Goal: Task Accomplishment & Management: Use online tool/utility

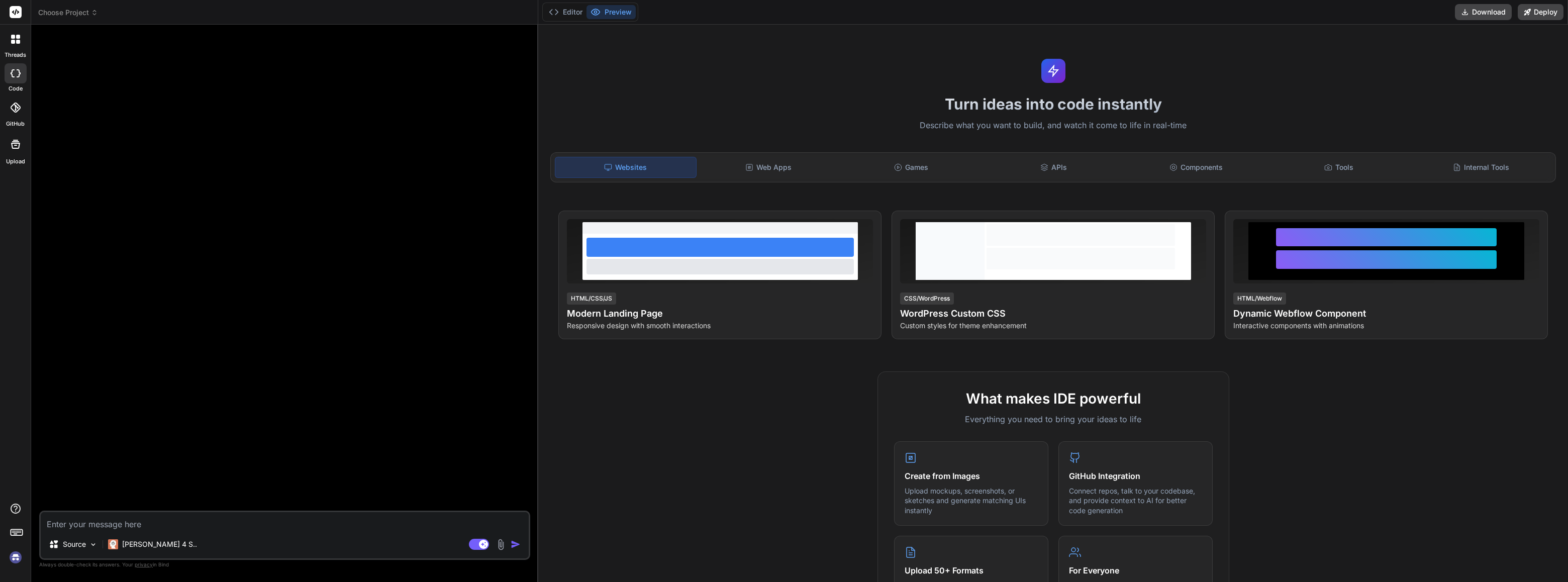
drag, startPoint x: 313, startPoint y: 59, endPoint x: 317, endPoint y: 38, distance: 21.4
click at [316, 57] on div at bounding box center [285, 272] width 489 height 478
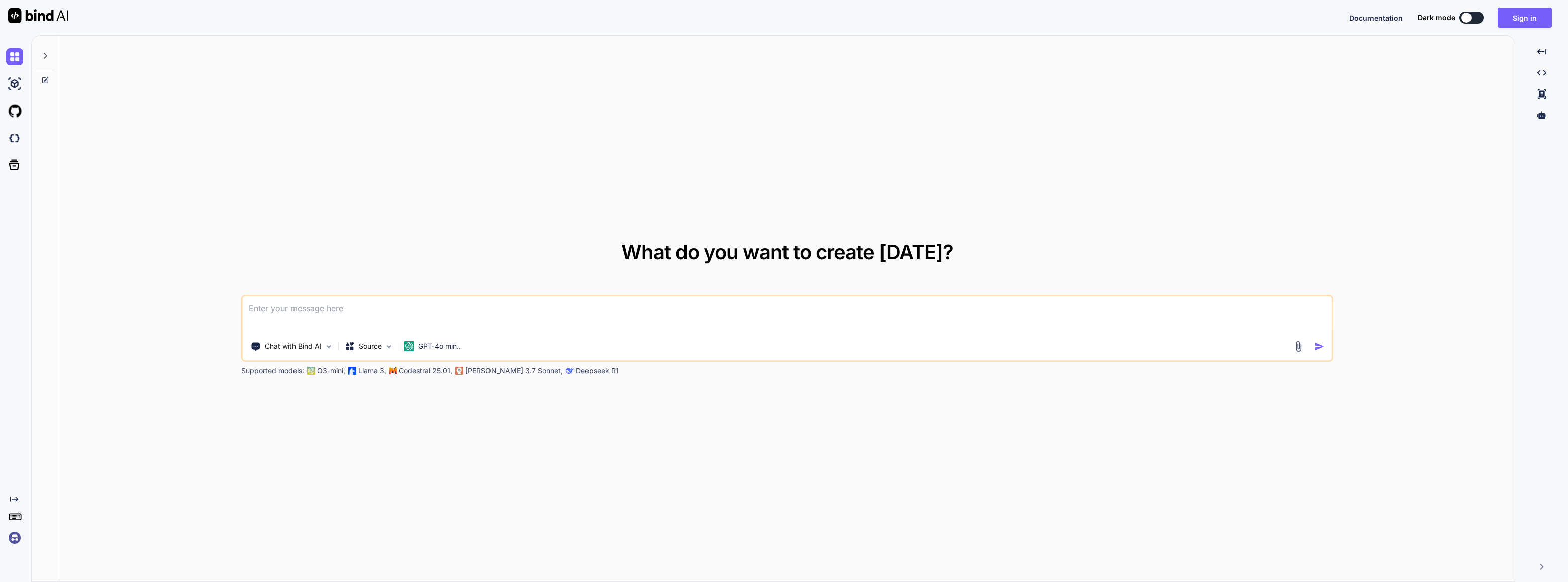
click at [12, 529] on img at bounding box center [14, 538] width 17 height 17
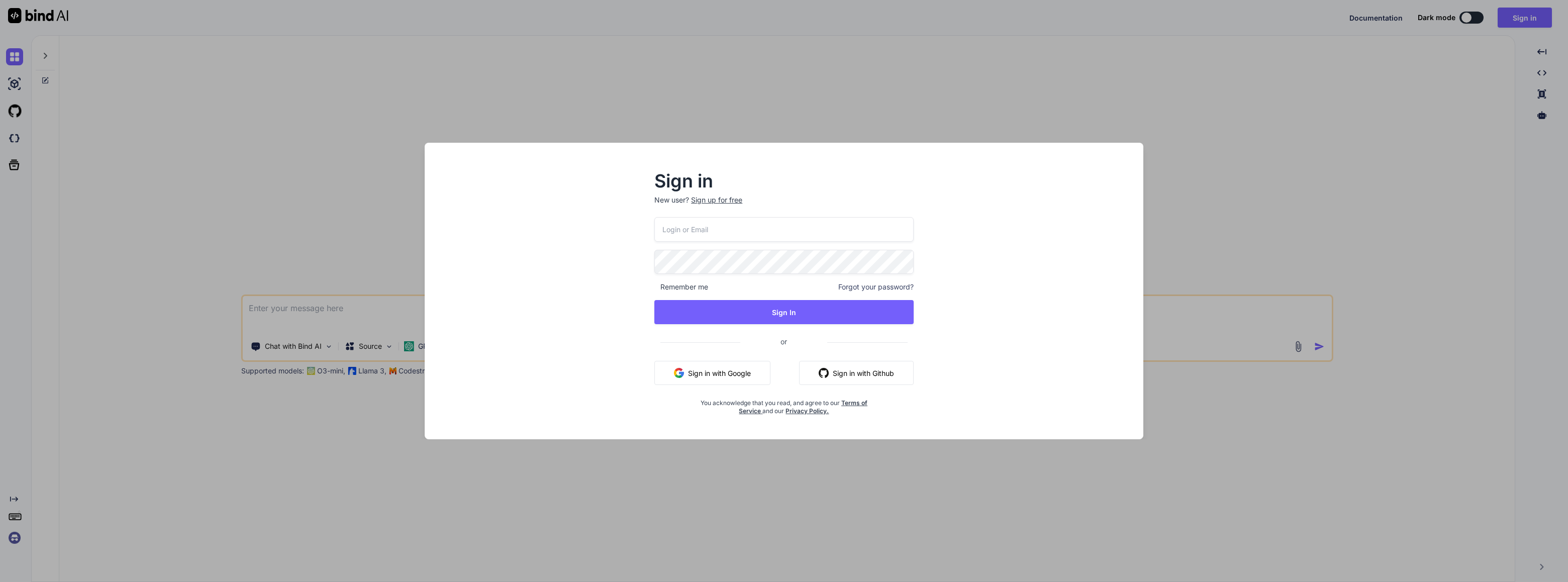
click at [1254, 76] on div "Sign in New user? Sign up for free Remember me Forgot your password? Sign In or…" at bounding box center [784, 291] width 1568 height 582
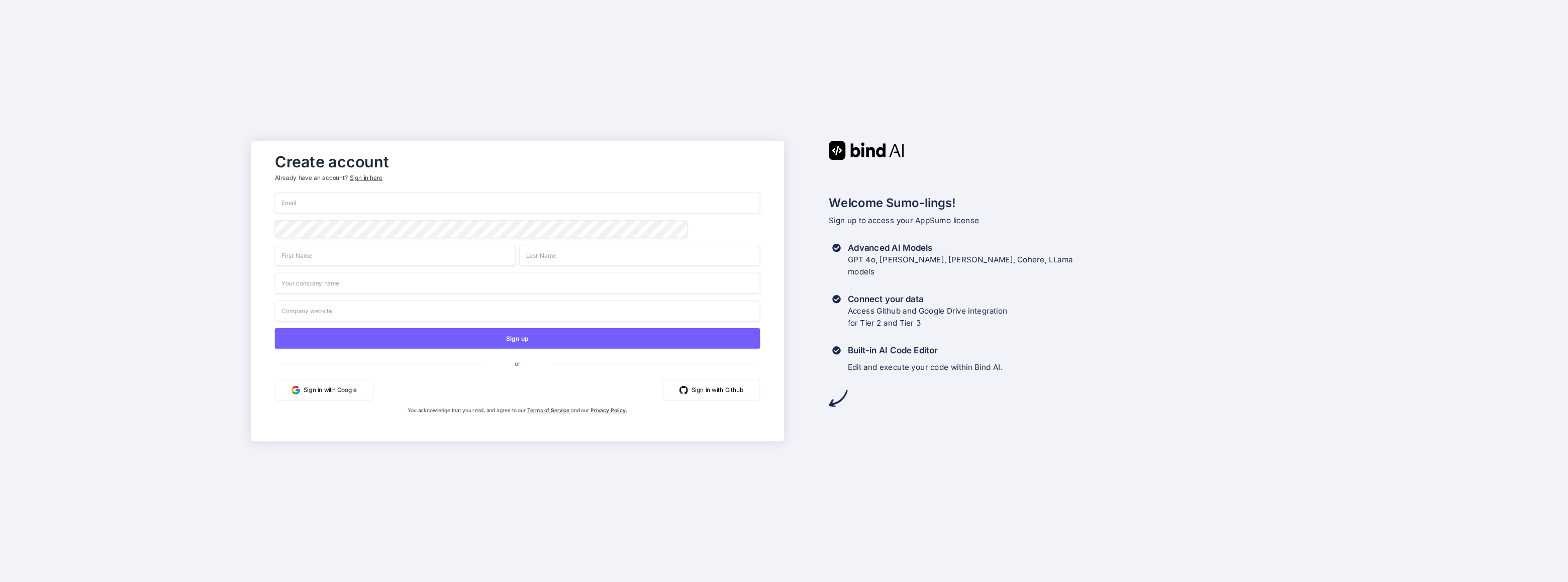
click at [331, 204] on input "email" at bounding box center [518, 203] width 486 height 21
type input "[EMAIL_ADDRESS][DOMAIN_NAME]"
click at [1395, 69] on div "Create account Already have an account? Sign in here contact@mephivio.fr Sign u…" at bounding box center [784, 291] width 1568 height 582
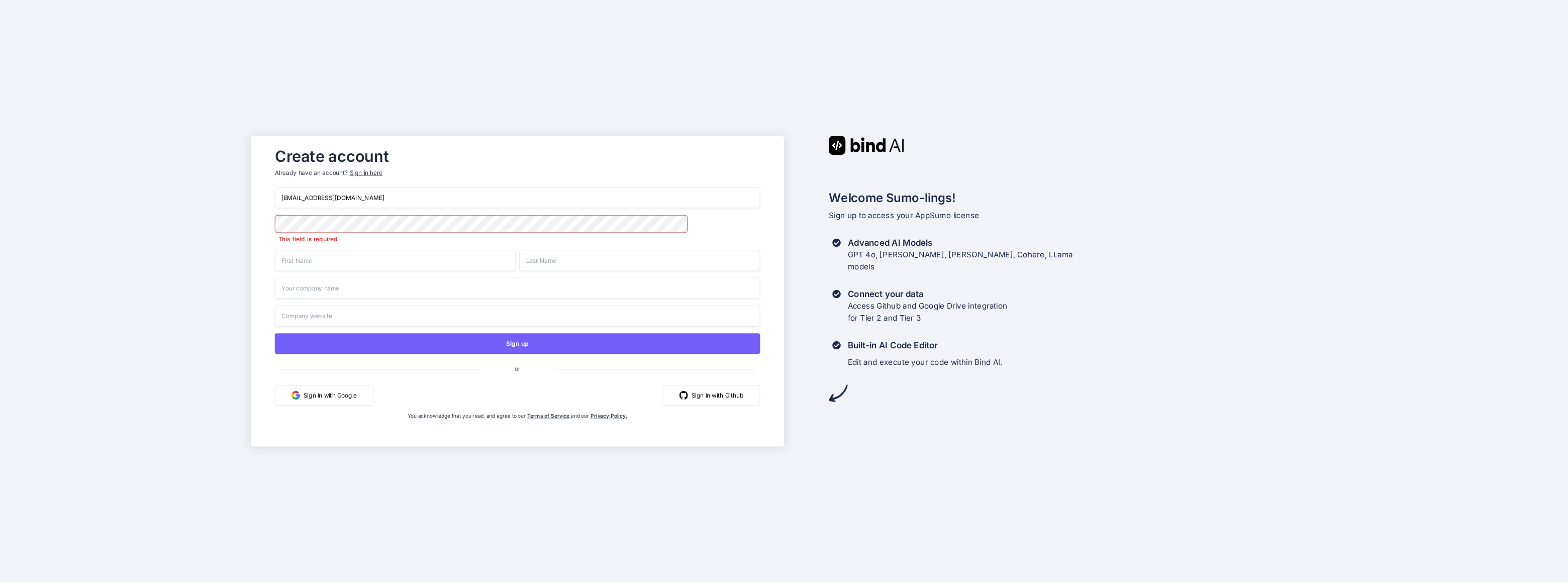
click at [369, 264] on input "text" at bounding box center [395, 260] width 241 height 21
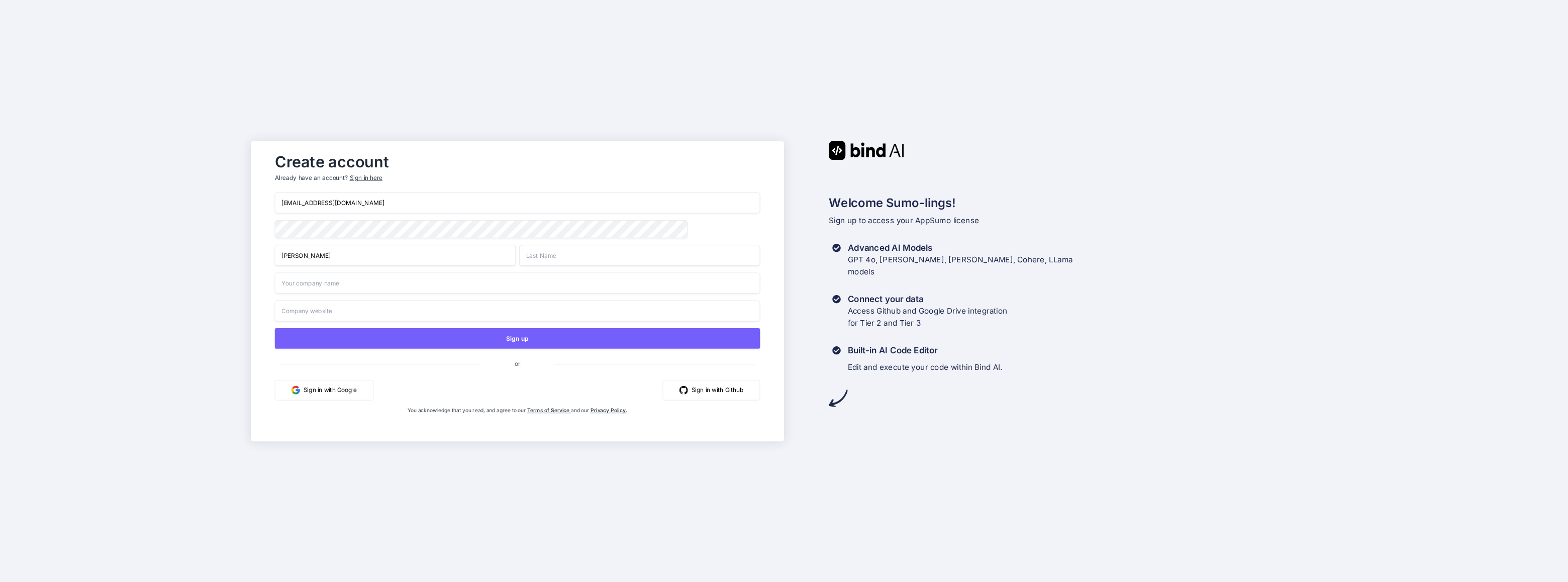
type input "Jerome"
type input "Mephivio"
click at [354, 308] on input "text" at bounding box center [518, 310] width 486 height 21
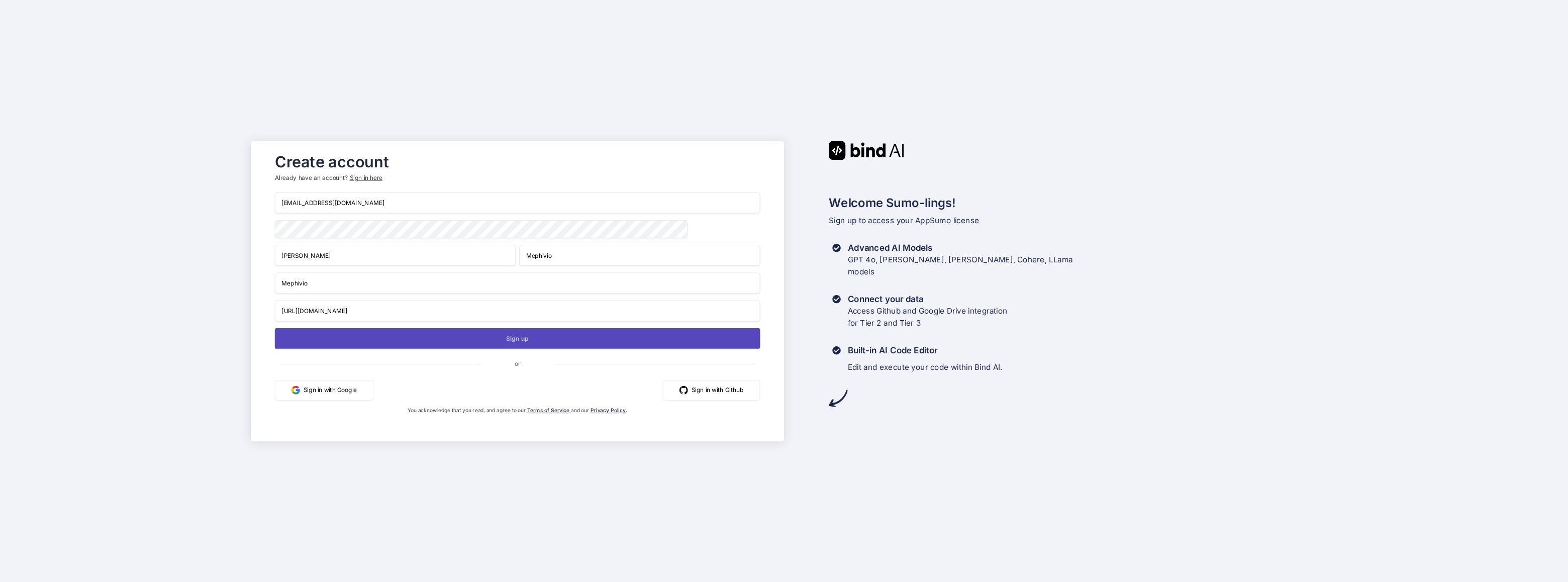
type input "https://www.agence-web-tregor.bzh"
click at [516, 338] on button "Sign up" at bounding box center [518, 338] width 486 height 21
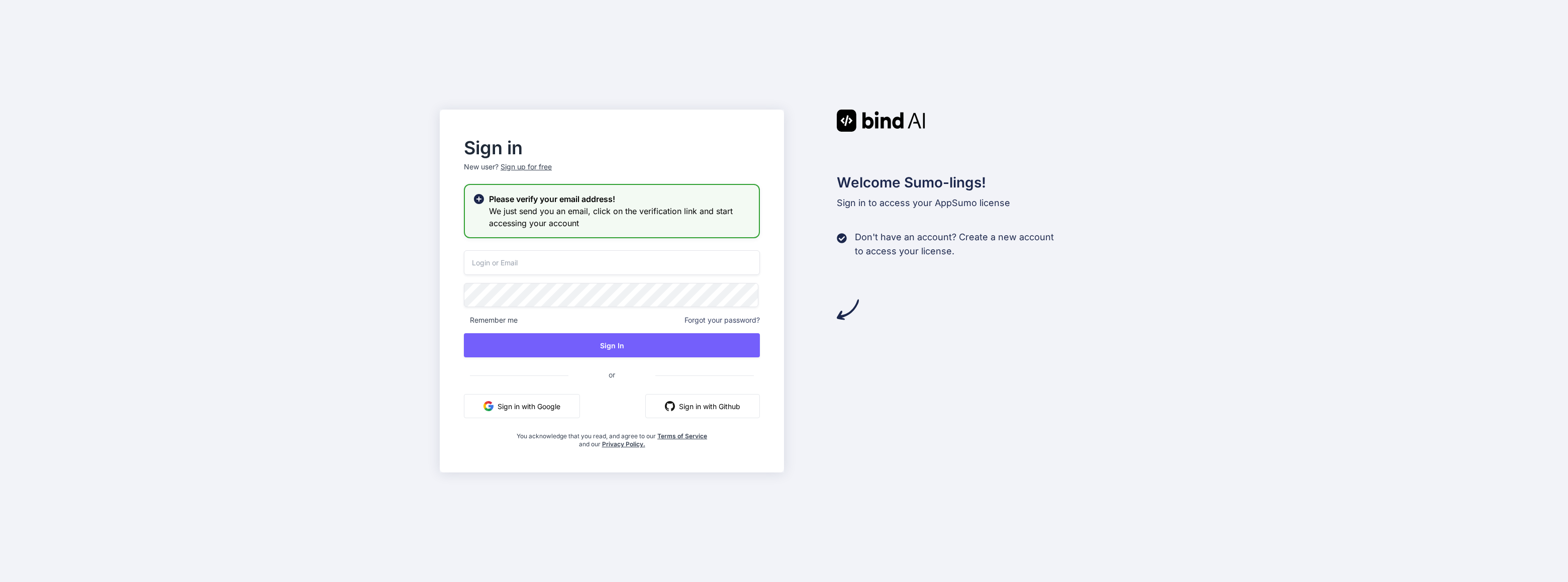
click at [537, 265] on input "email" at bounding box center [612, 263] width 296 height 24
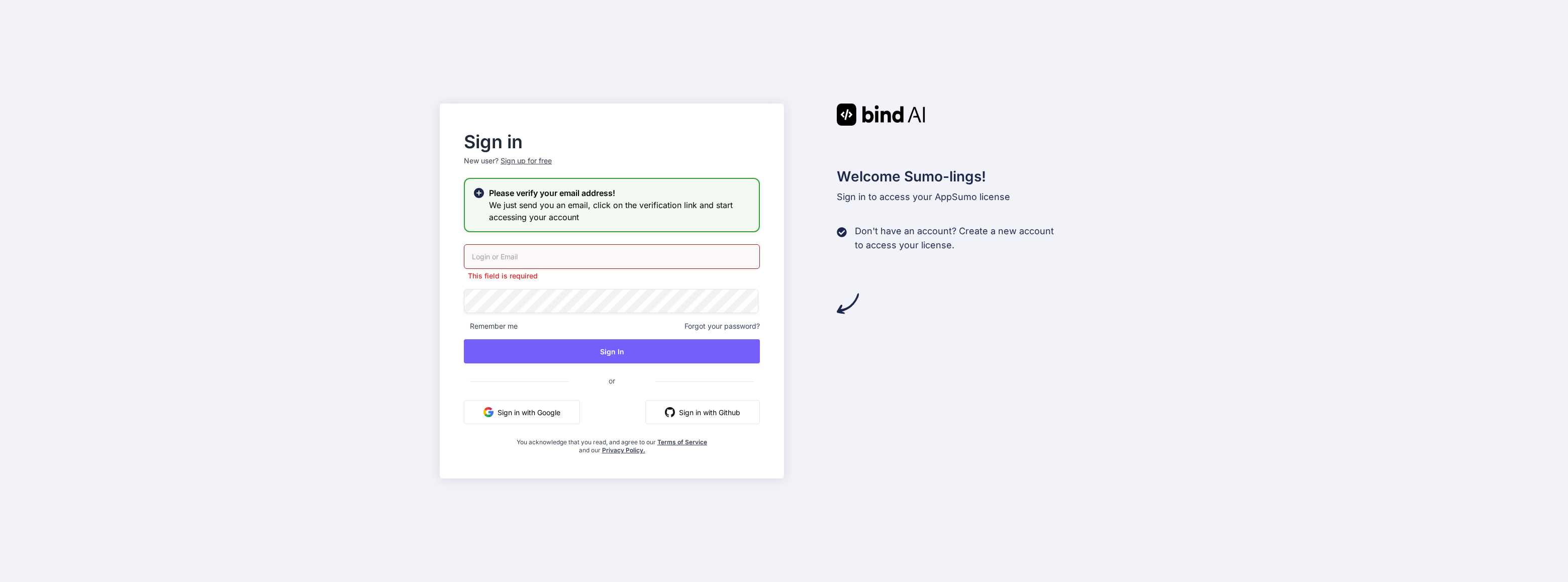
type input "[EMAIL_ADDRESS][DOMAIN_NAME]"
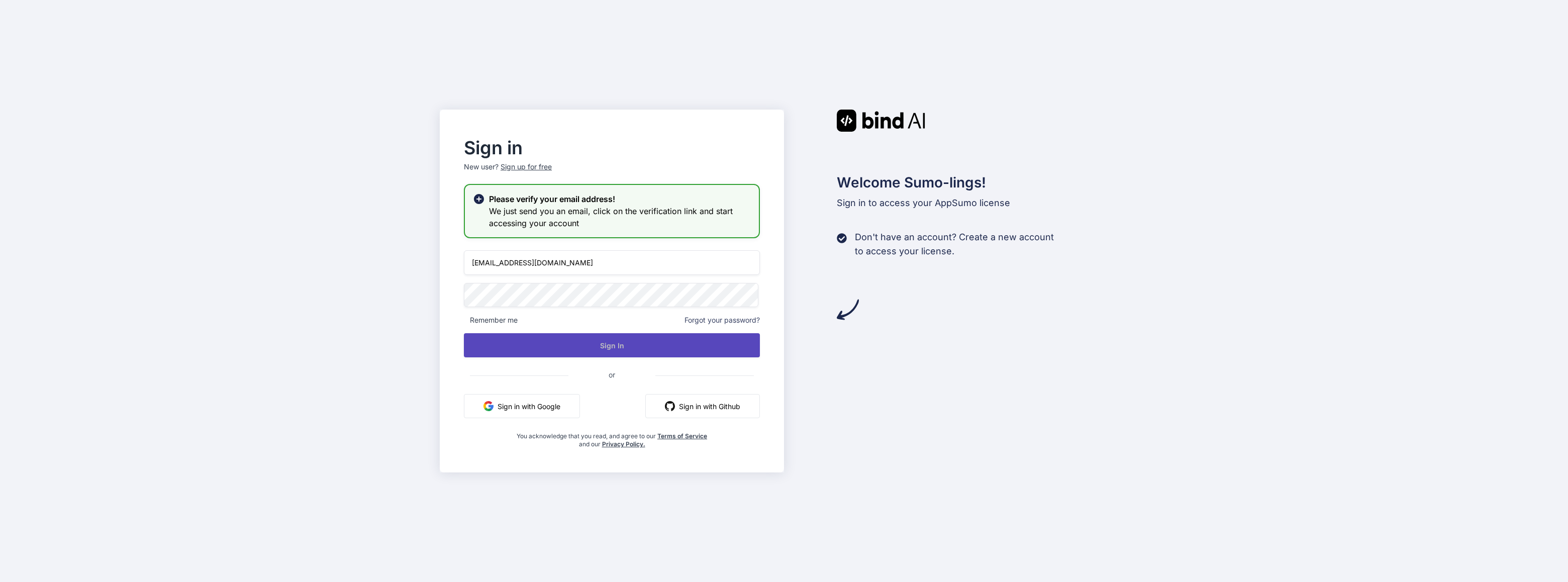
click at [586, 344] on button "Sign In" at bounding box center [612, 345] width 296 height 24
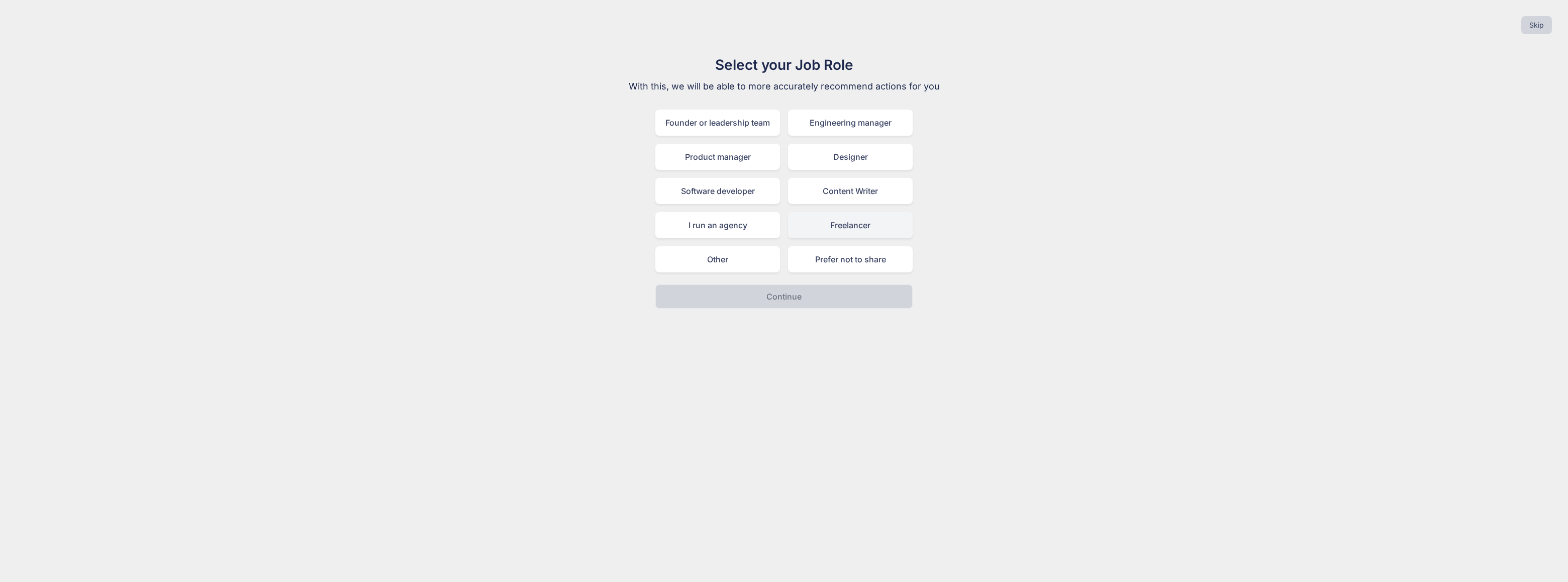
click at [831, 225] on div "Freelancer" at bounding box center [850, 225] width 125 height 26
click at [800, 291] on p "Continue" at bounding box center [784, 296] width 35 height 12
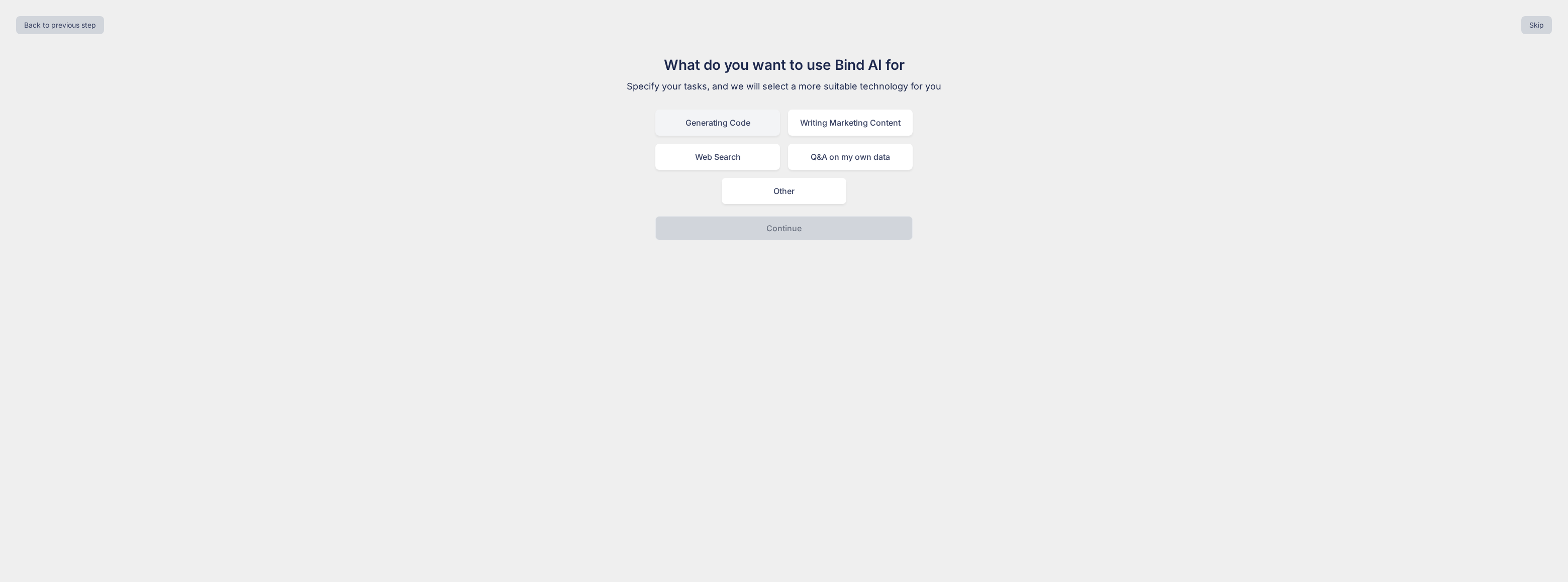
click at [726, 124] on div "Generating Code" at bounding box center [718, 122] width 125 height 26
click at [786, 233] on p "Continue" at bounding box center [784, 228] width 35 height 12
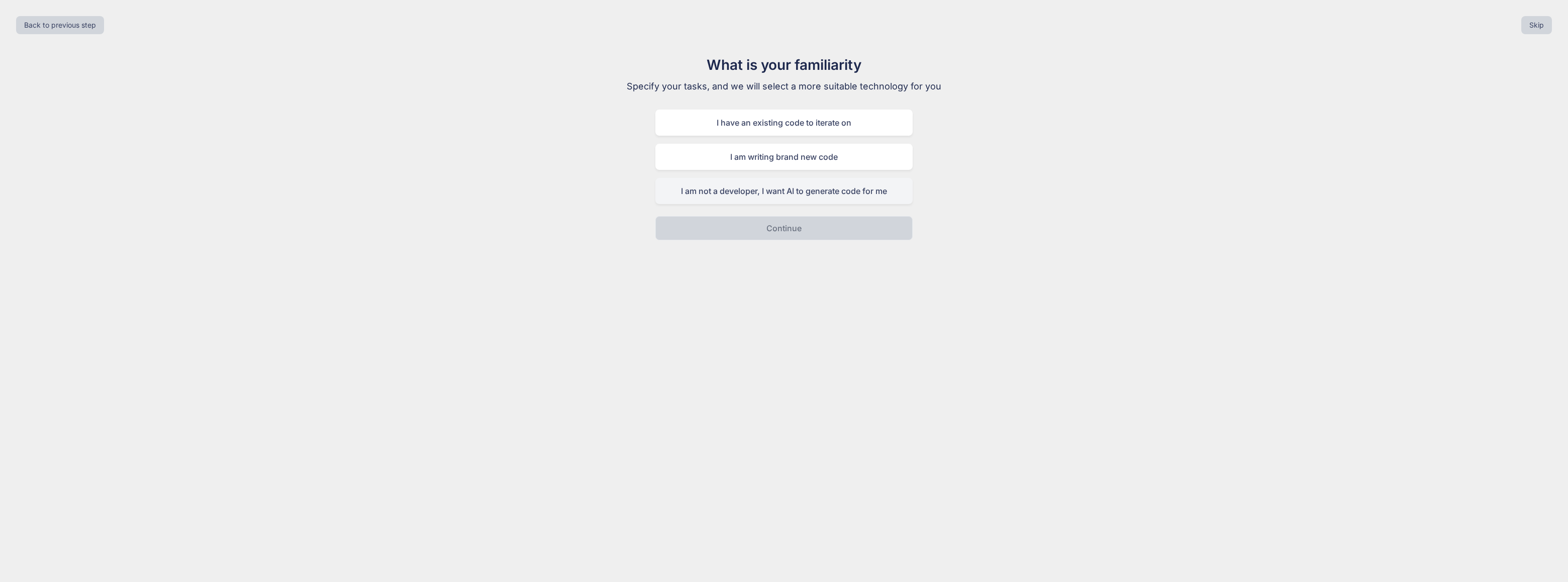
click at [784, 190] on div "I am not a developer, I want AI to generate code for me" at bounding box center [784, 191] width 258 height 26
click at [795, 228] on p "Continue" at bounding box center [784, 228] width 35 height 12
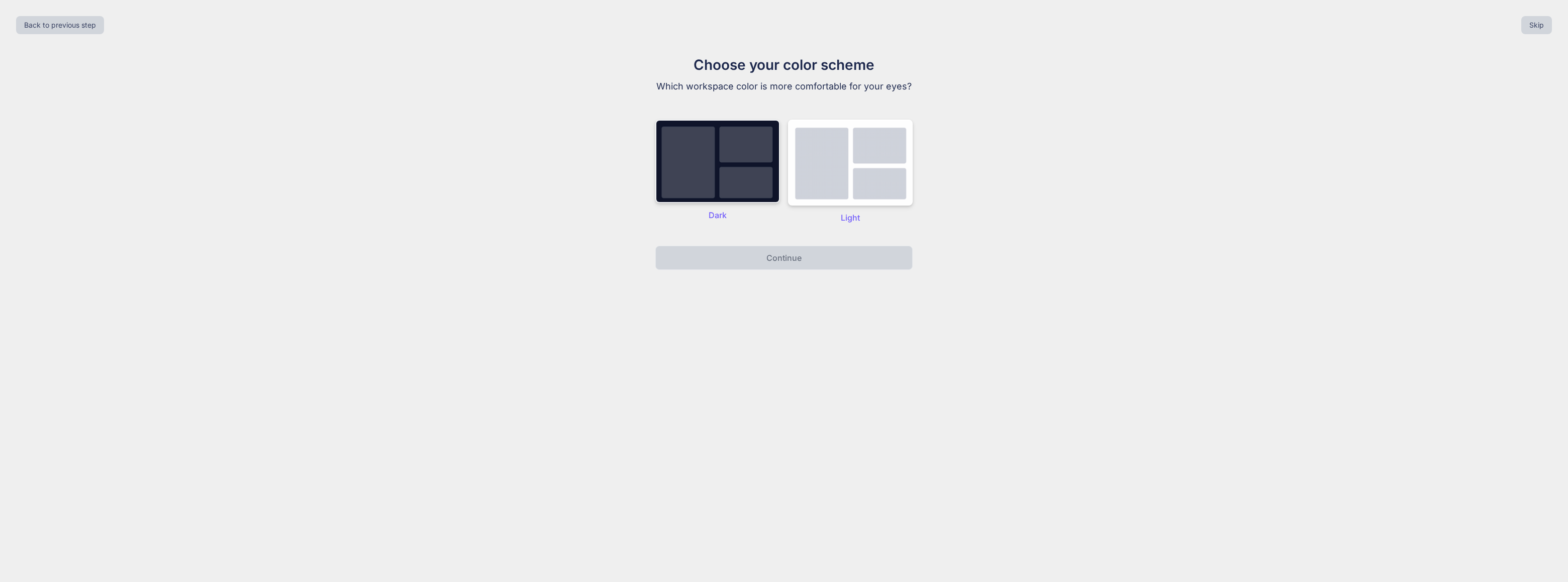
click at [723, 146] on img at bounding box center [718, 162] width 125 height 83
click at [793, 266] on button "Continue" at bounding box center [784, 258] width 258 height 24
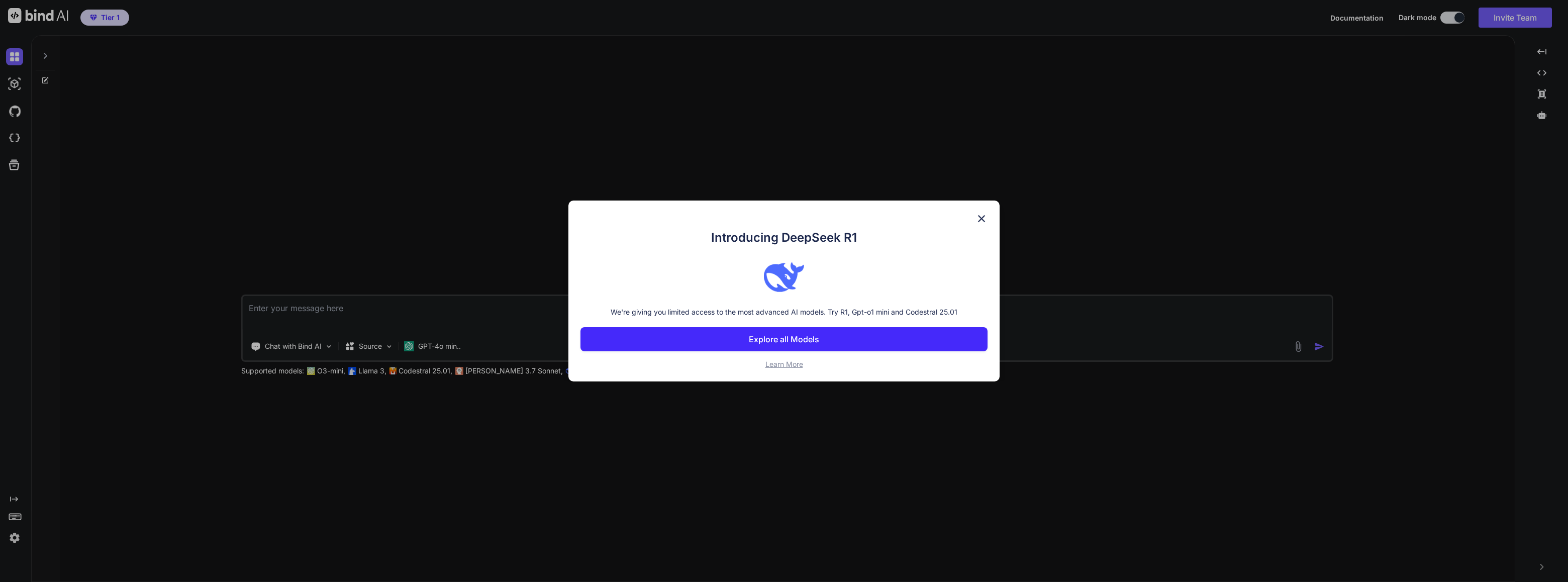
click at [807, 340] on p "Explore all Models" at bounding box center [784, 339] width 70 height 12
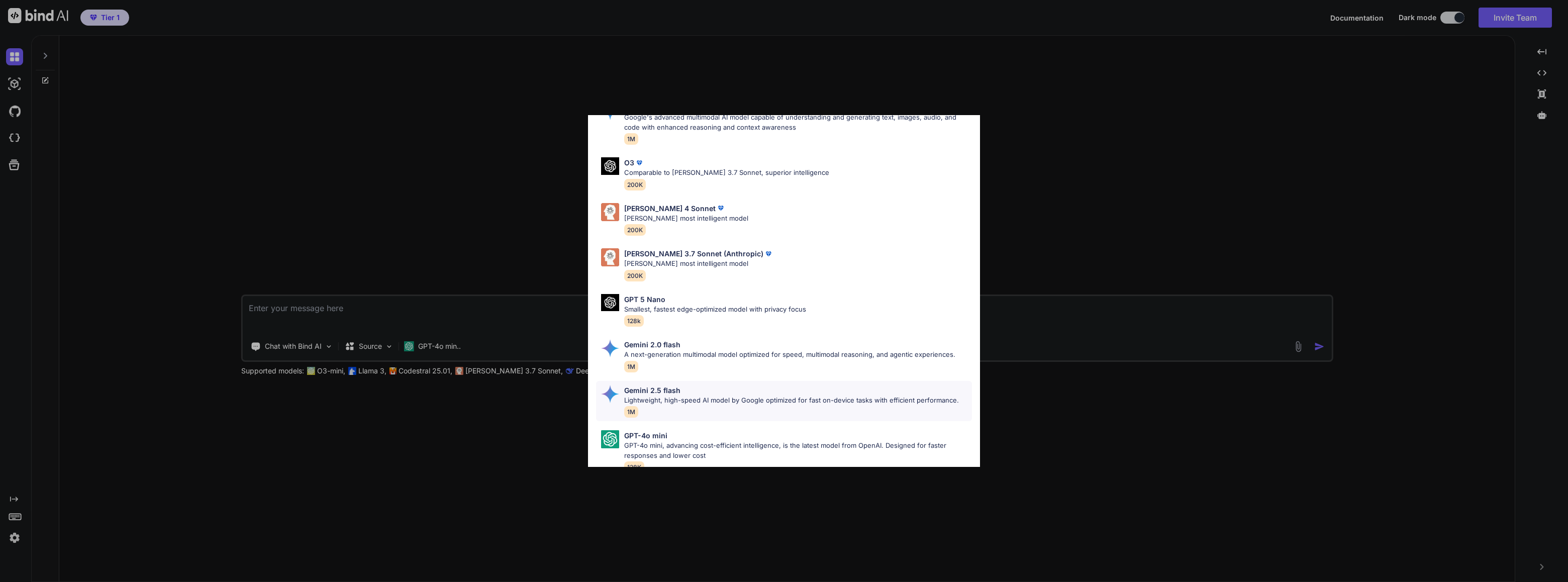
scroll to position [436, 0]
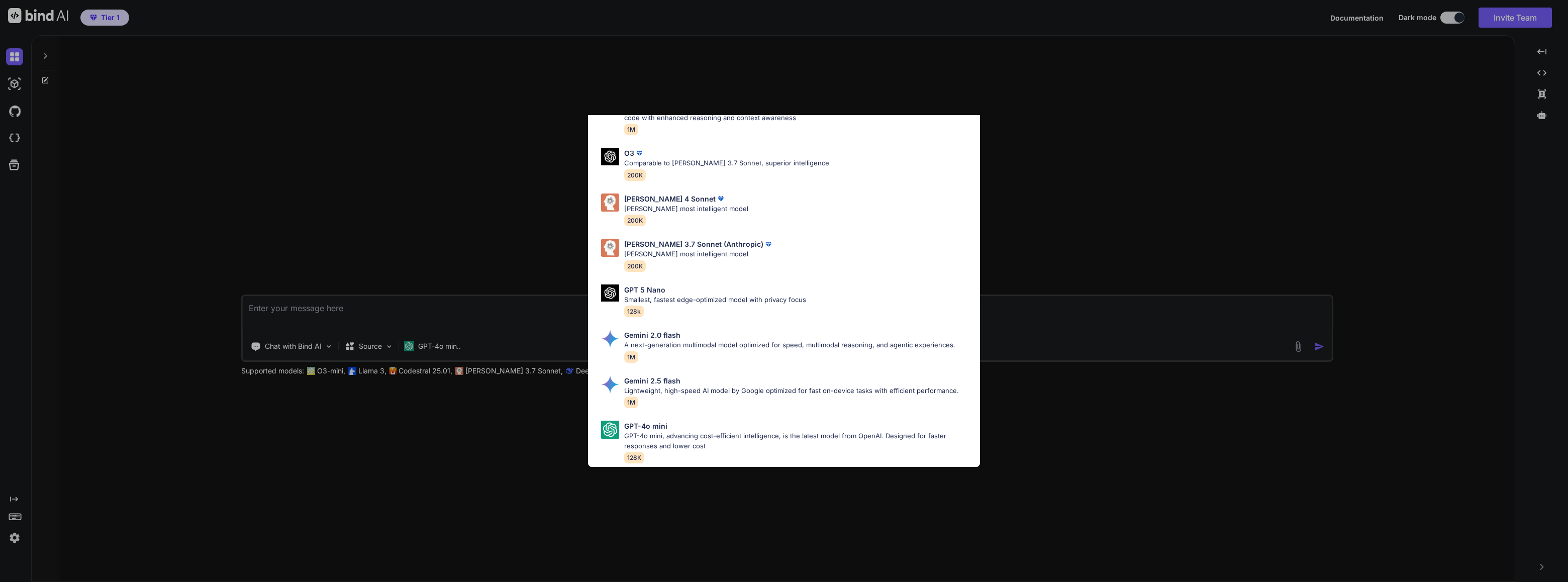
click at [1147, 521] on div "All GPT 5 Mini Smaller, fast variant balancing speed and capability for light t…" at bounding box center [784, 291] width 1568 height 582
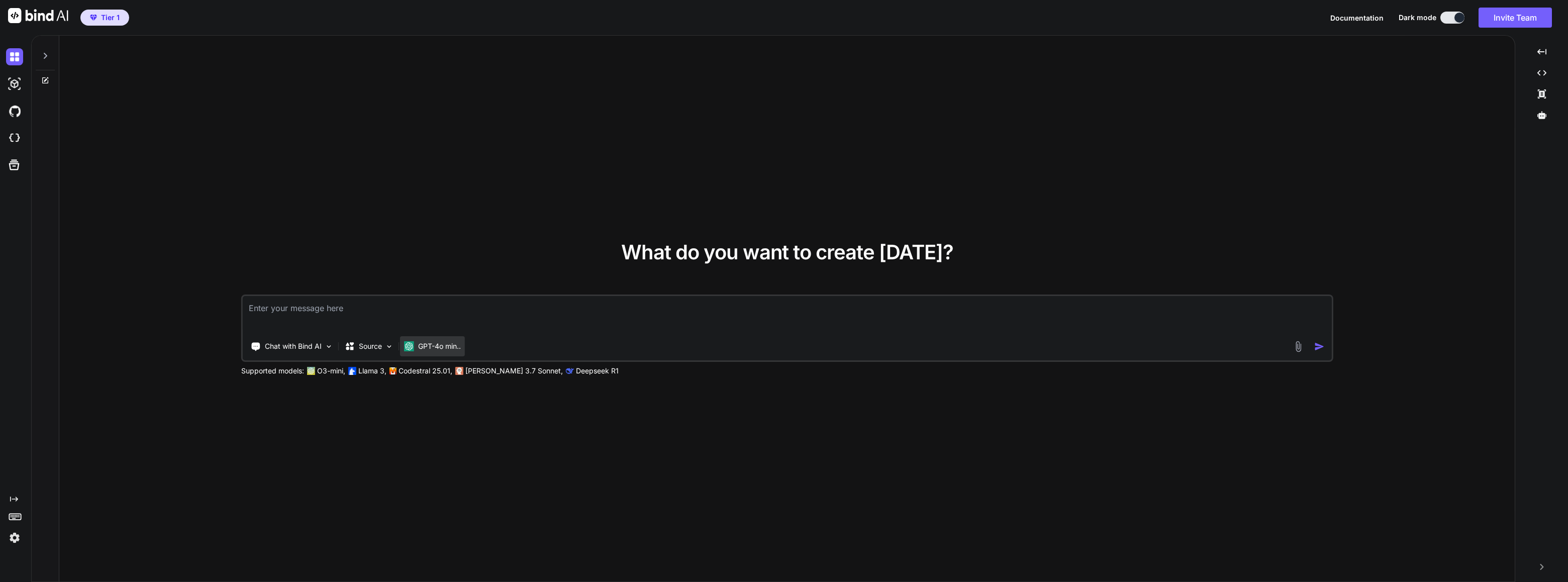
click at [437, 344] on p "GPT-4o min.." at bounding box center [440, 347] width 43 height 10
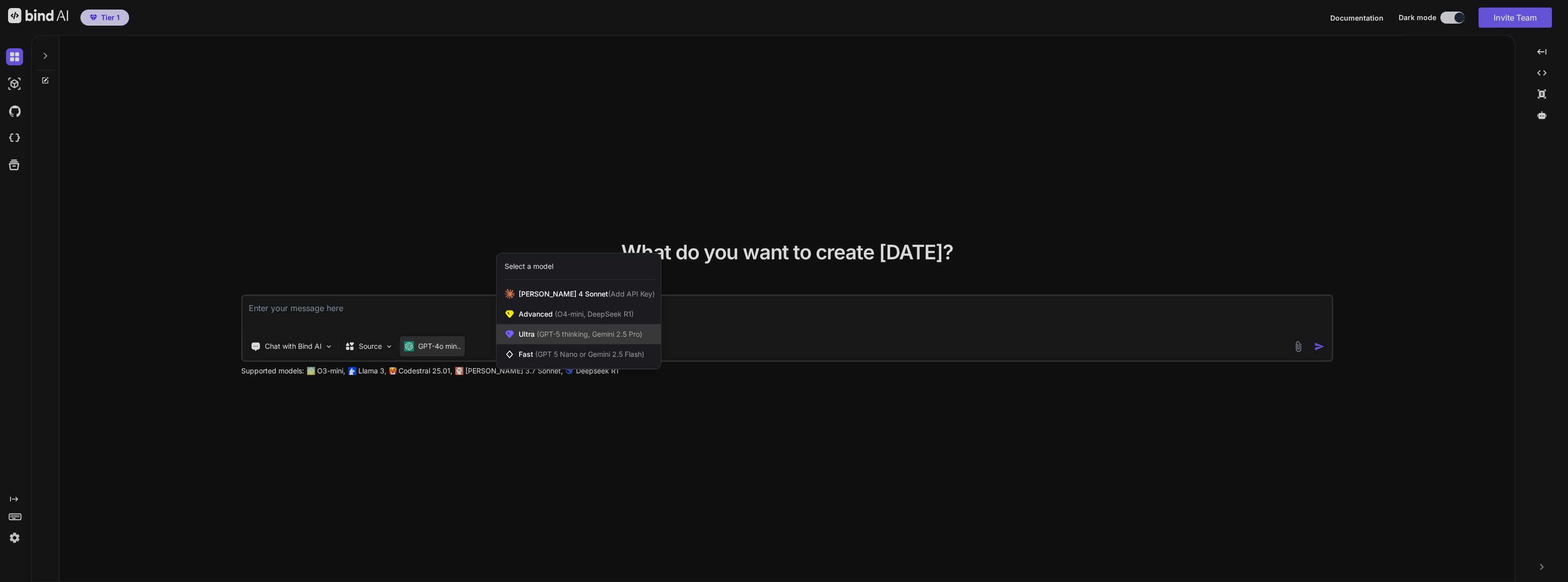
click at [582, 335] on span "(GPT-5 thinking, Gemini 2.5 Pro)" at bounding box center [589, 334] width 108 height 8
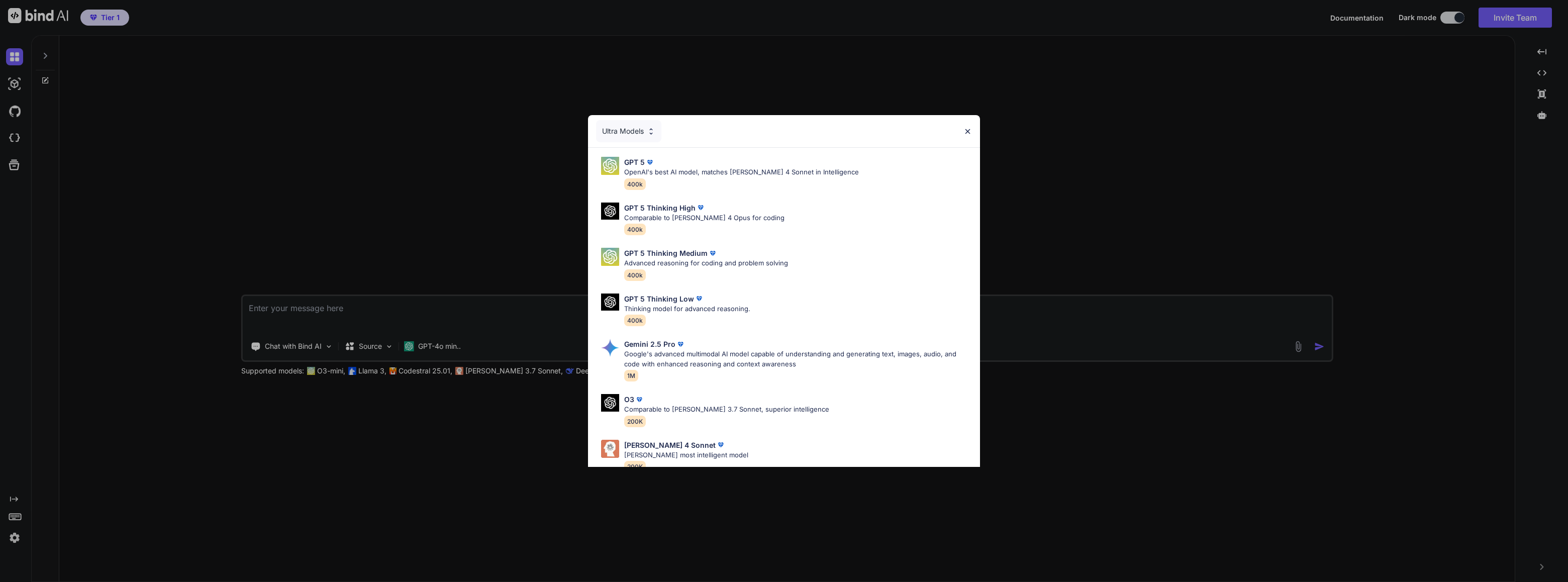
click at [963, 131] on div "Ultra Models" at bounding box center [784, 131] width 392 height 32
click at [971, 129] on img at bounding box center [968, 131] width 8 height 8
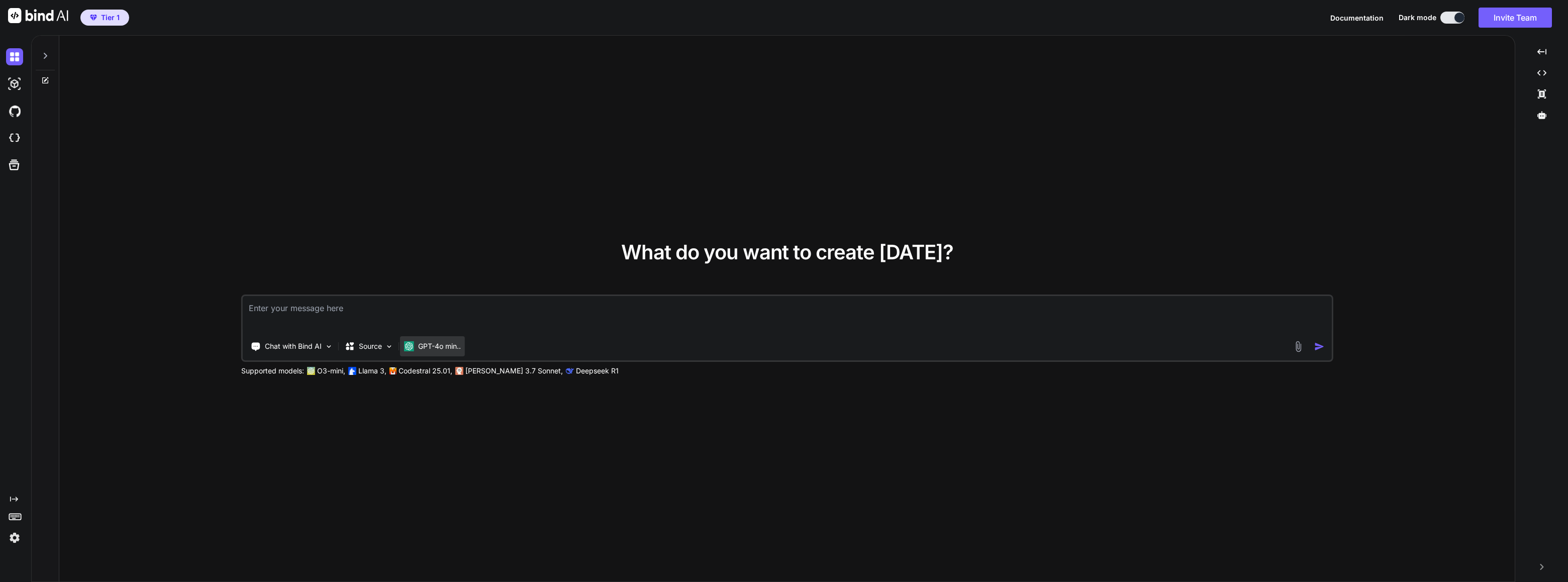
click at [440, 347] on p "GPT-4o min.." at bounding box center [440, 347] width 43 height 10
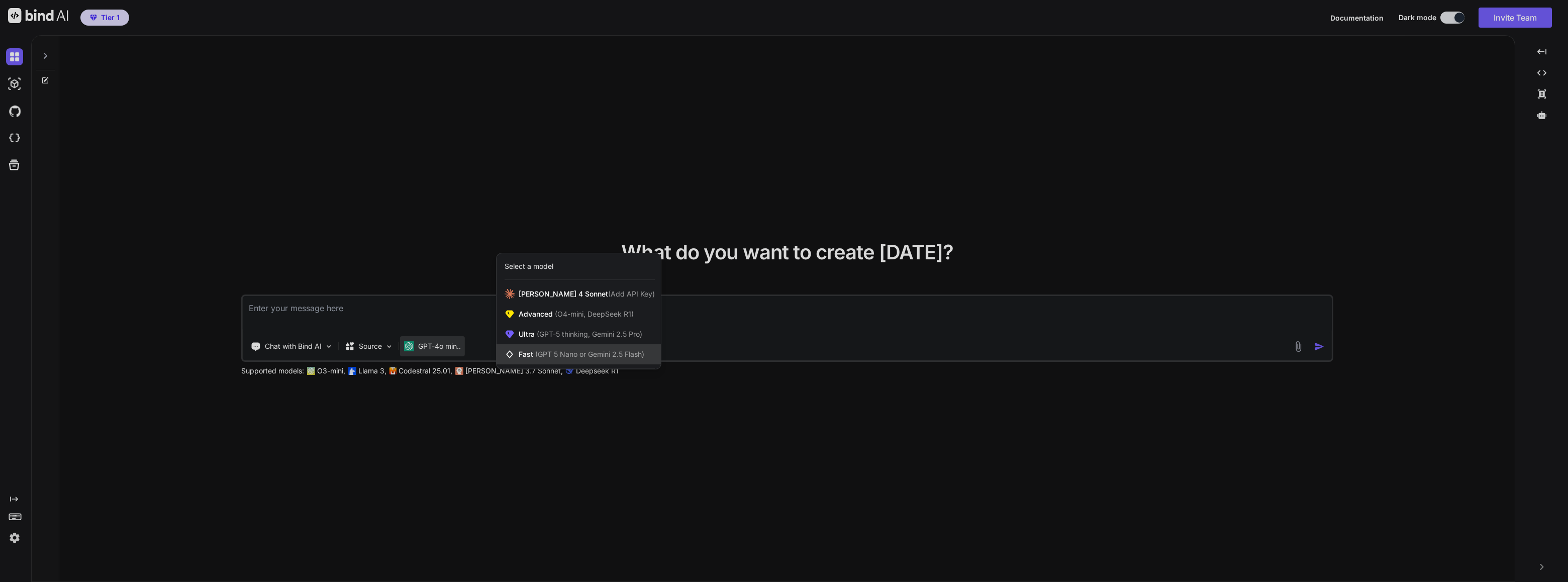
click at [538, 353] on span "(GPT 5 Nano or Gemini 2.5 Flash)" at bounding box center [590, 354] width 109 height 8
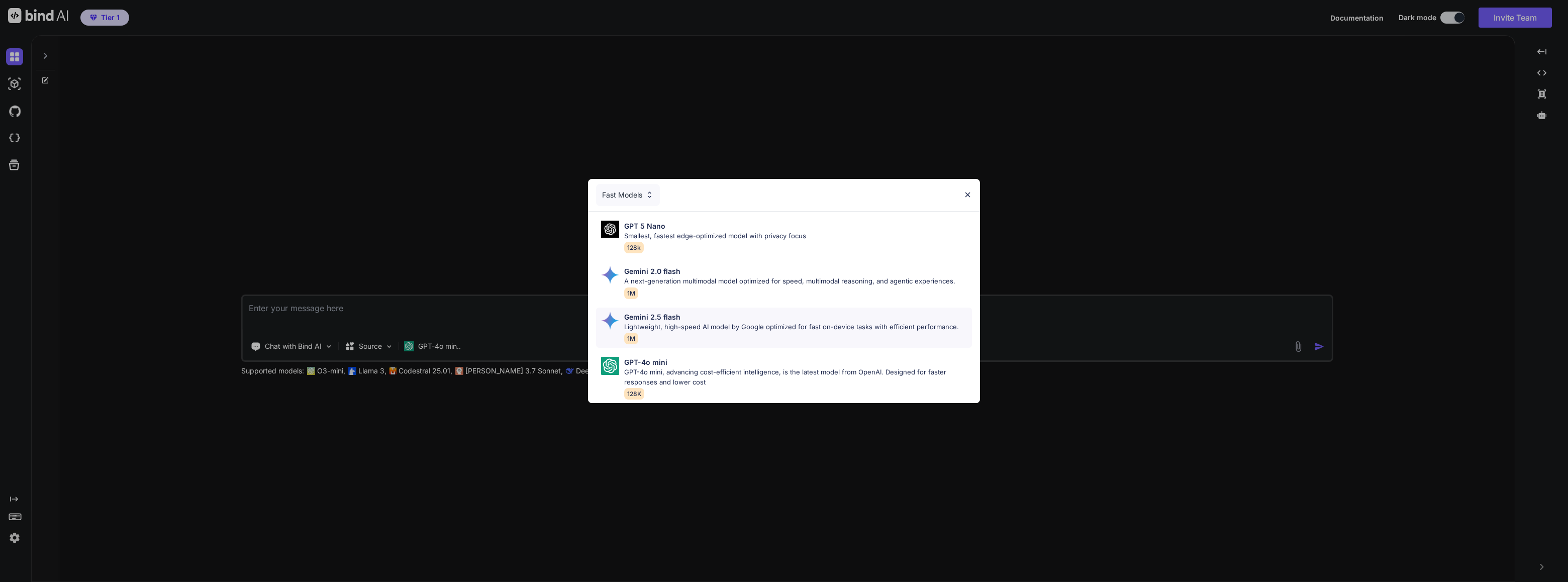
click at [652, 316] on p "Gemini 2.5 flash" at bounding box center [652, 317] width 56 height 10
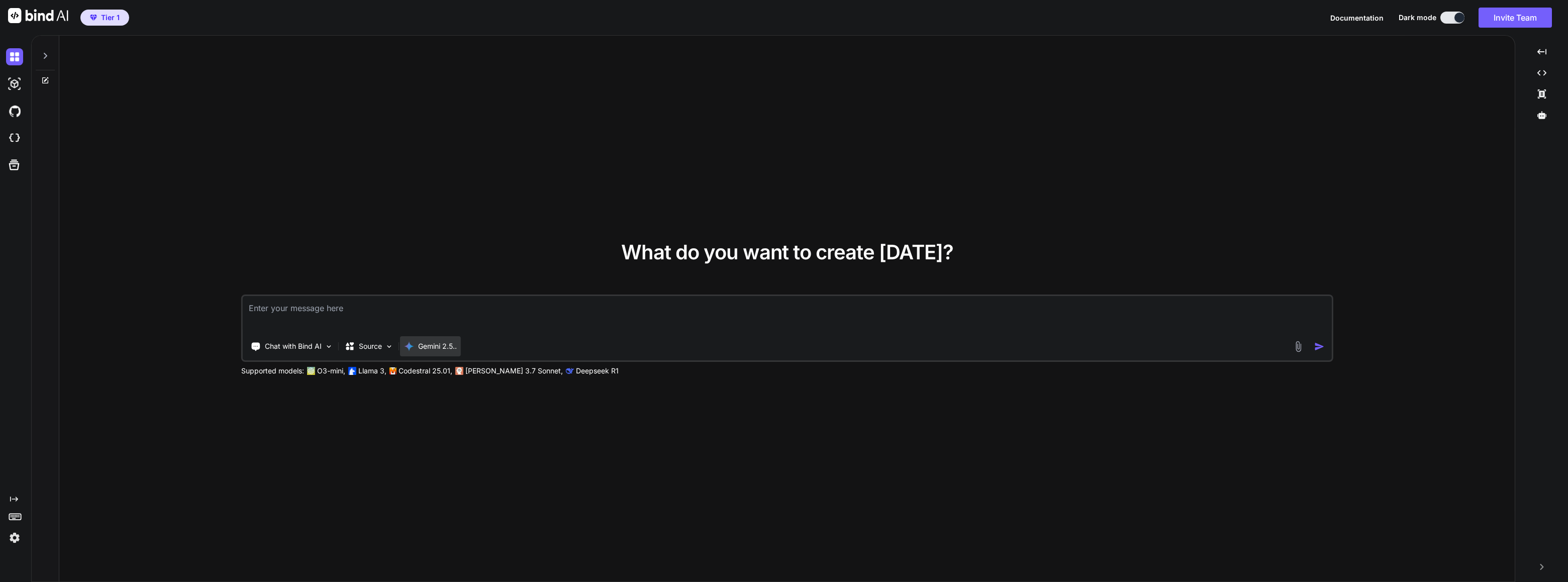
click at [433, 342] on p "Gemini 2.5.." at bounding box center [438, 347] width 38 height 10
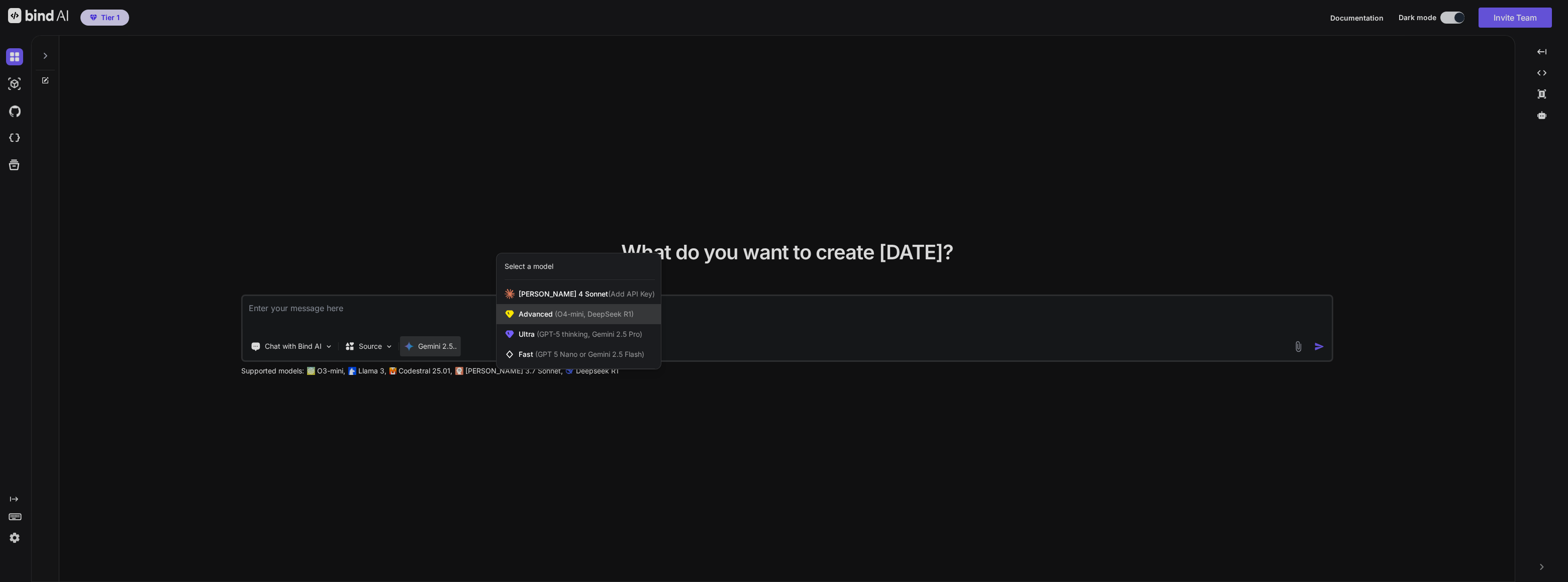
click at [565, 316] on span "(O4-mini, DeepSeek R1)" at bounding box center [593, 313] width 81 height 8
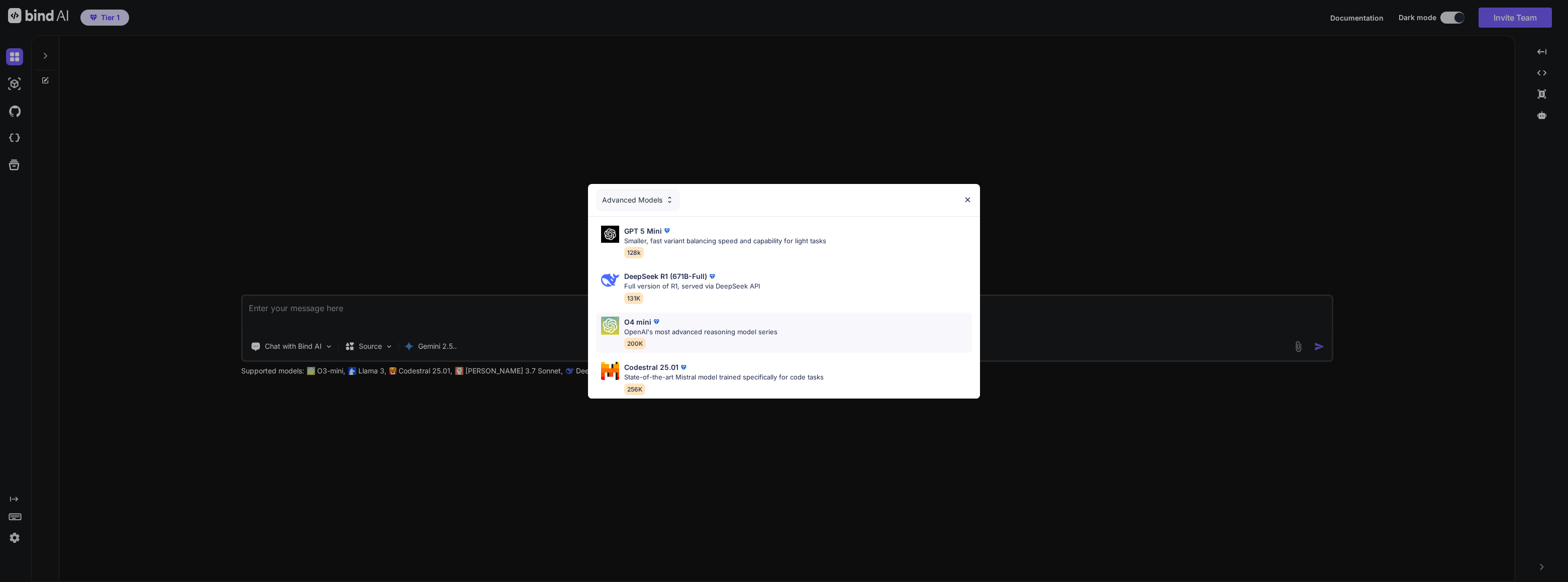
click at [654, 328] on p "OpenAI's most advanced reasoning model series" at bounding box center [700, 333] width 153 height 10
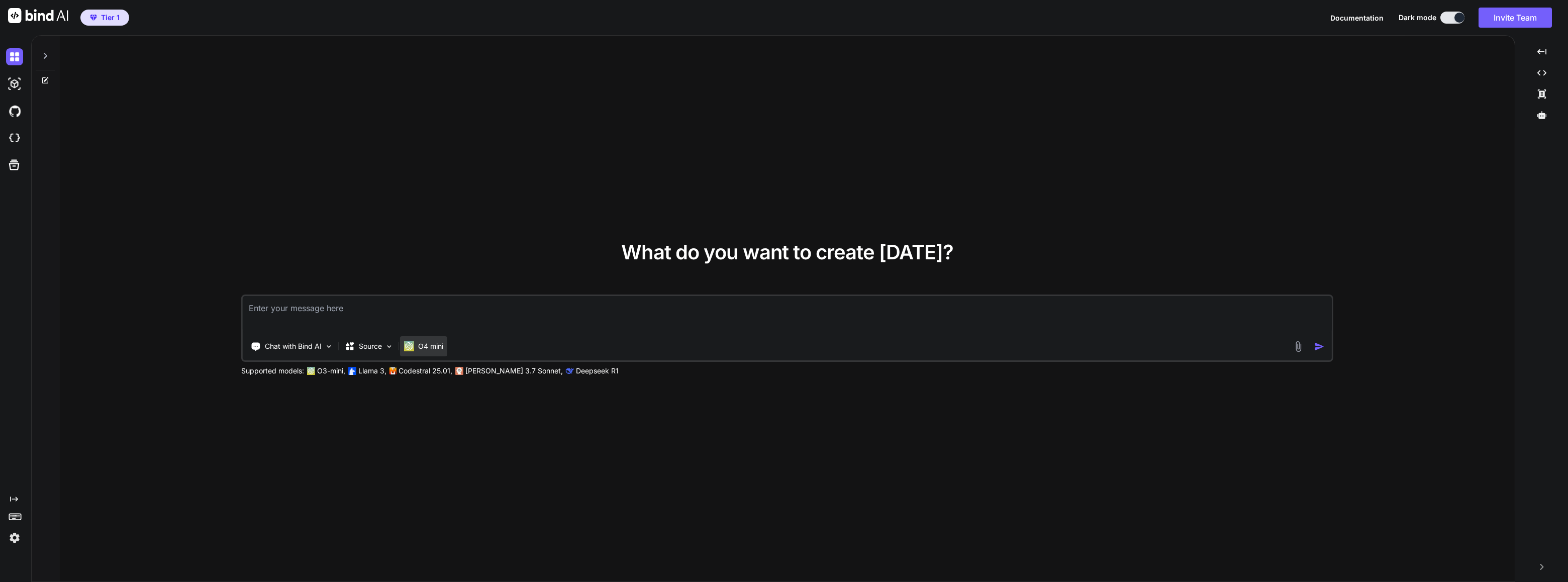
click at [425, 344] on p "O4 mini" at bounding box center [431, 347] width 25 height 10
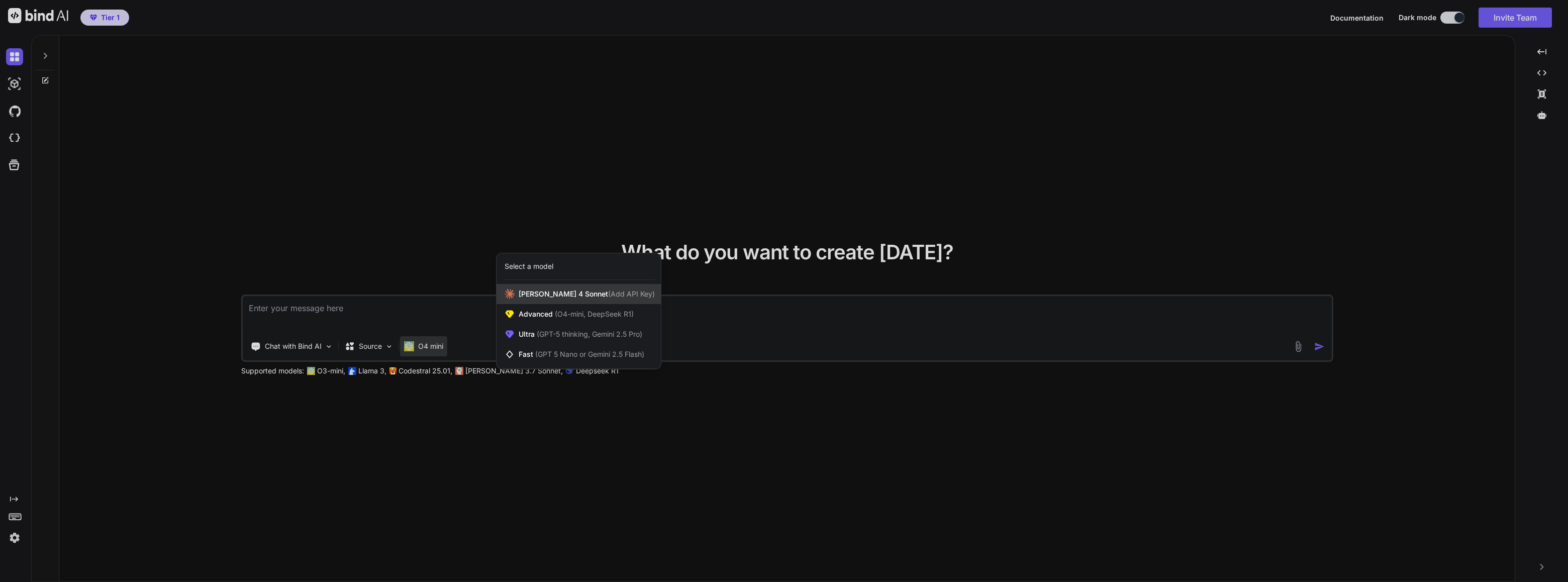
click at [566, 295] on span "Claude 4 Sonnet (Add API Key)" at bounding box center [586, 294] width 136 height 10
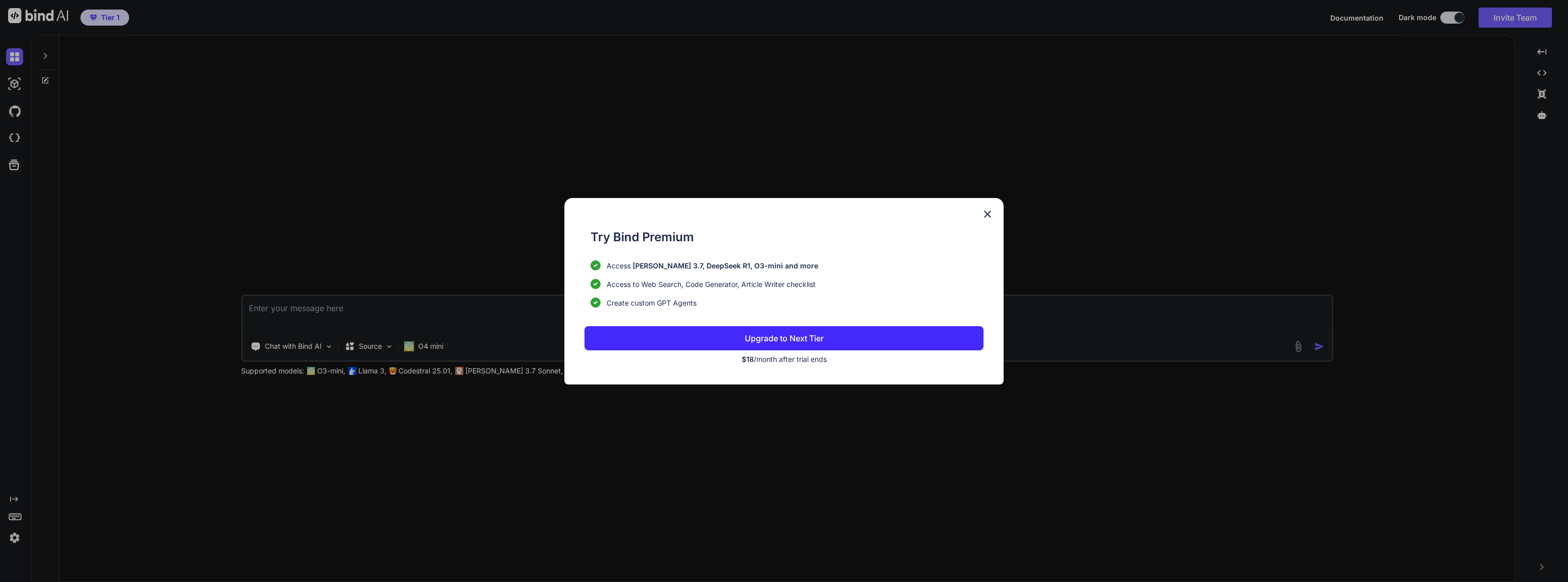
click at [984, 211] on img at bounding box center [987, 214] width 12 height 12
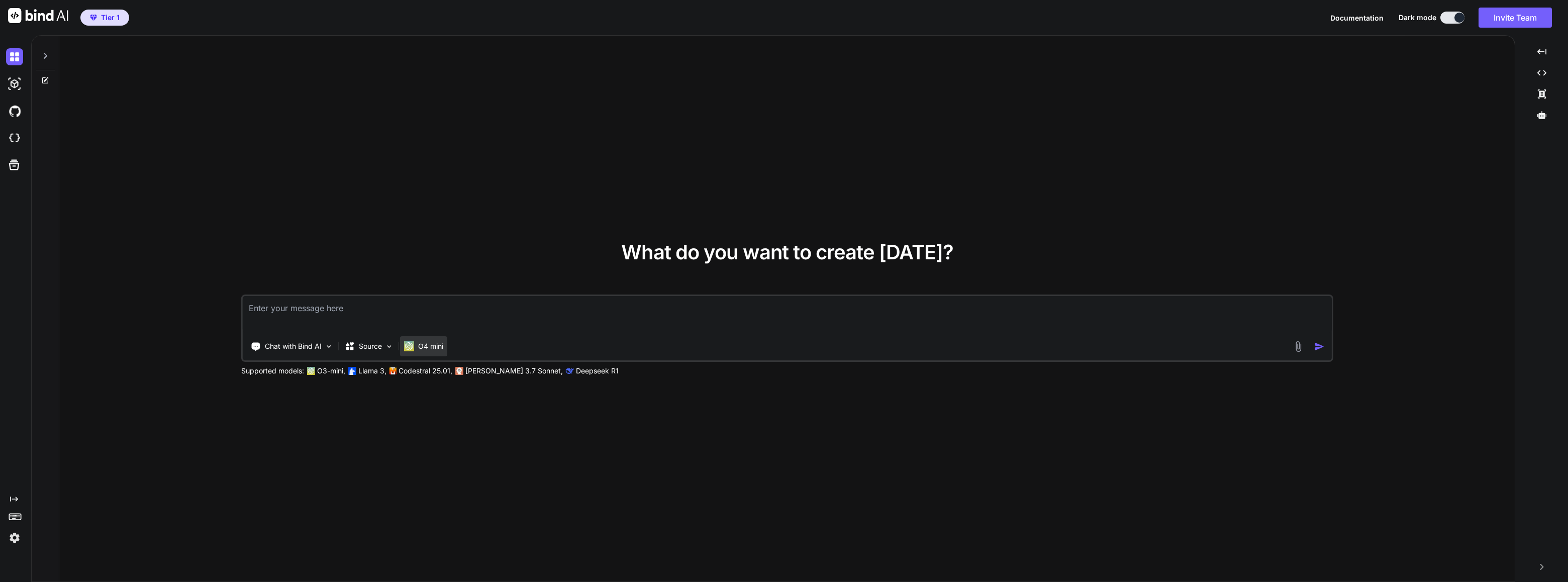
click at [434, 346] on p "O4 mini" at bounding box center [431, 347] width 25 height 10
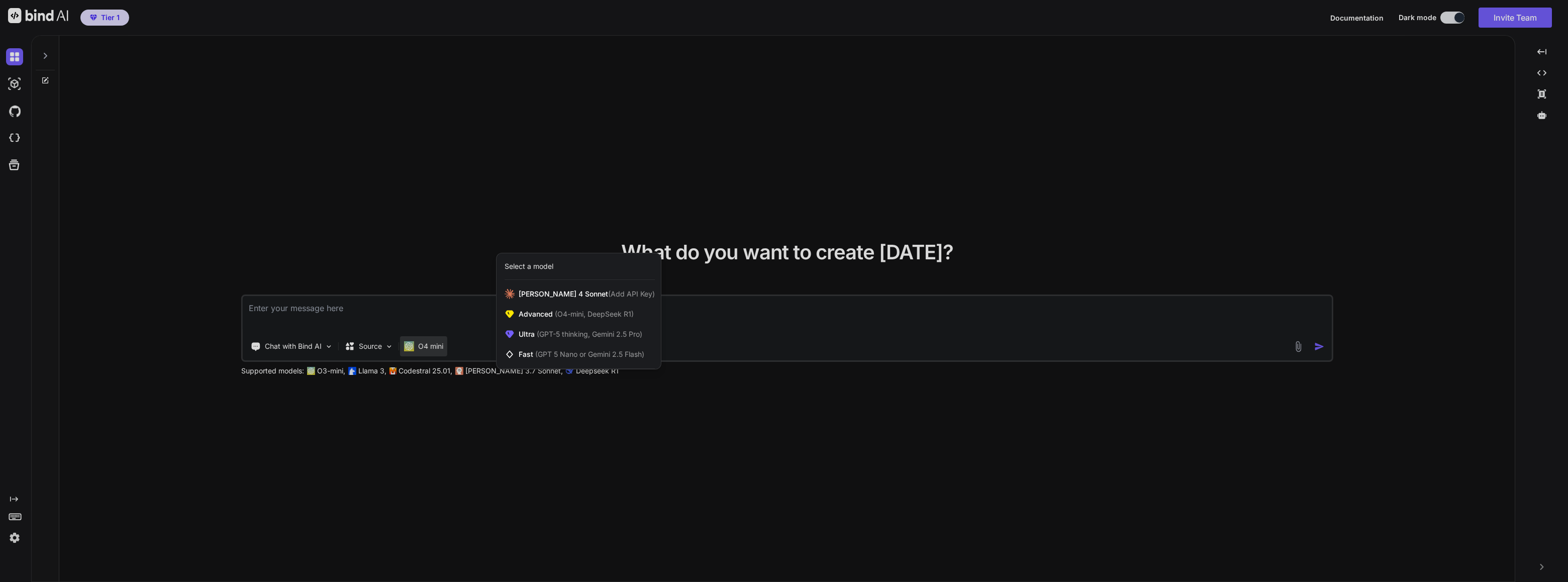
click at [550, 456] on div at bounding box center [784, 291] width 1568 height 582
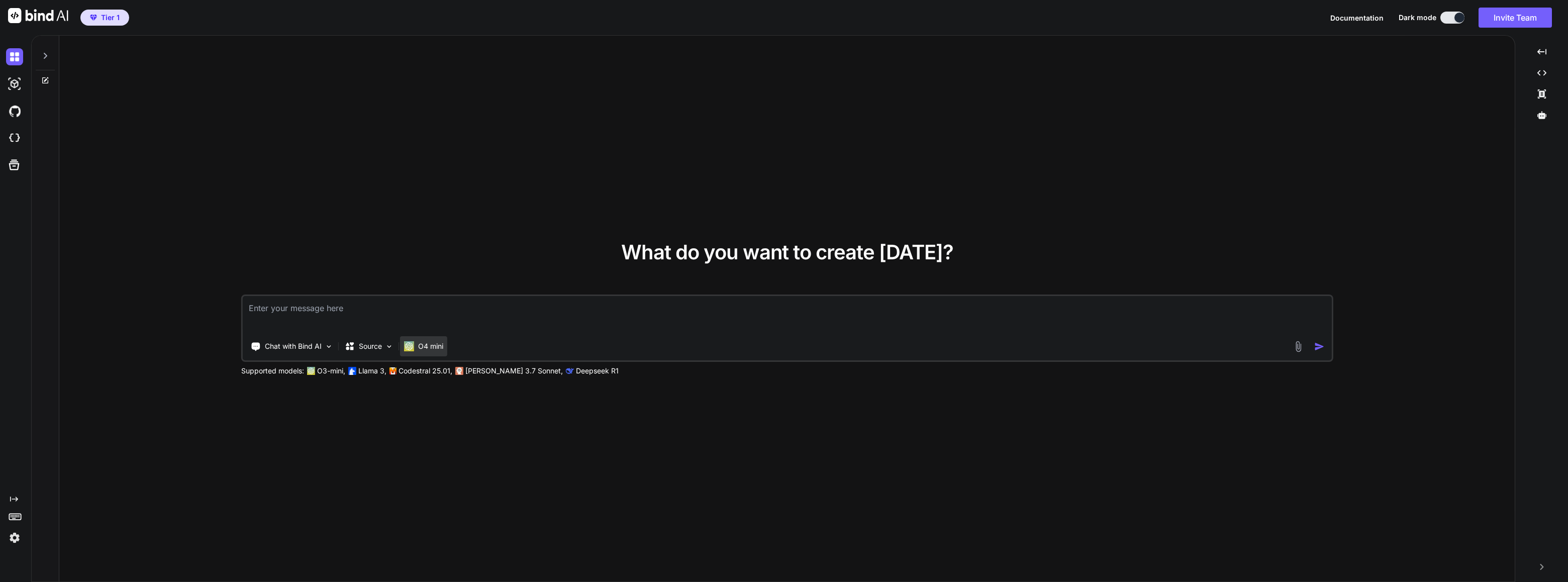
click at [436, 346] on p "O4 mini" at bounding box center [431, 347] width 25 height 10
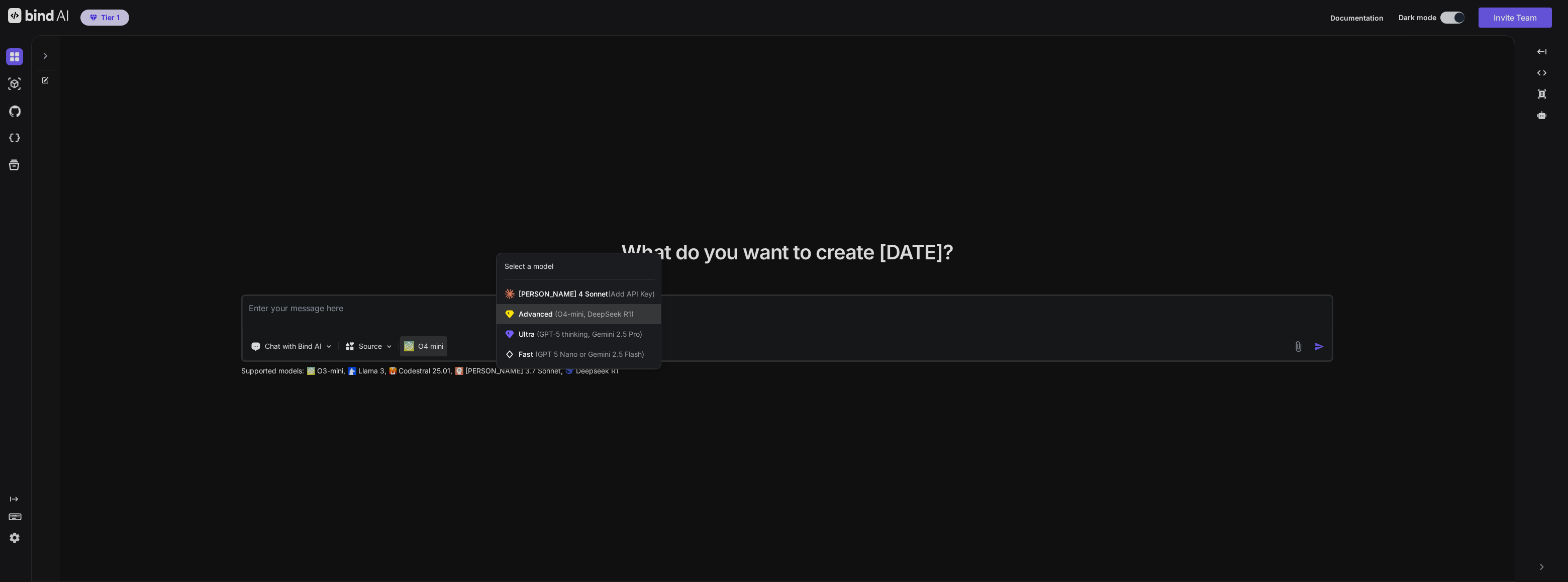
click at [593, 312] on span "(O4-mini, DeepSeek R1)" at bounding box center [593, 313] width 81 height 8
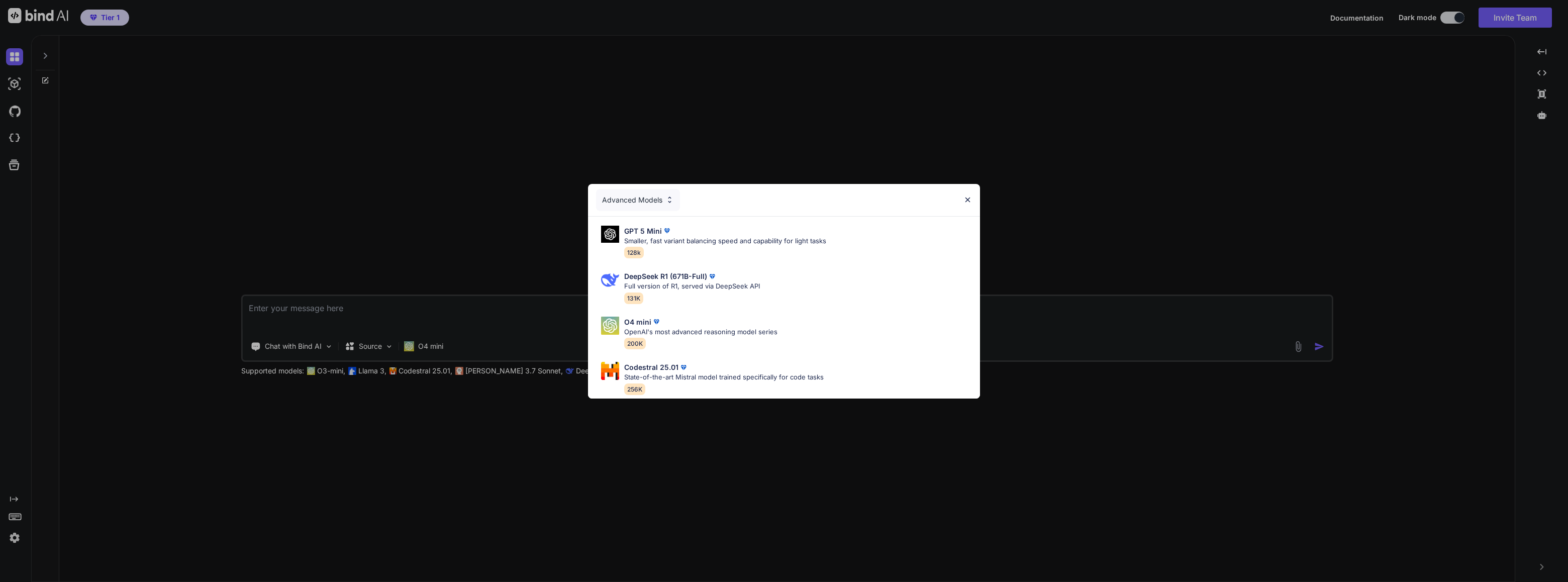
click at [965, 195] on img at bounding box center [968, 199] width 8 height 8
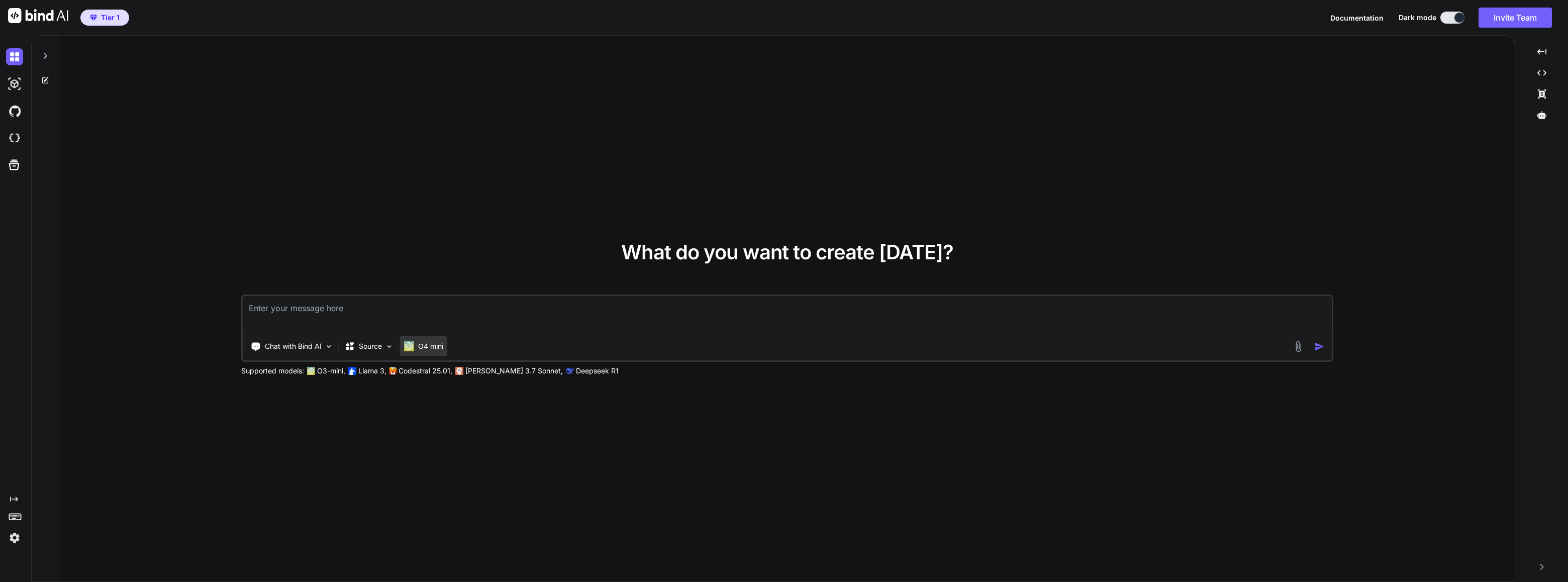
click at [435, 344] on p "O4 mini" at bounding box center [431, 347] width 25 height 10
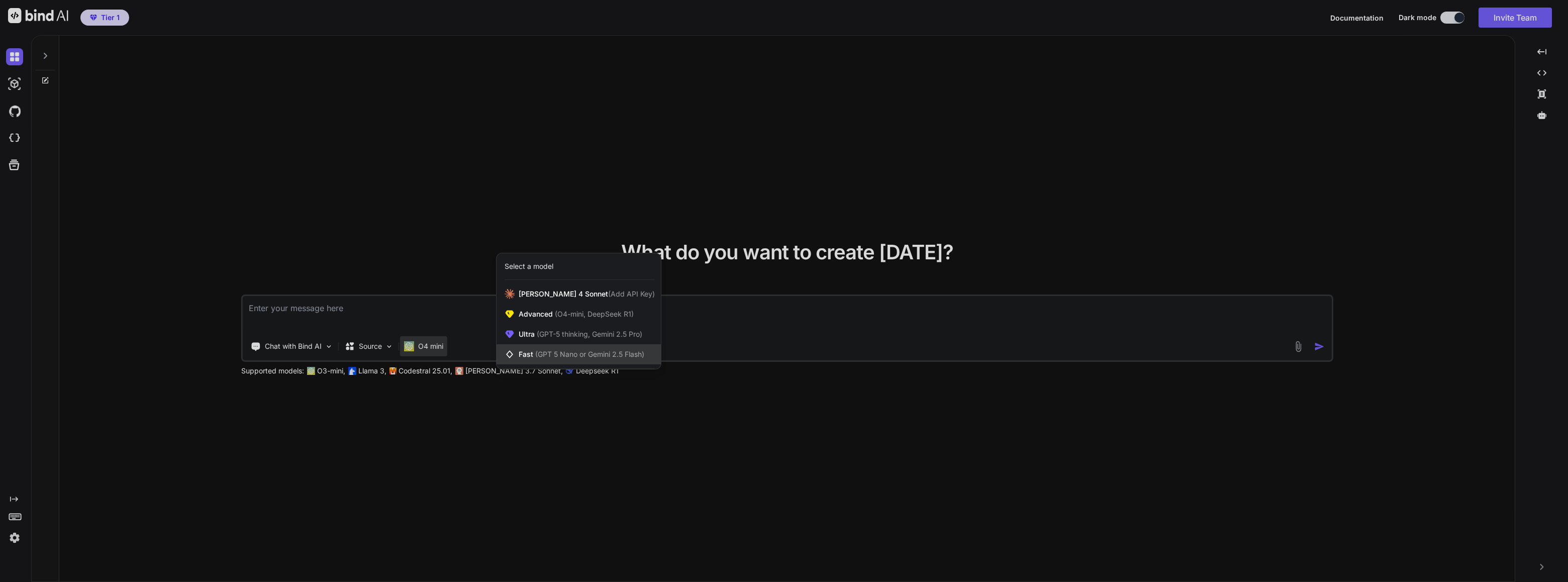
click at [581, 354] on span "(GPT 5 Nano or Gemini 2.5 Flash)" at bounding box center [590, 354] width 109 height 8
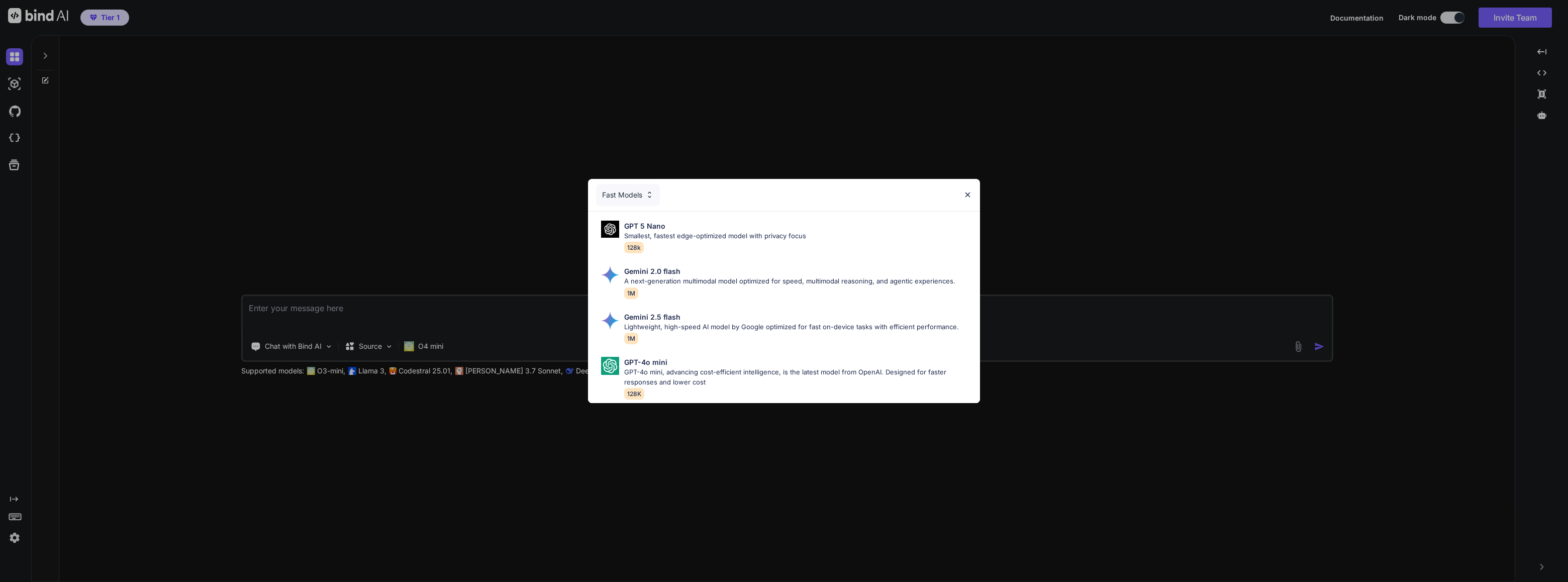
click at [968, 190] on img at bounding box center [968, 194] width 8 height 8
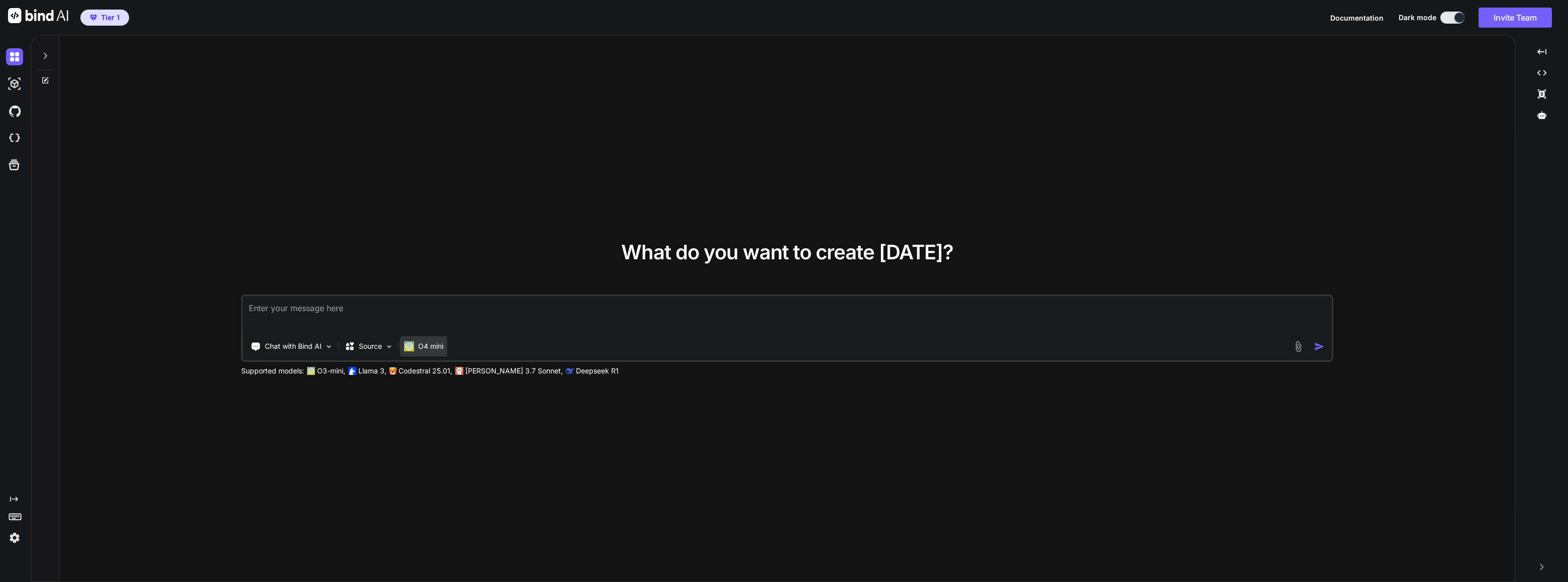
click at [434, 349] on p "O4 mini" at bounding box center [431, 347] width 25 height 10
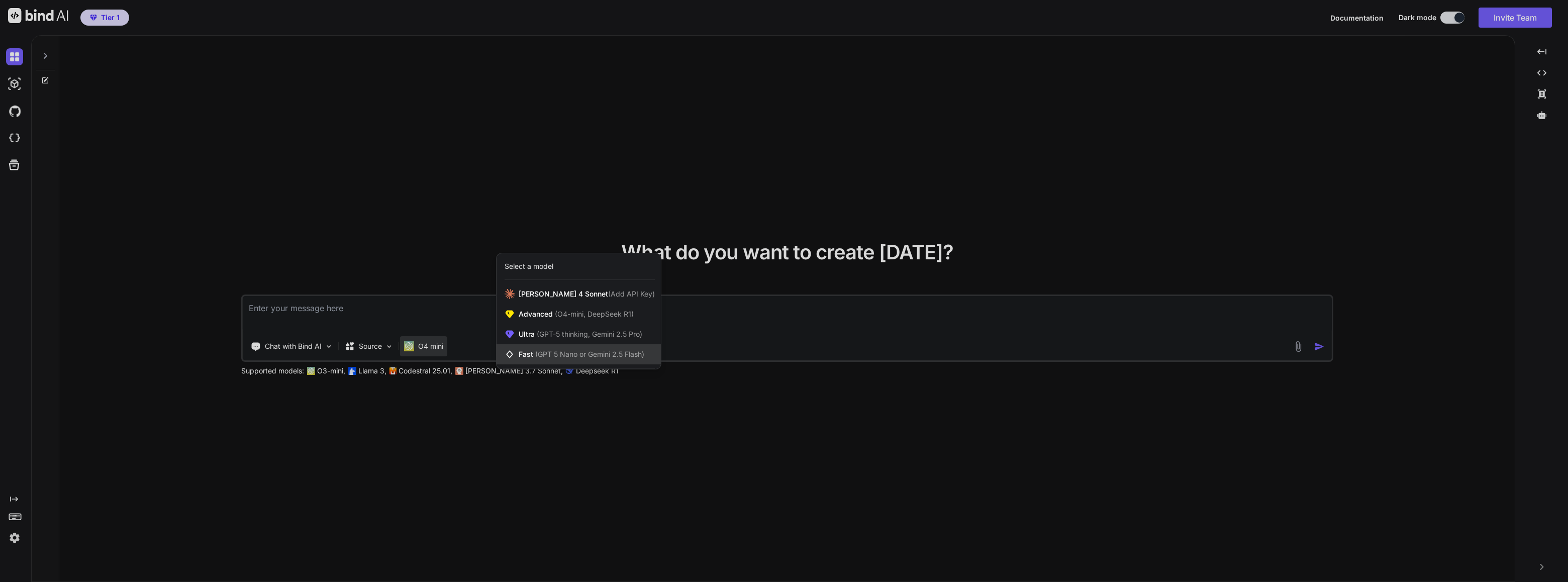
click at [605, 352] on span "(GPT 5 Nano or Gemini 2.5 Flash)" at bounding box center [590, 354] width 109 height 8
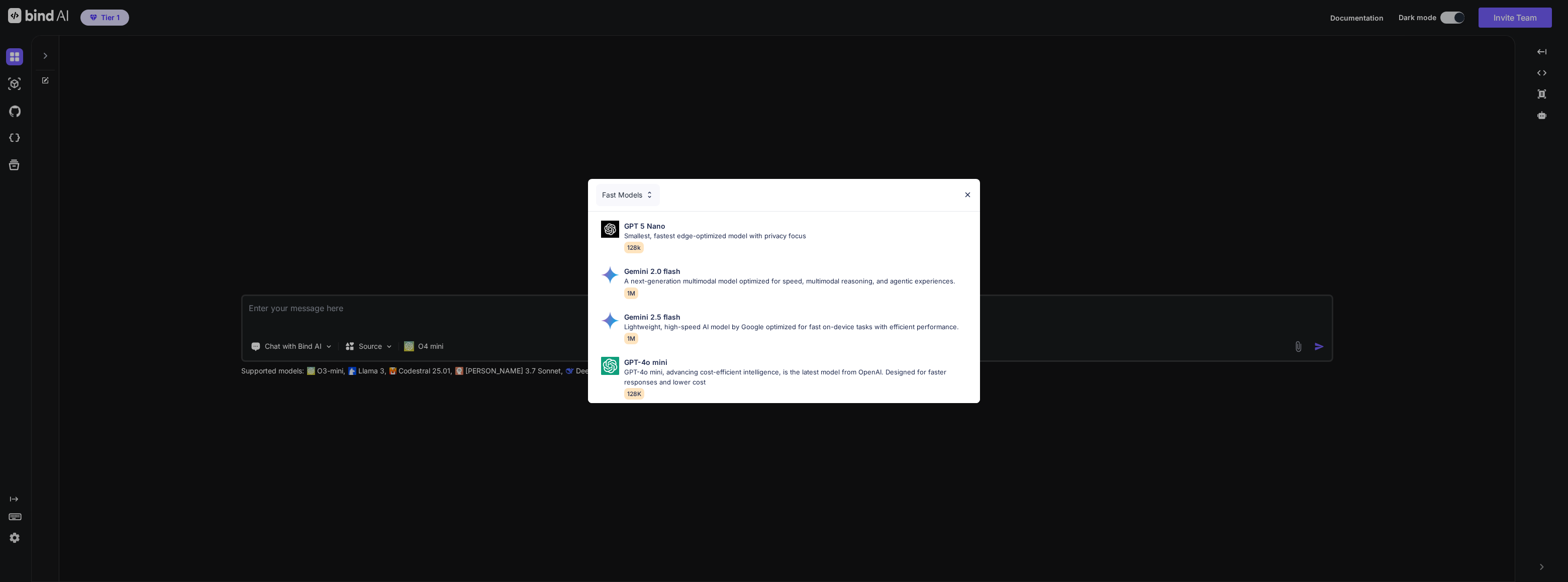
click at [971, 191] on img at bounding box center [968, 194] width 8 height 8
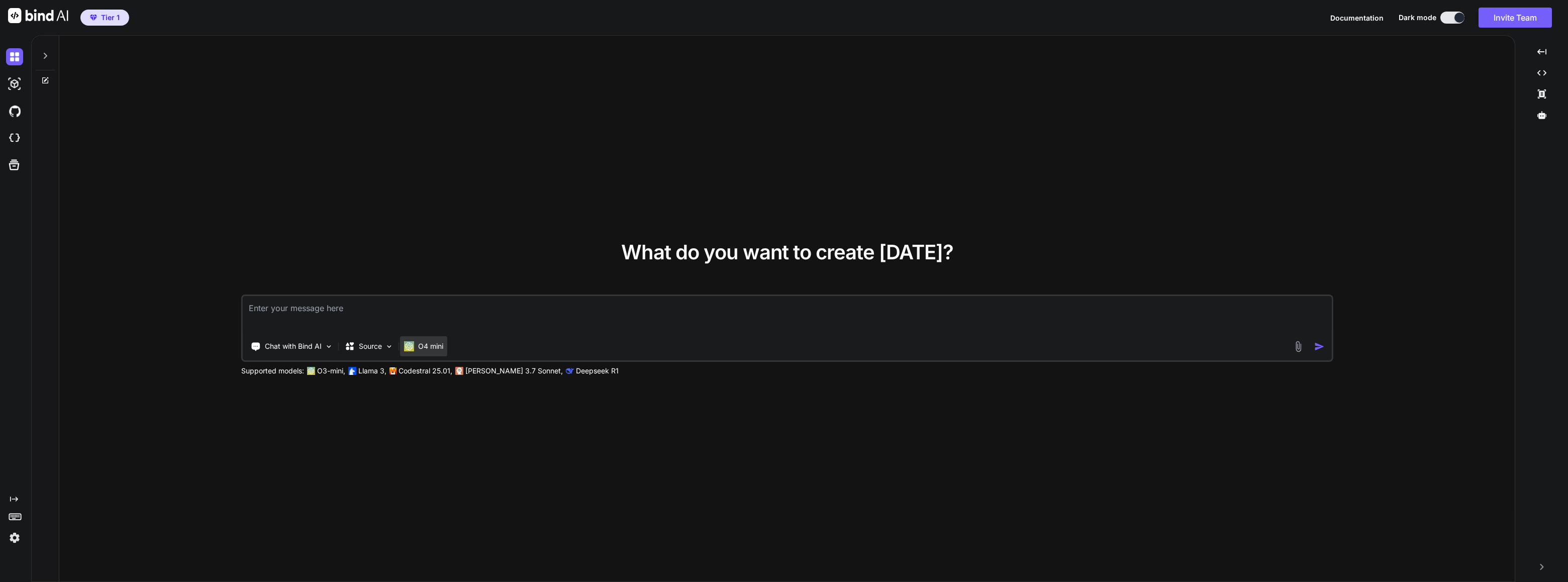
click at [440, 349] on p "O4 mini" at bounding box center [431, 347] width 25 height 10
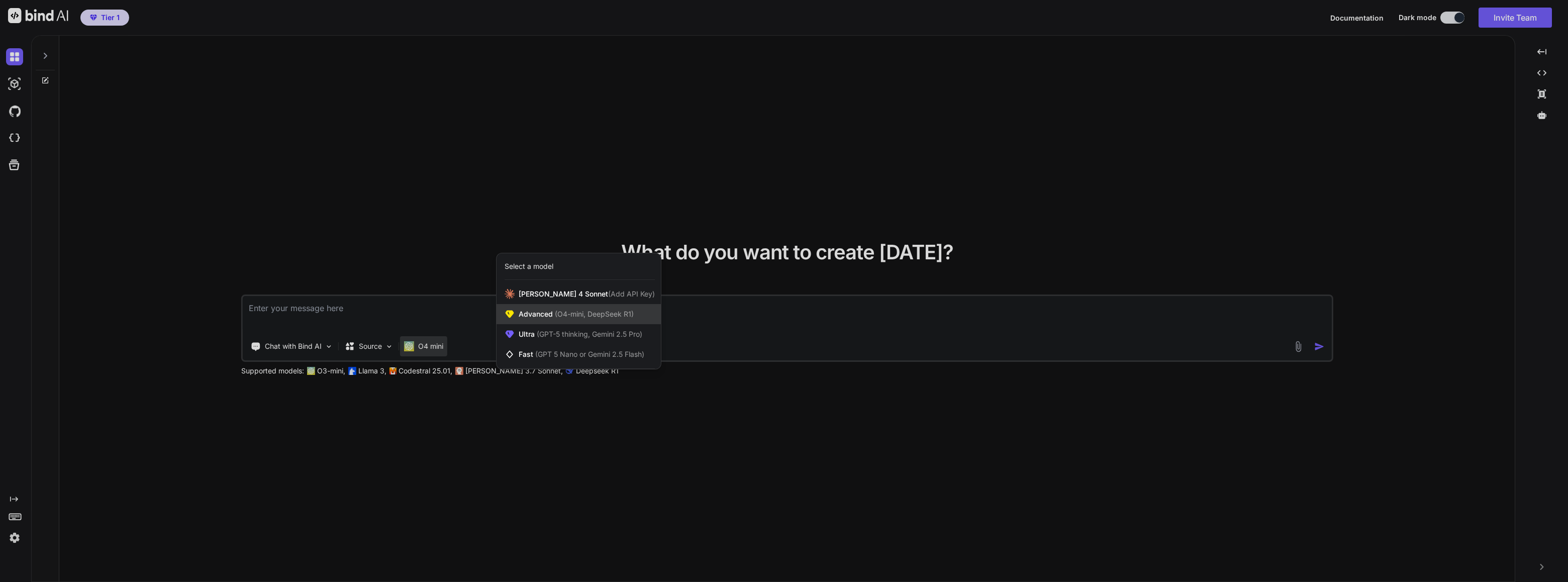
click at [550, 309] on span "Advanced (O4-mini, DeepSeek R1)" at bounding box center [576, 314] width 115 height 10
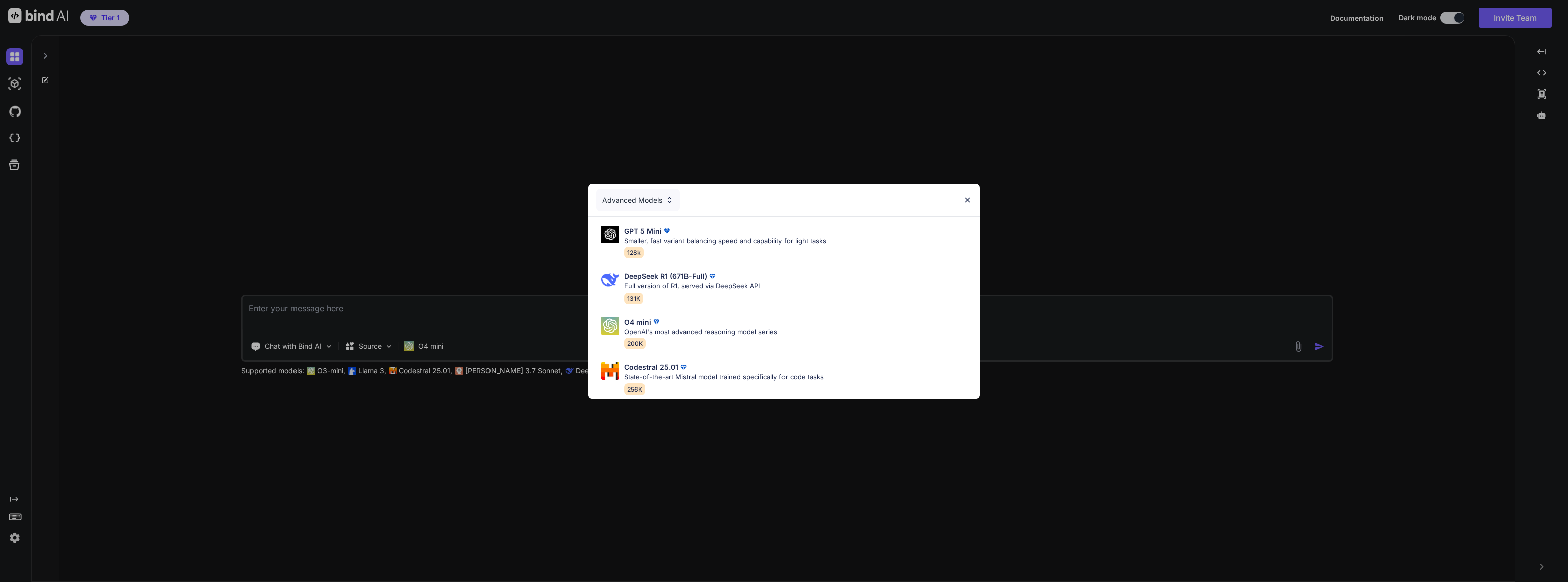
click at [969, 197] on img at bounding box center [968, 199] width 8 height 8
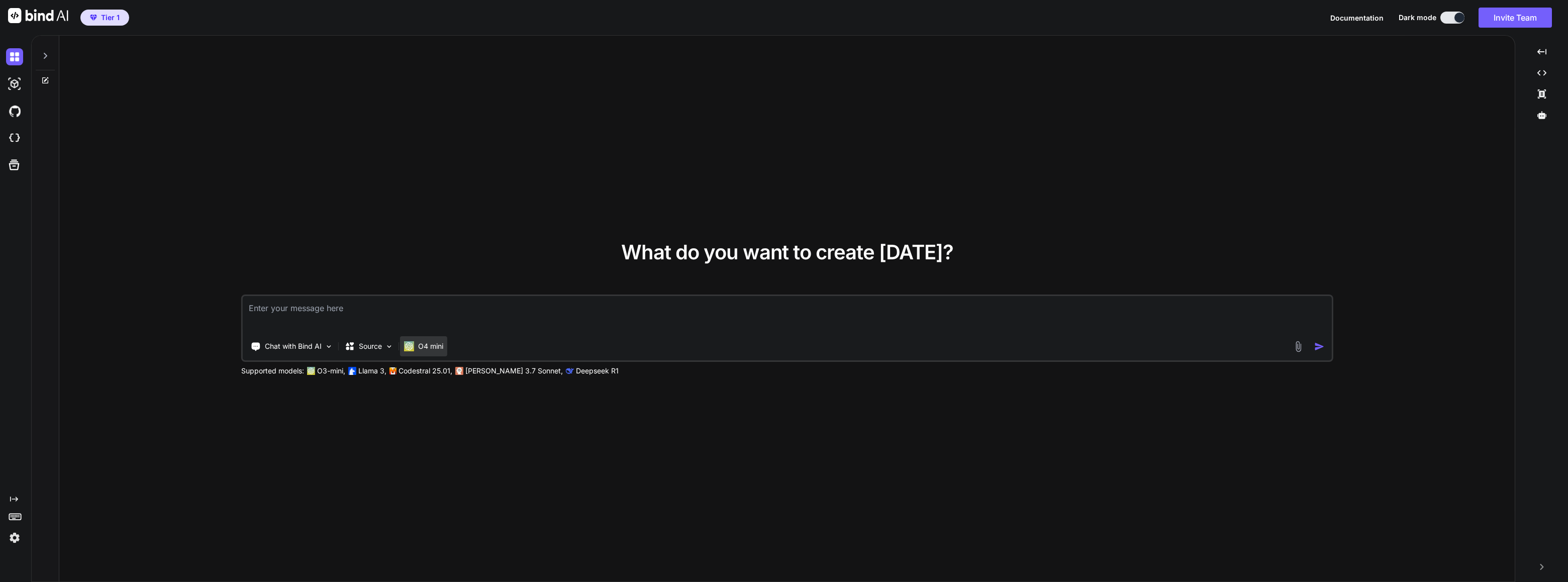
click at [433, 344] on p "O4 mini" at bounding box center [431, 347] width 25 height 10
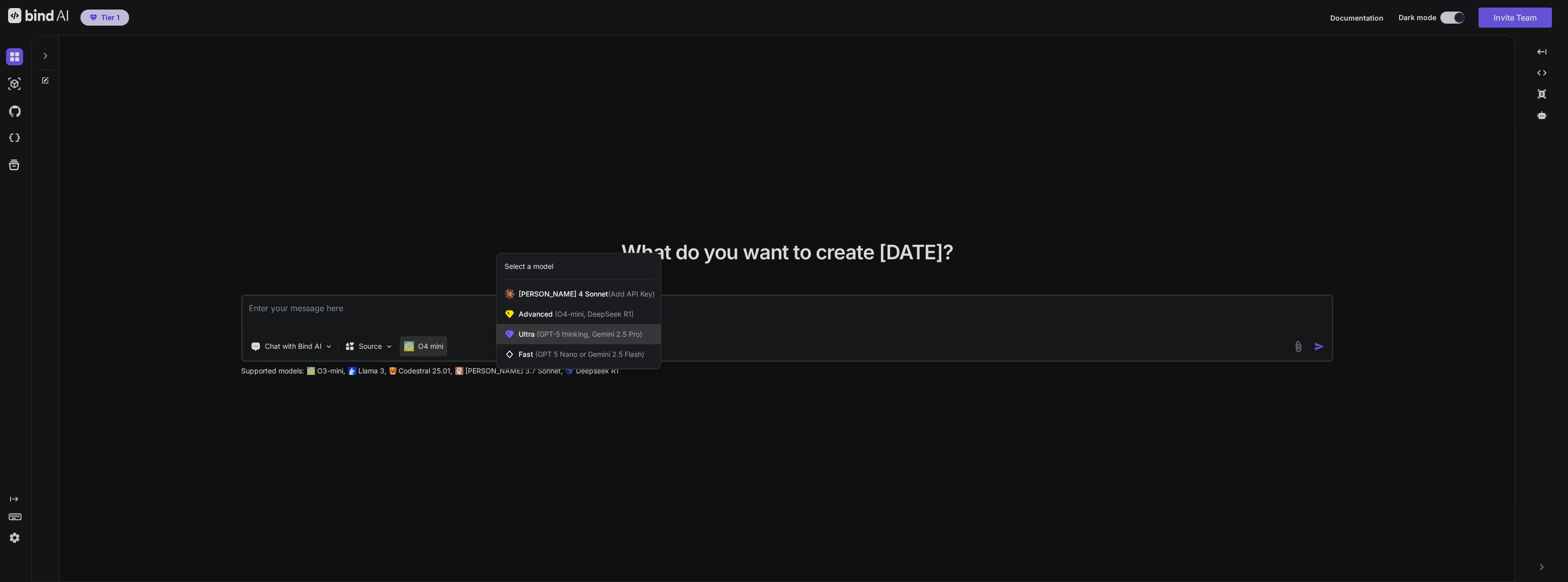
click at [556, 332] on span "(GPT-5 thinking, Gemini 2.5 Pro)" at bounding box center [589, 334] width 108 height 8
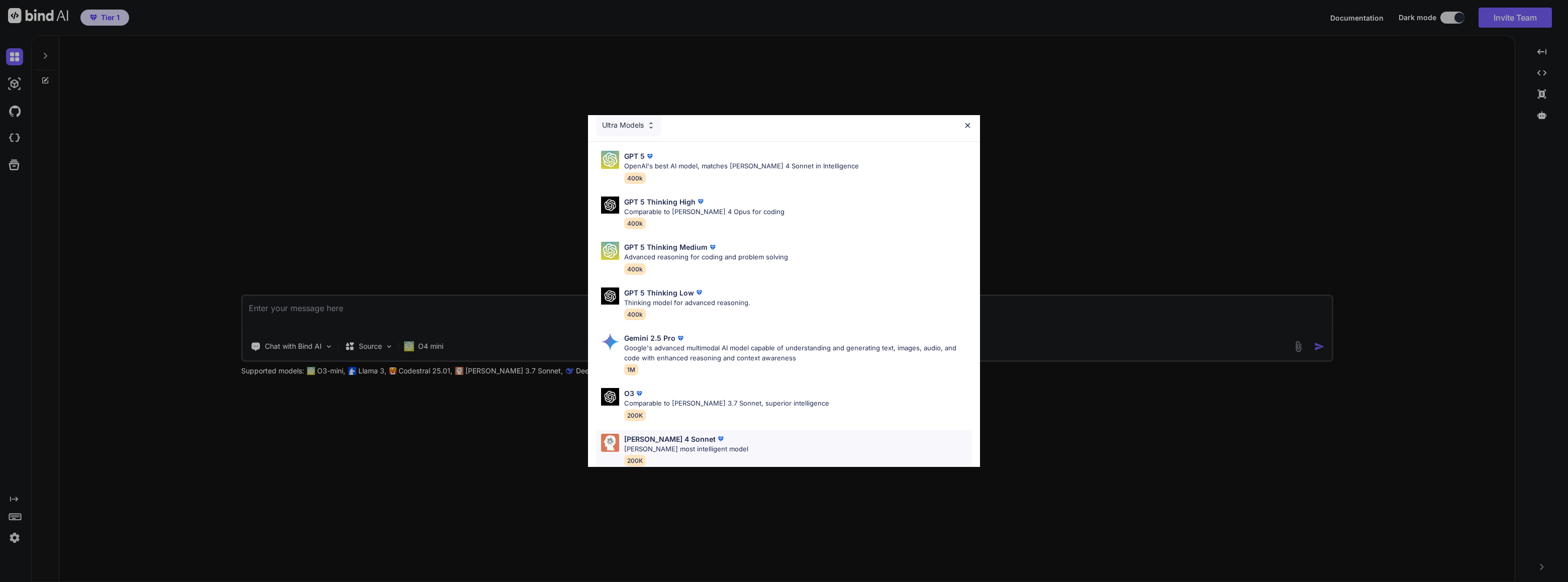
scroll to position [0, 0]
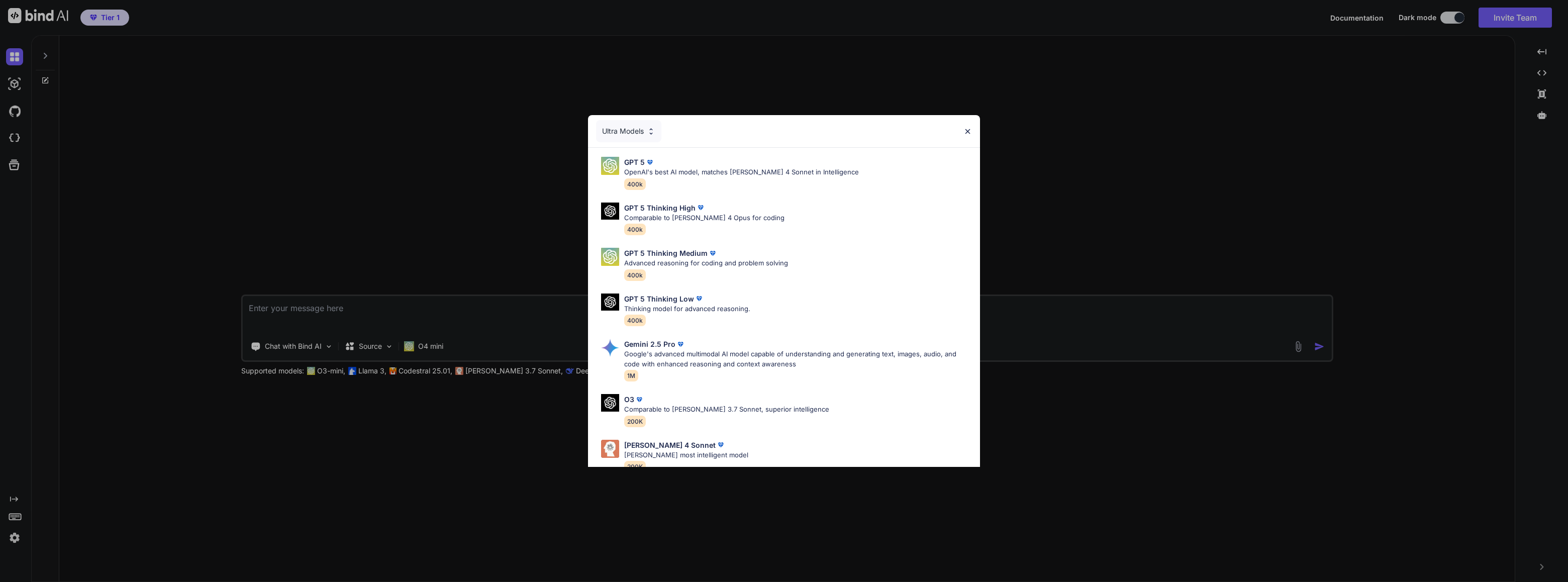
click at [968, 131] on img at bounding box center [968, 131] width 8 height 8
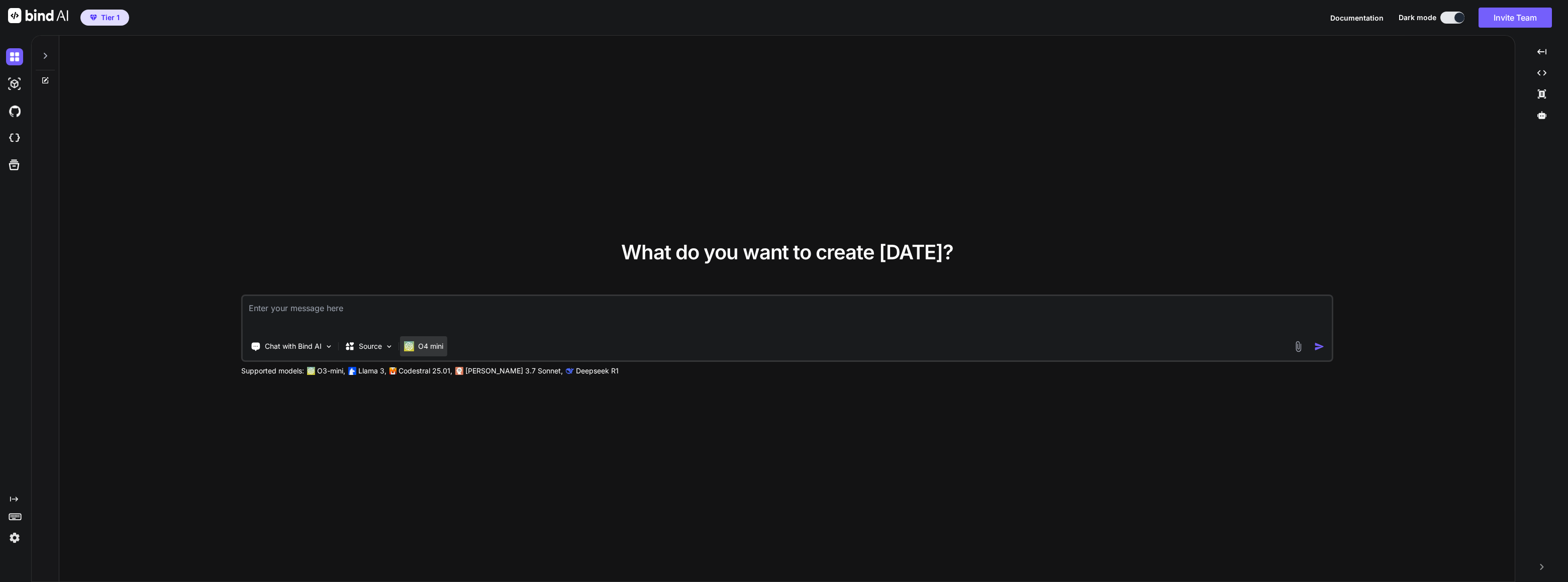
click at [433, 346] on p "O4 mini" at bounding box center [431, 347] width 25 height 10
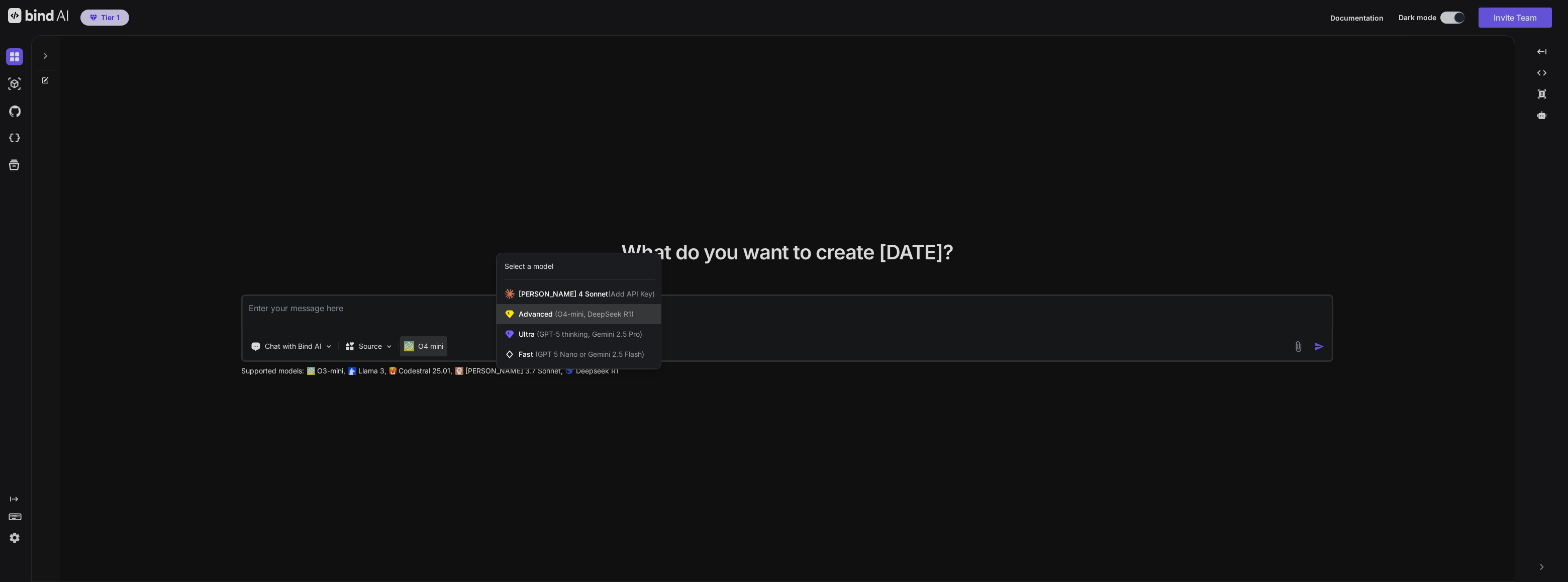
click at [605, 310] on span "(O4-mini, DeepSeek R1)" at bounding box center [593, 313] width 81 height 8
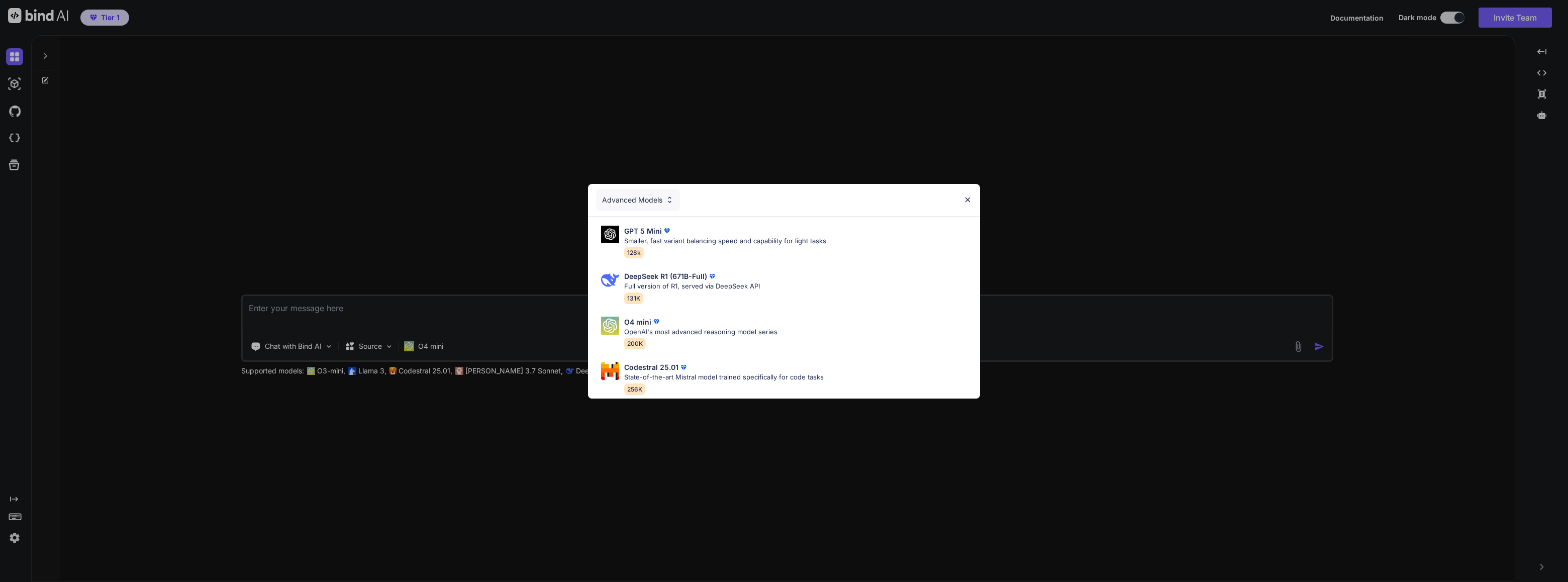
click at [968, 195] on img at bounding box center [968, 199] width 8 height 8
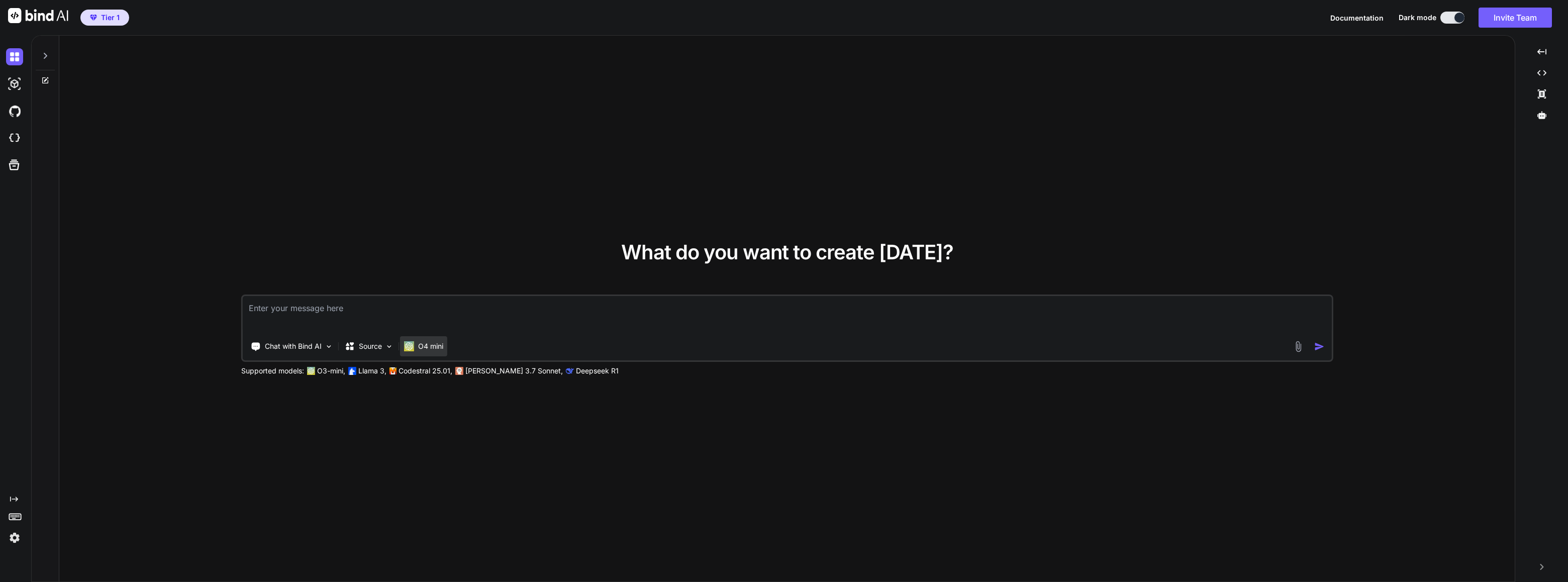
click at [428, 345] on p "O4 mini" at bounding box center [431, 347] width 25 height 10
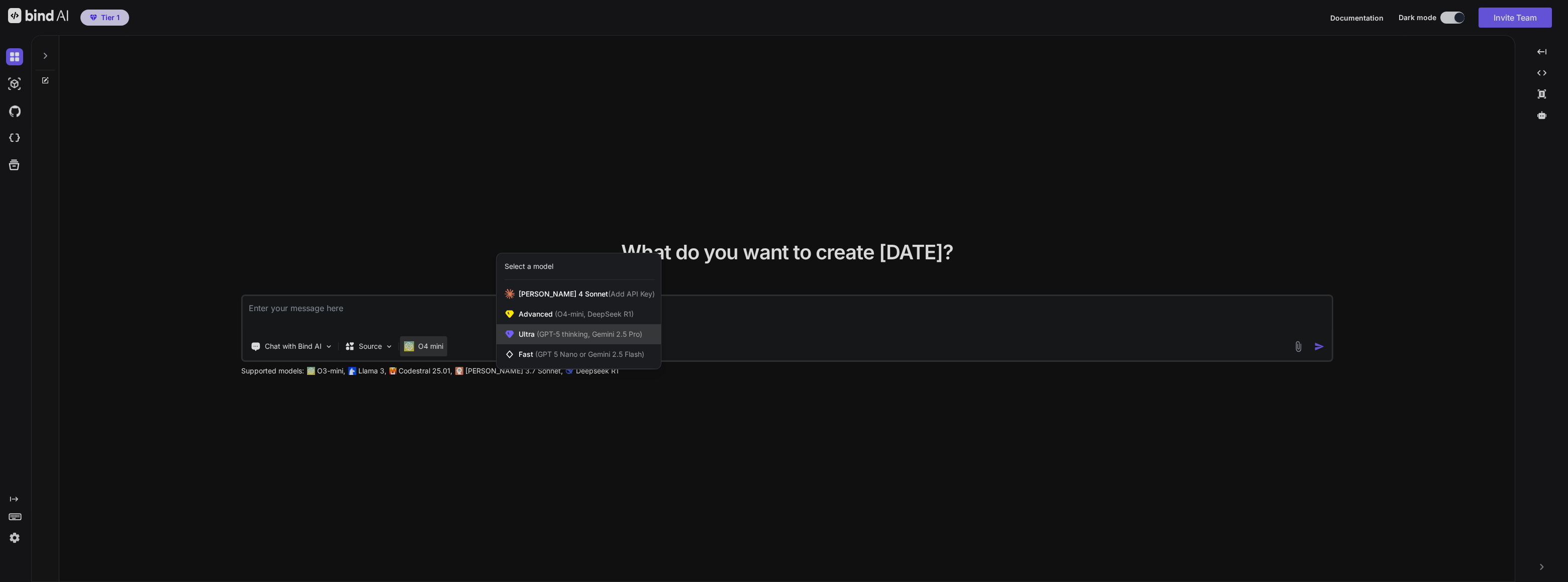
click at [536, 333] on span "(GPT-5 thinking, Gemini 2.5 Pro)" at bounding box center [589, 334] width 108 height 8
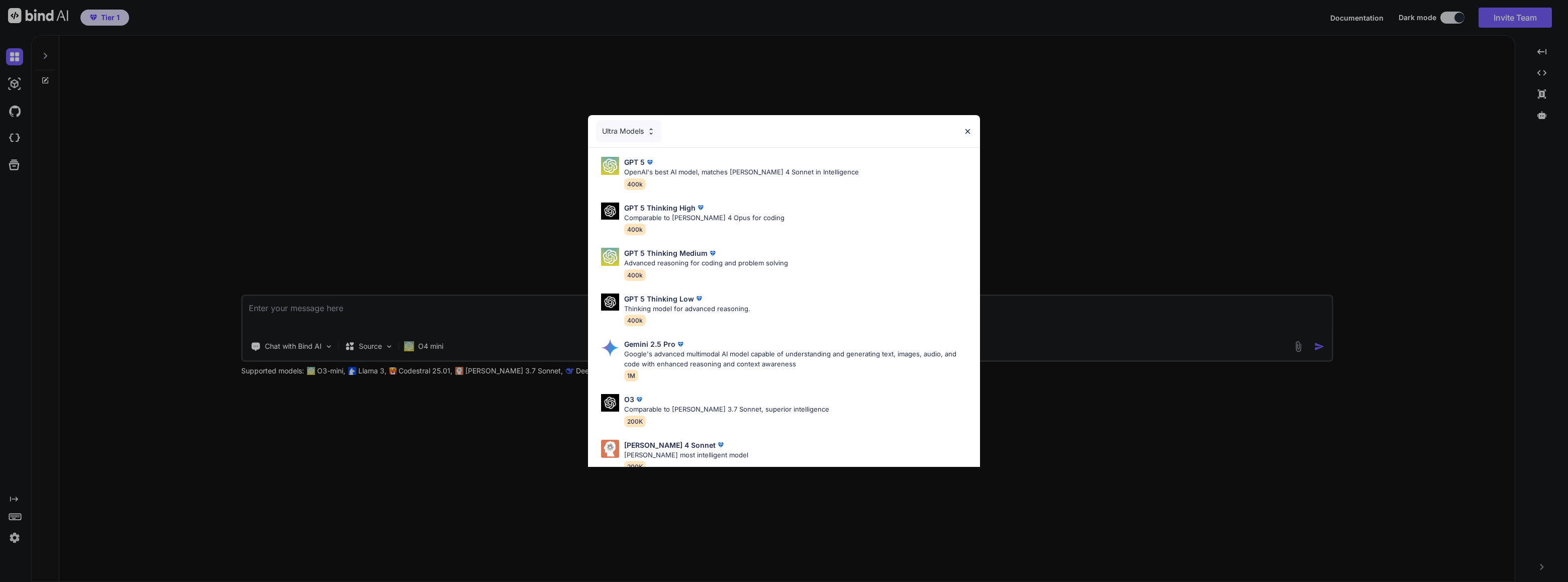
click at [968, 132] on img at bounding box center [968, 131] width 8 height 8
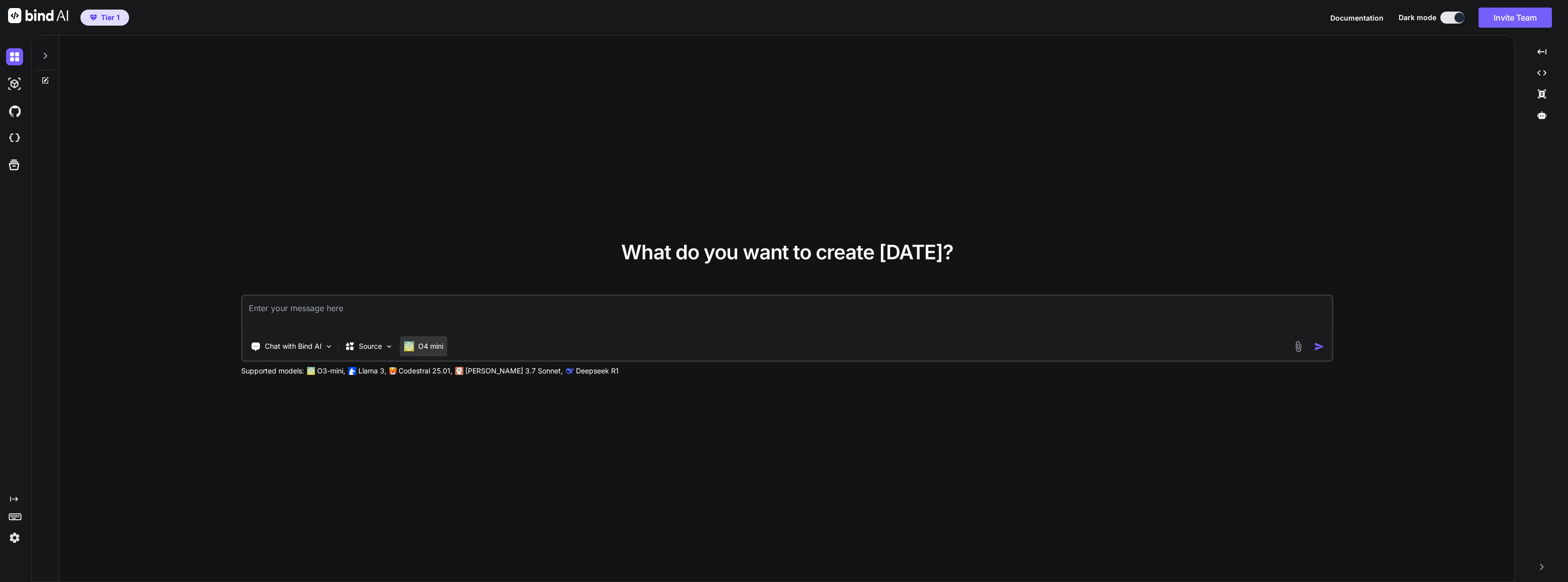
click at [433, 345] on p "O4 mini" at bounding box center [431, 347] width 25 height 10
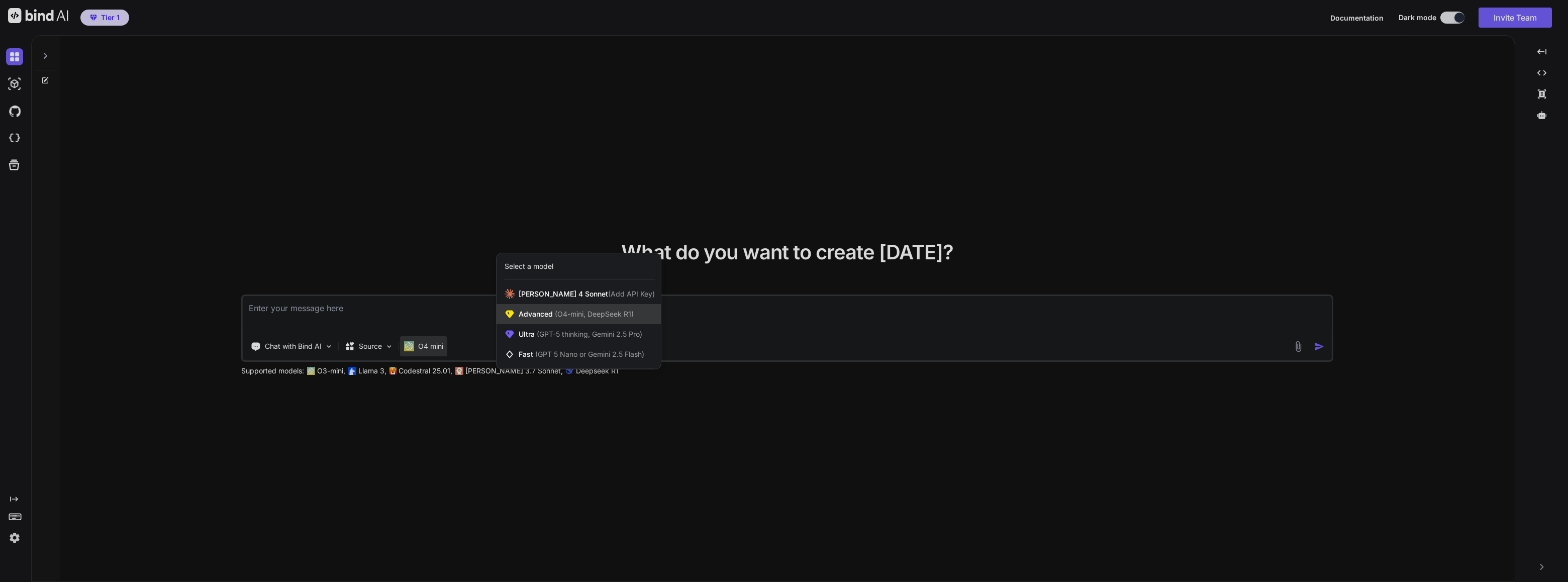
click at [547, 312] on span "Advanced (O4-mini, DeepSeek R1)" at bounding box center [576, 314] width 115 height 10
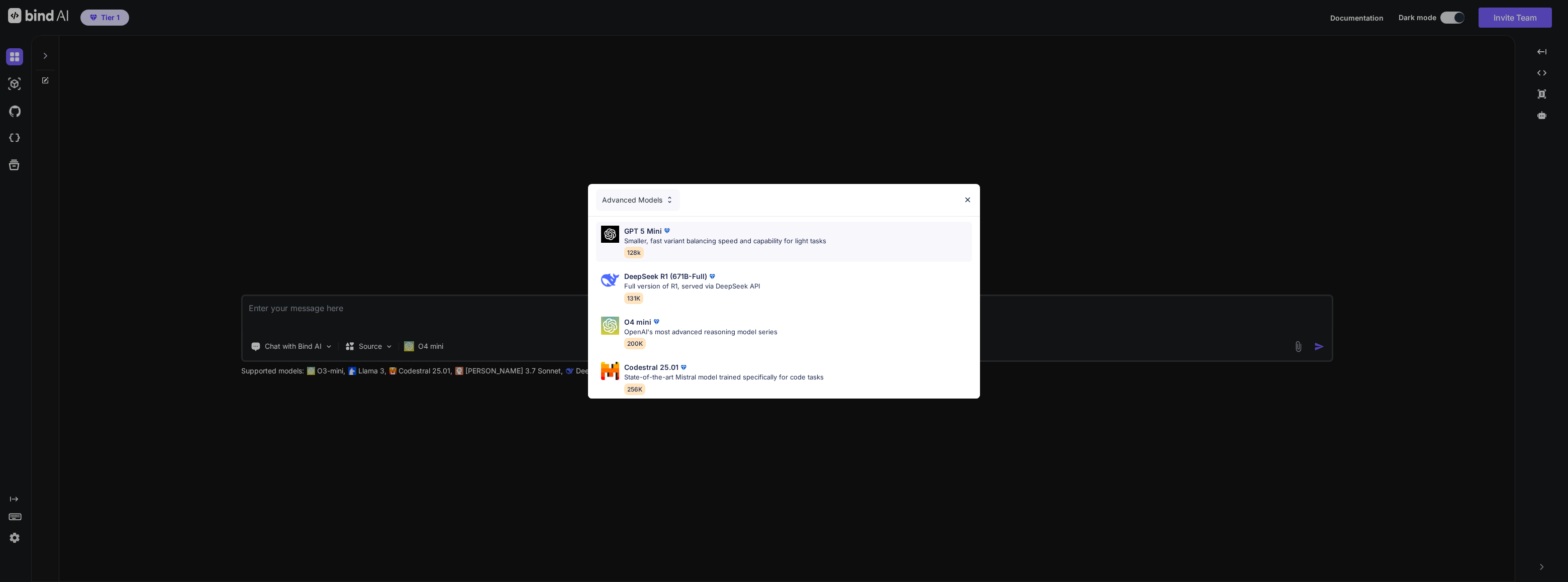
click at [684, 237] on p "Smaller, fast variant balancing speed and capability for light tasks" at bounding box center [725, 242] width 202 height 10
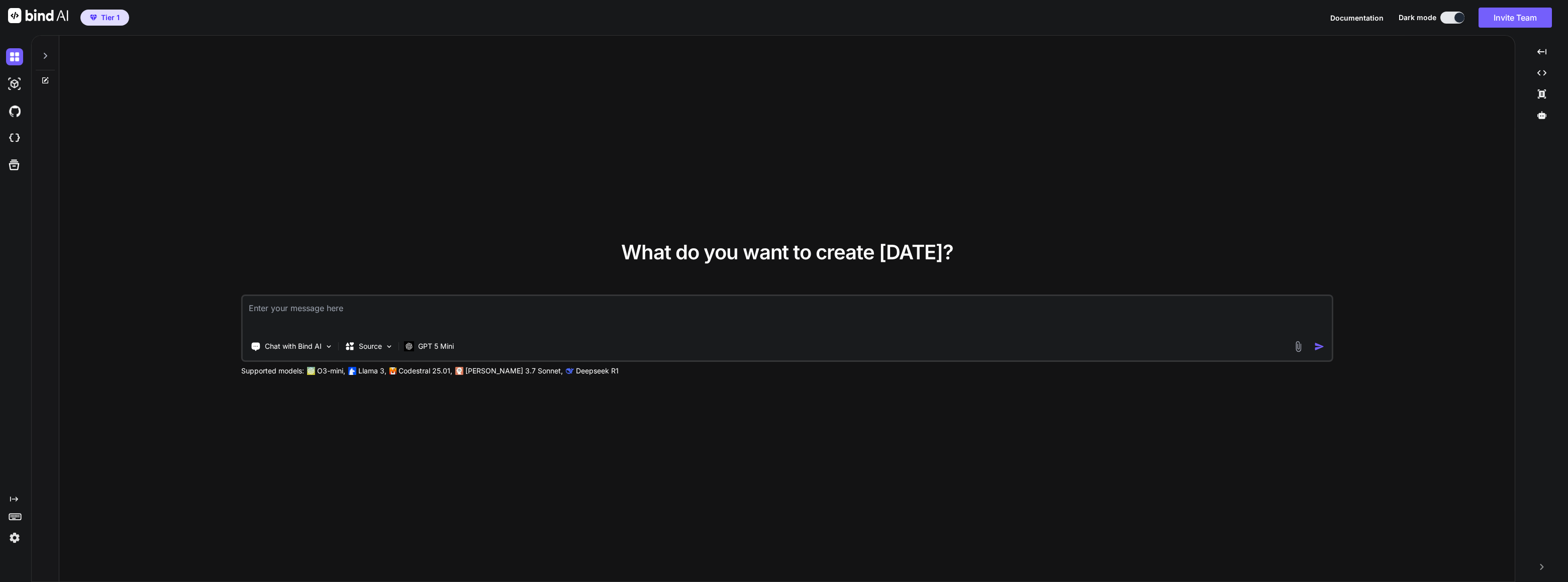
click at [329, 312] on textarea at bounding box center [787, 315] width 1089 height 37
paste textarea "créer un plugin wordpress 6.2 qui réalise une analyse seo en profondeur d'une p…"
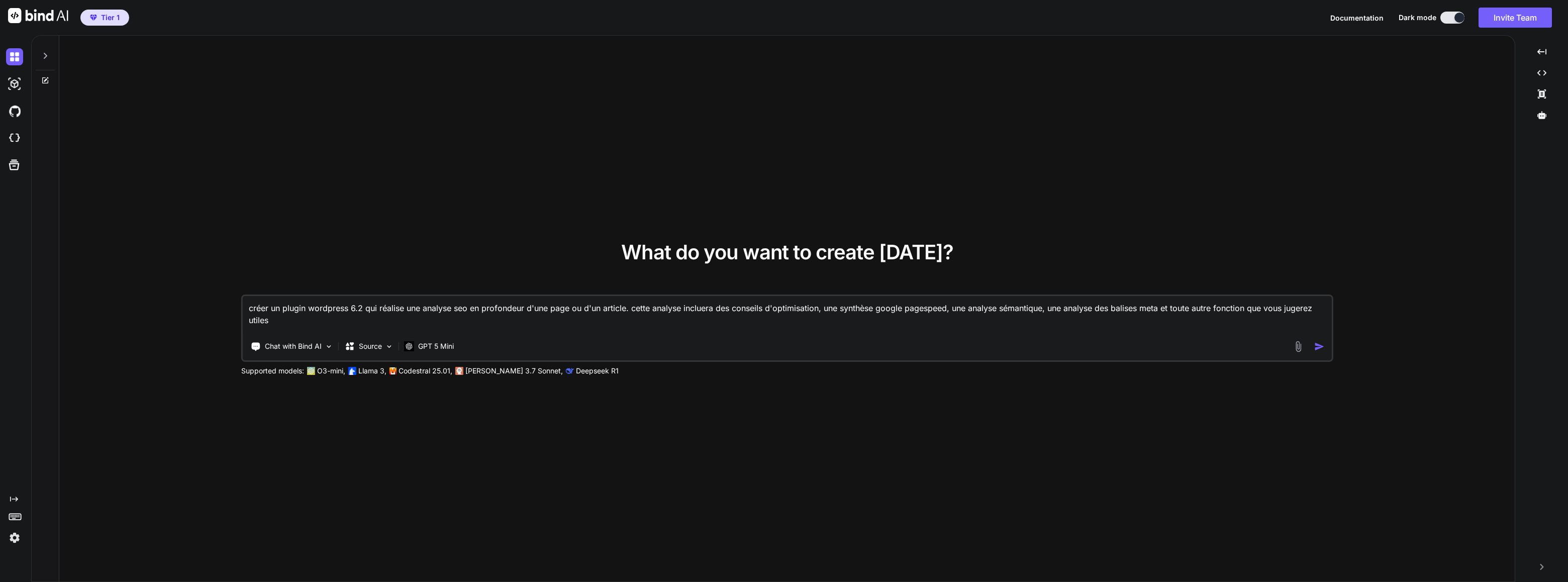
drag, startPoint x: 358, startPoint y: 306, endPoint x: 370, endPoint y: 316, distance: 15.6
click at [359, 306] on textarea "créer un plugin wordpress 6.2 qui réalise une analyse seo en profondeur d'une p…" at bounding box center [787, 315] width 1089 height 37
type textarea "créer un plugin wordpress 6.8 qui réalise une analyse seo en profondeur d'une p…"
click at [1325, 347] on button "button" at bounding box center [1321, 347] width 15 height 10
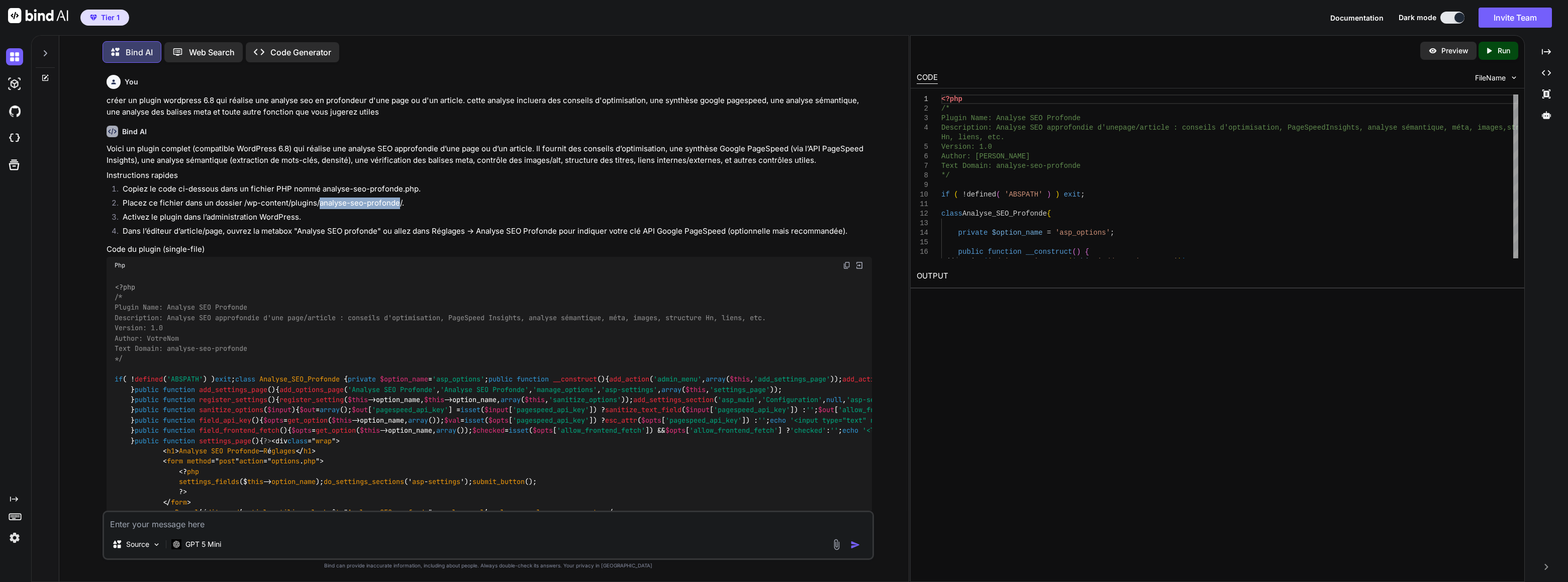
drag, startPoint x: 385, startPoint y: 202, endPoint x: 318, endPoint y: 205, distance: 67.1
click at [318, 205] on li "Placez ce fichier dans un dossier /wp-content/plugins/analyse-seo-profonde/." at bounding box center [493, 204] width 757 height 14
copy li "analyse-seo-profonde"
drag, startPoint x: 415, startPoint y: 189, endPoint x: 320, endPoint y: 188, distance: 95.0
click at [320, 188] on li "Copiez le code ci-dessous dans un fichier PHP nommé analyse-seo-profonde.php." at bounding box center [493, 190] width 757 height 14
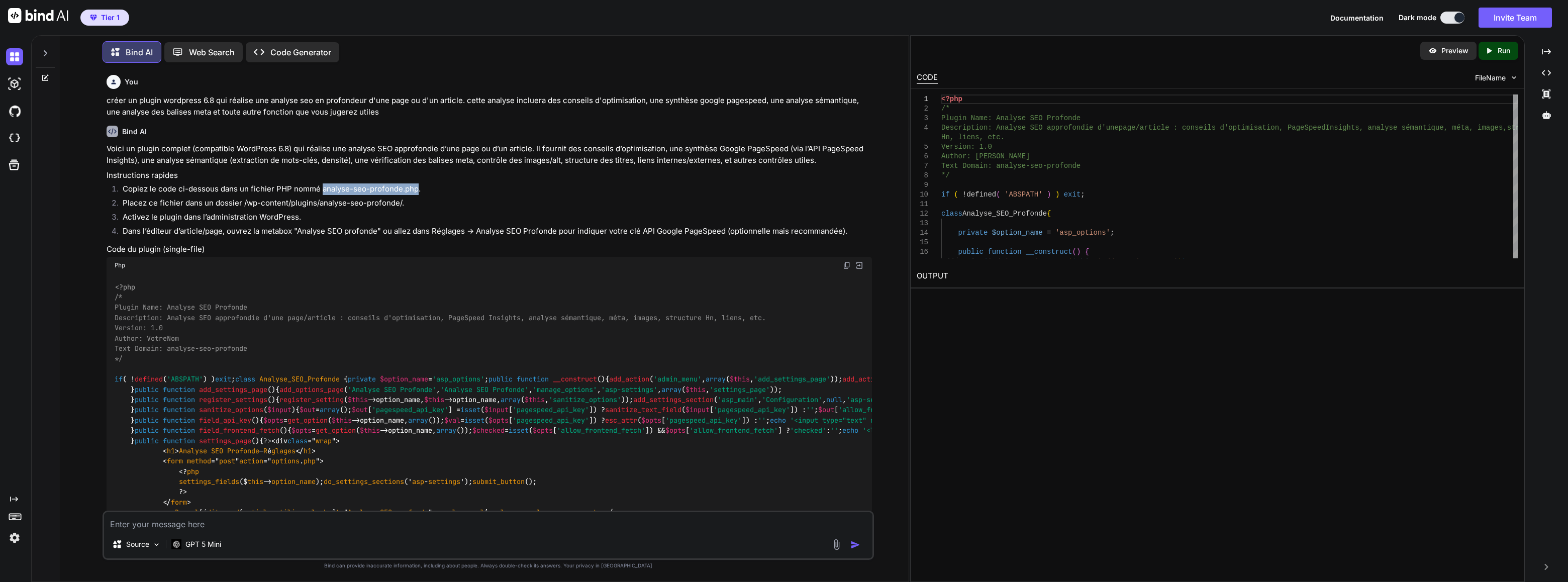
copy li "analyse-seo-profonde.php"
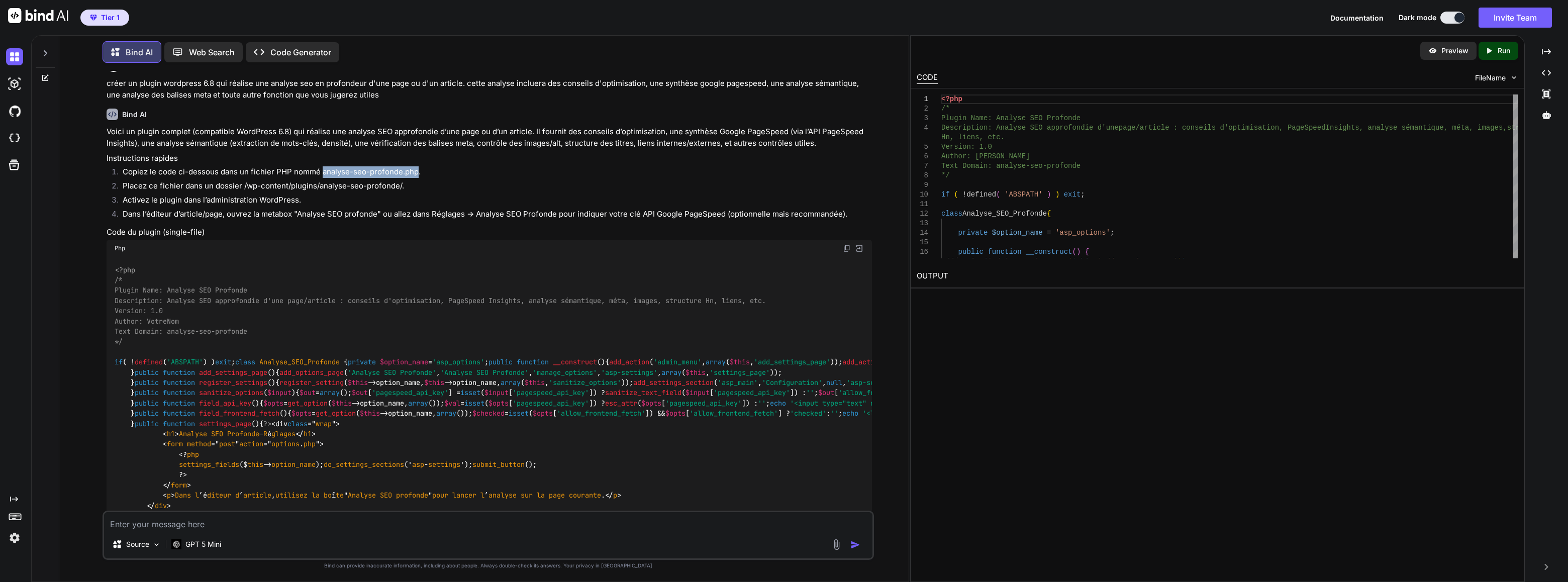
scroll to position [50, 0]
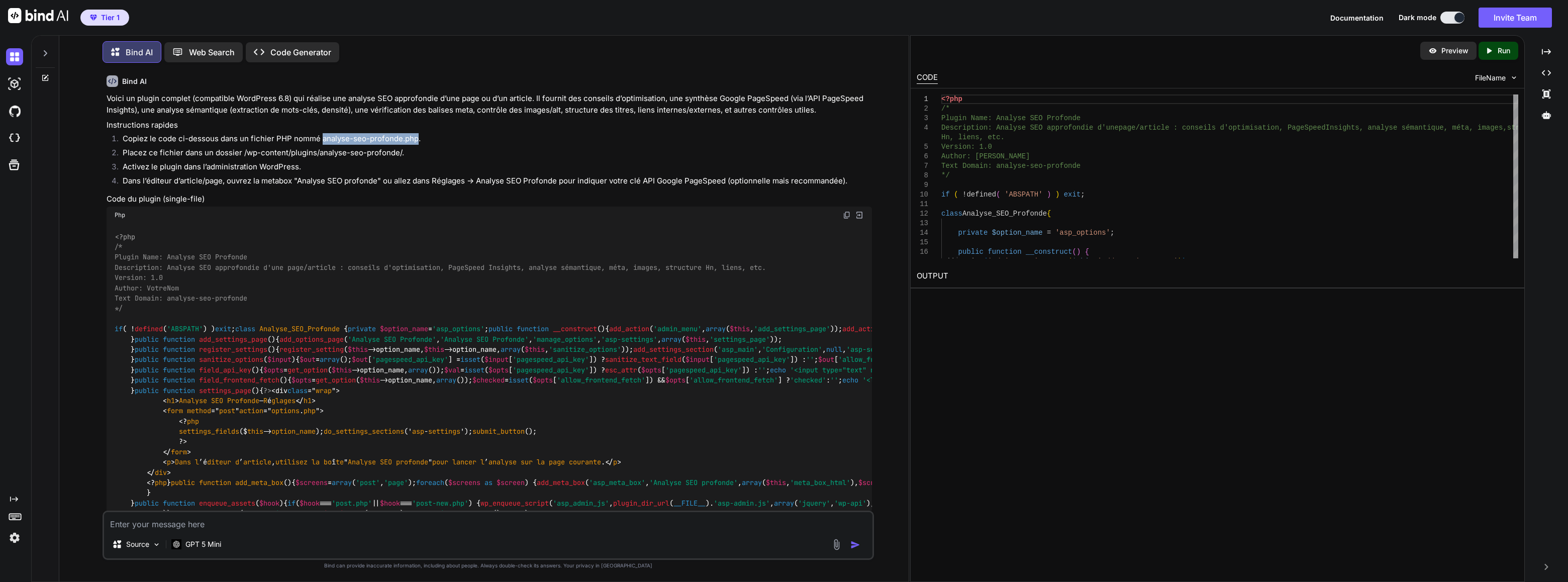
click at [845, 218] on img at bounding box center [846, 215] width 8 height 8
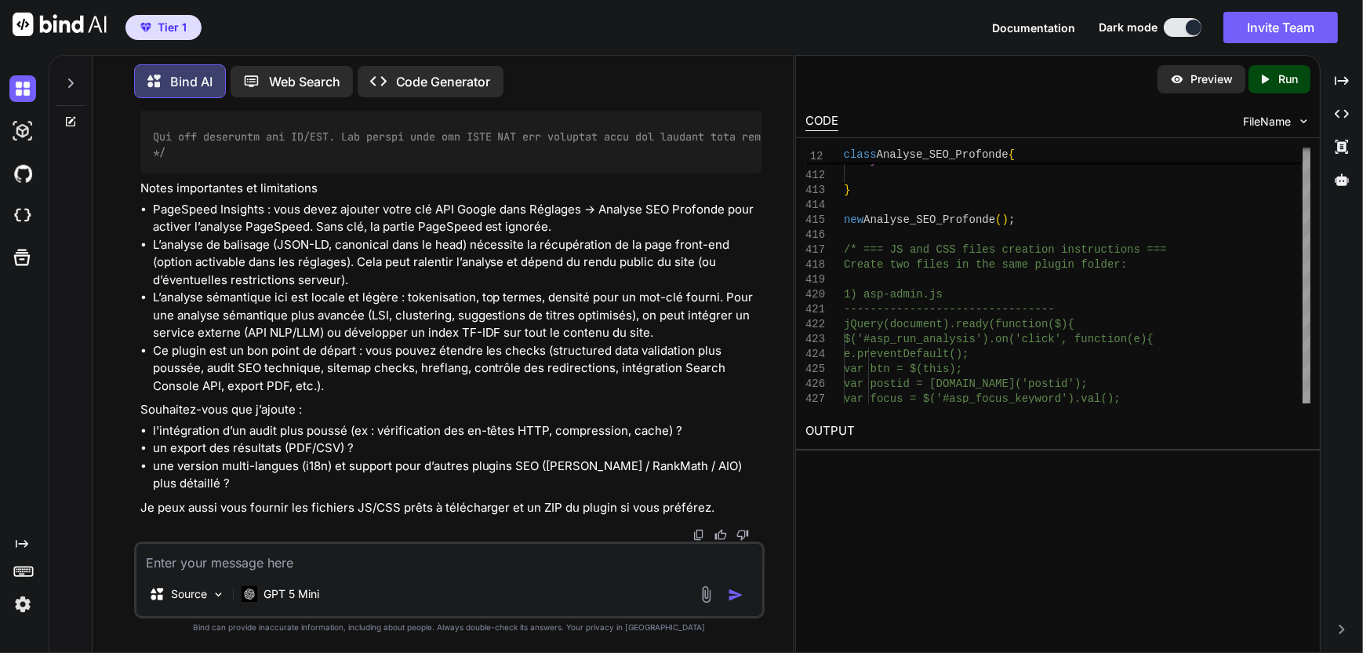
scroll to position [6917, 0]
drag, startPoint x: 262, startPoint y: 290, endPoint x: 169, endPoint y: 293, distance: 93.4
copy span "asp-admin.js"
drag, startPoint x: 391, startPoint y: 413, endPoint x: 311, endPoint y: 403, distance: 81.4
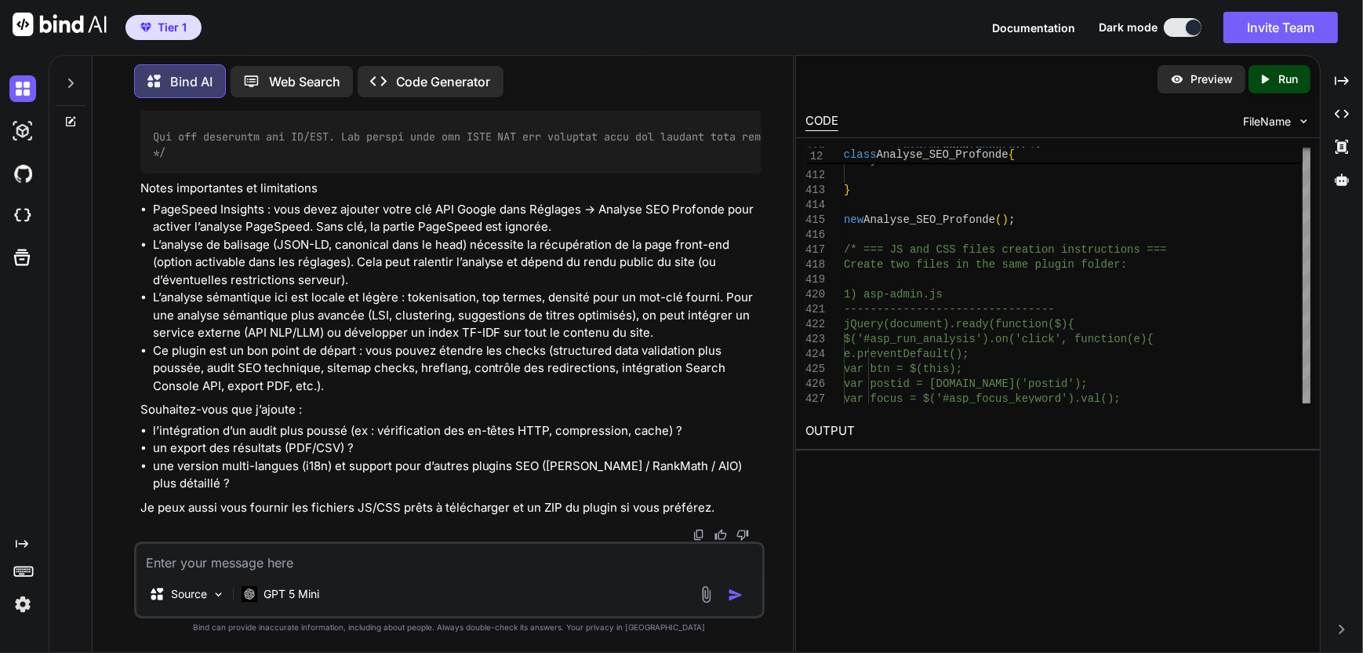
drag, startPoint x: 155, startPoint y: 331, endPoint x: 179, endPoint y: 418, distance: 90.4
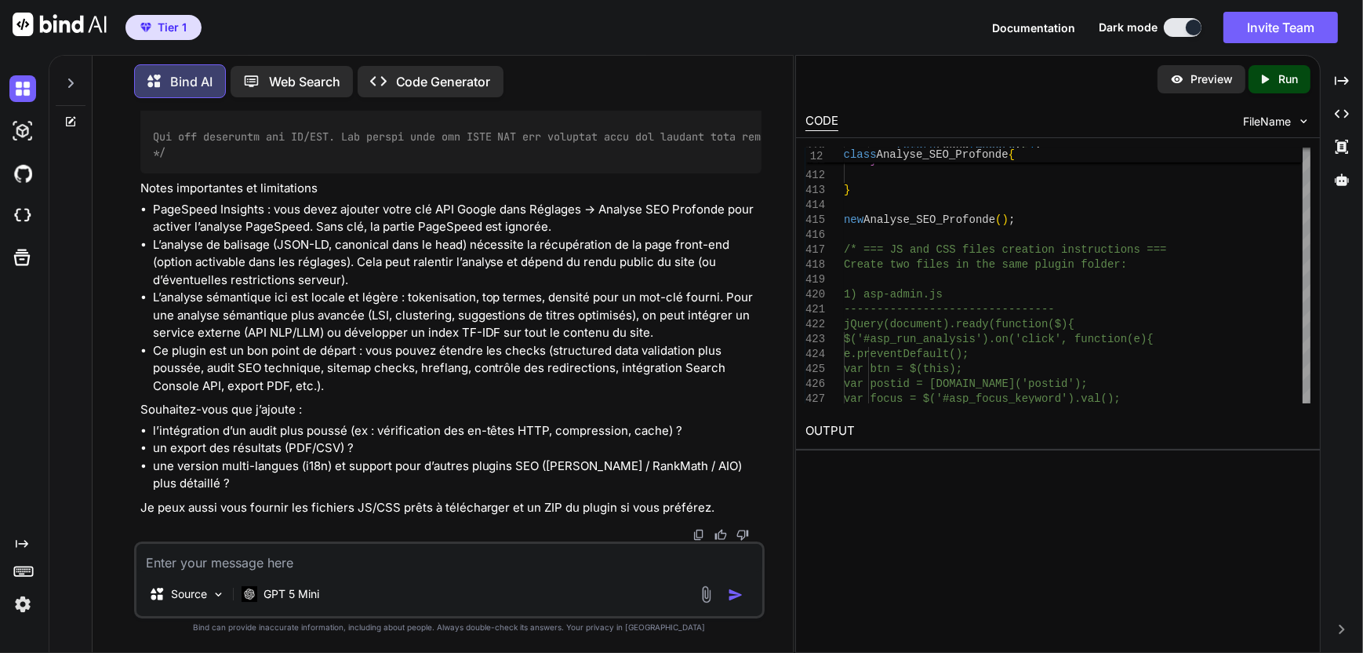
copy span "jQuery(document).ready(function($){ $('#asp_run_analysis').on('click', function…"
drag, startPoint x: 380, startPoint y: 483, endPoint x: 363, endPoint y: 486, distance: 16.8
drag, startPoint x: 264, startPoint y: 495, endPoint x: 202, endPoint y: 491, distance: 62.1
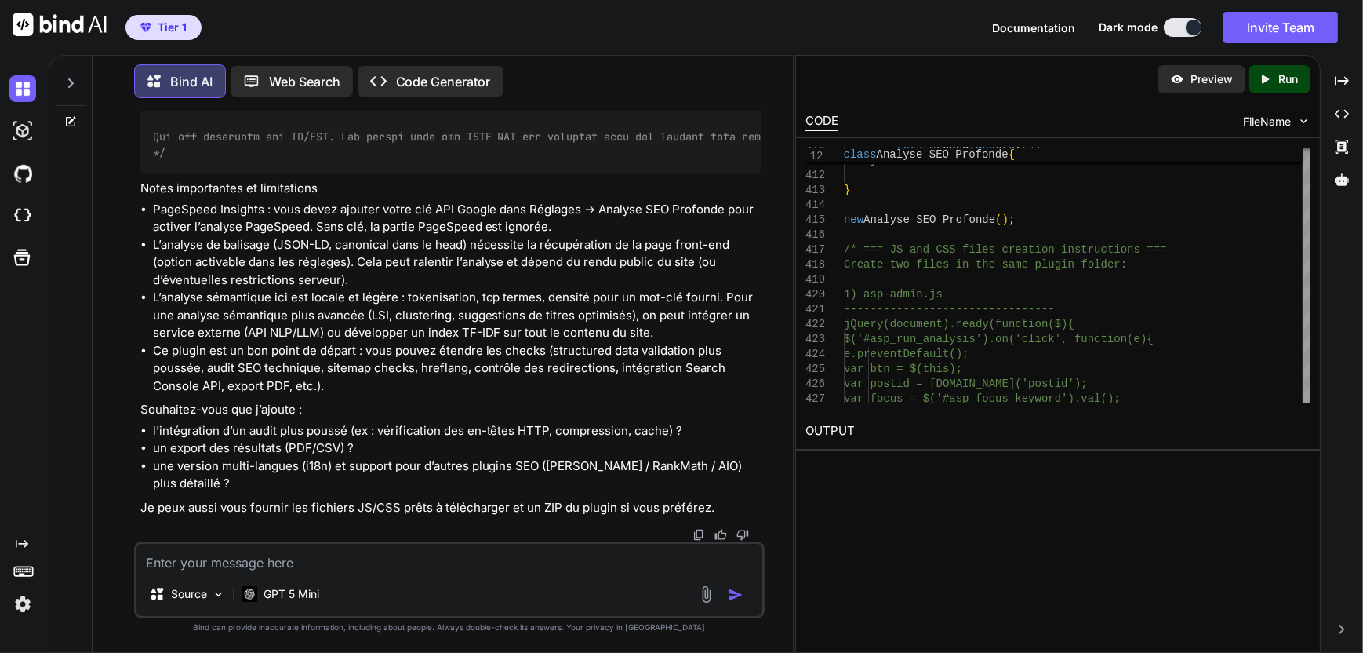
drag, startPoint x: 169, startPoint y: 504, endPoint x: 242, endPoint y: 493, distance: 73.7
drag, startPoint x: 175, startPoint y: 263, endPoint x: 256, endPoint y: 260, distance: 80.9
copy span "asp-admin.css"
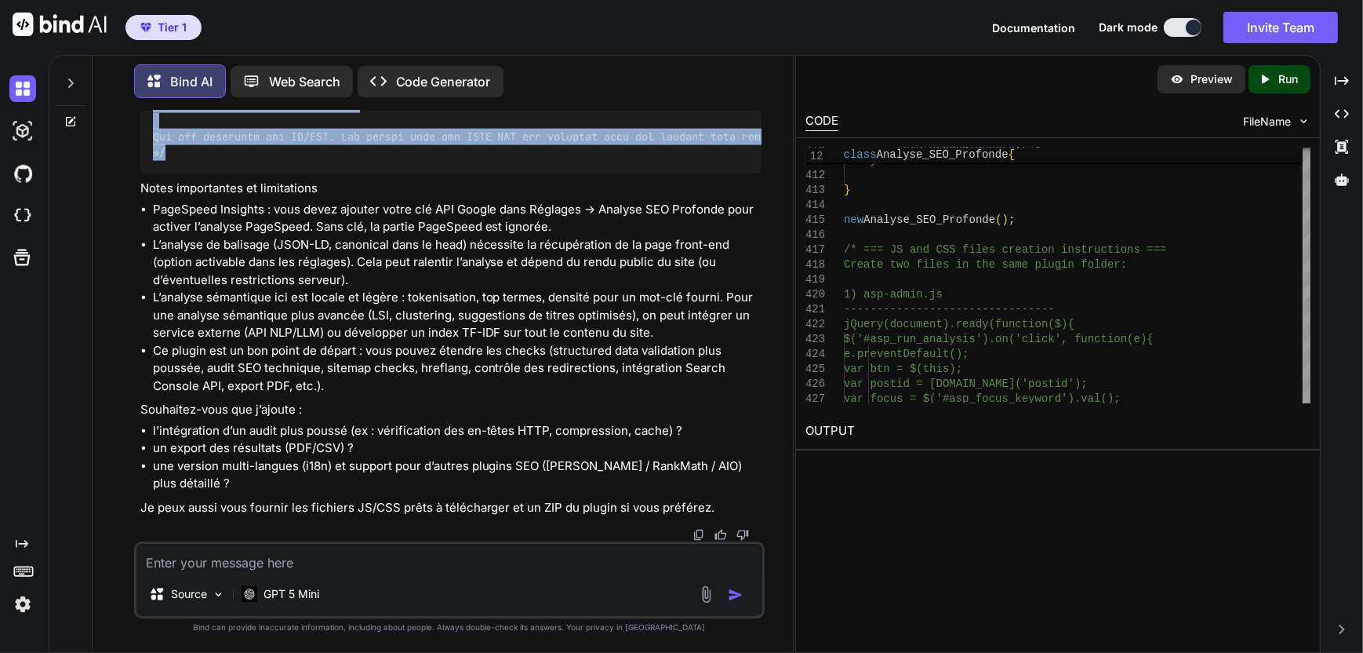
drag, startPoint x: 168, startPoint y: 316, endPoint x: 147, endPoint y: 221, distance: 97.1
copy span "#asp_output .asp_block { margin-bottom:10px; padding:8px; border-left:4px solid…"
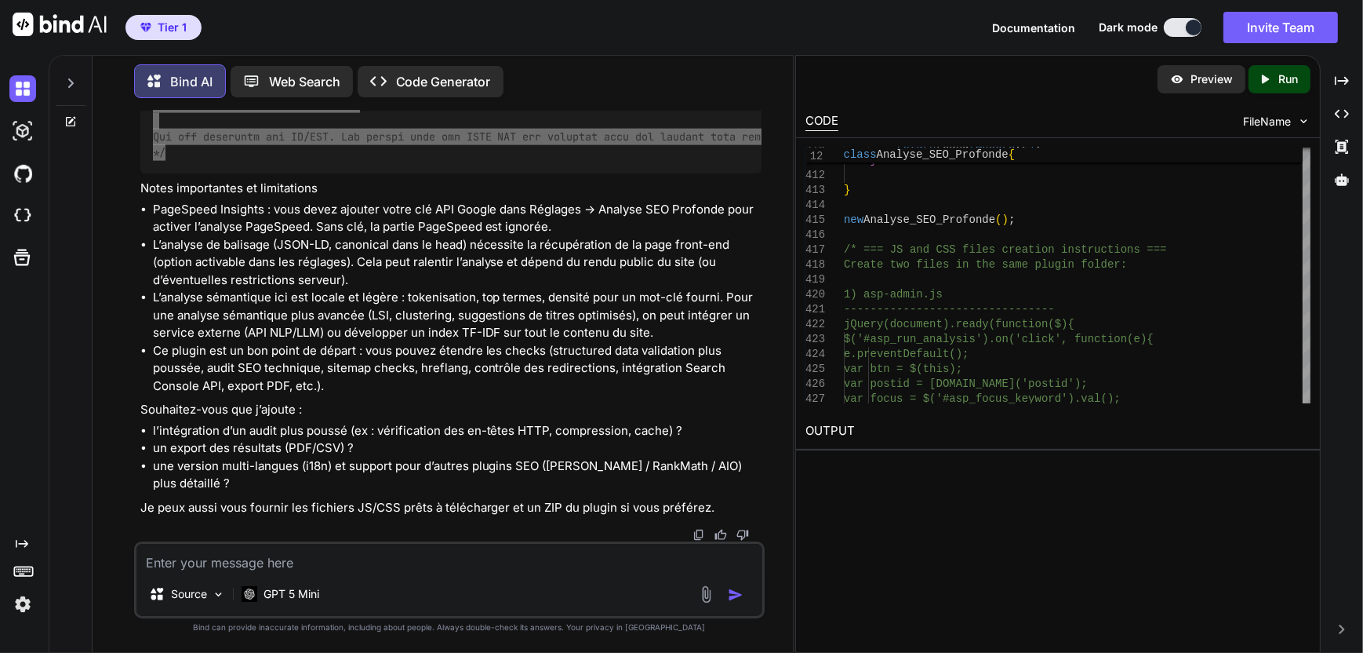
scroll to position [8093, 0]
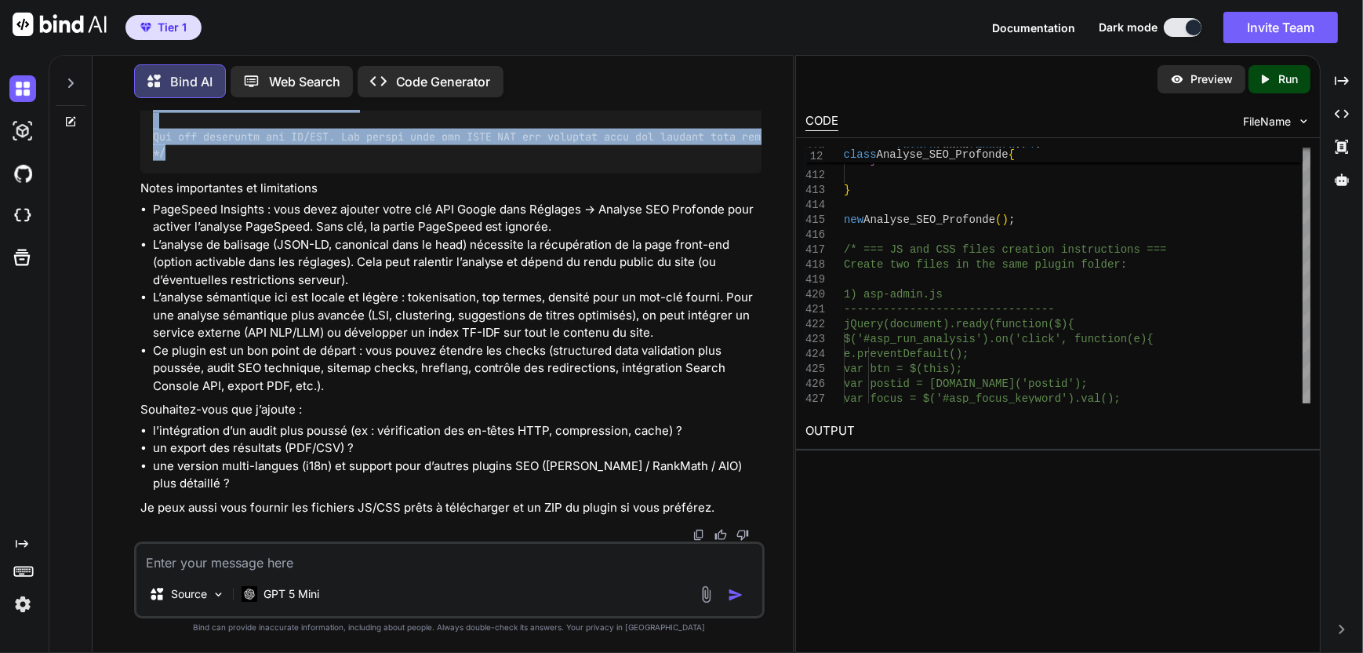
click at [452, 72] on p "Code Generator" at bounding box center [443, 81] width 95 height 19
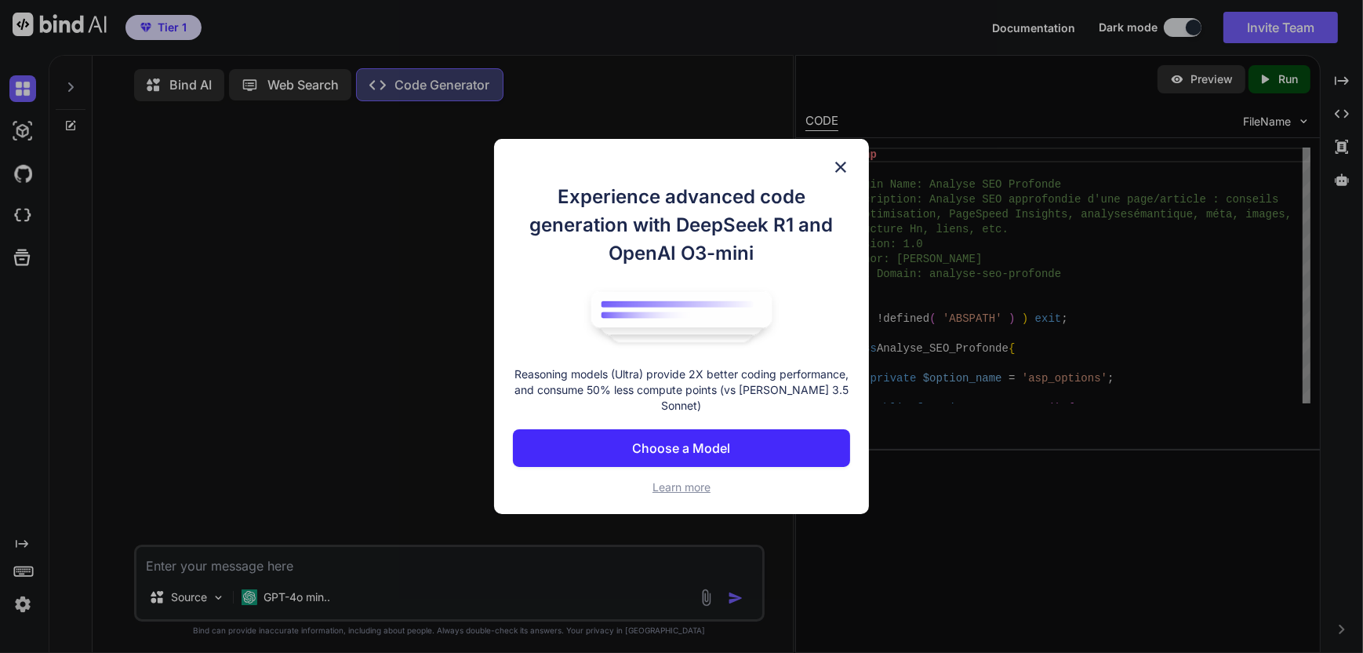
click at [838, 169] on img at bounding box center [840, 167] width 19 height 19
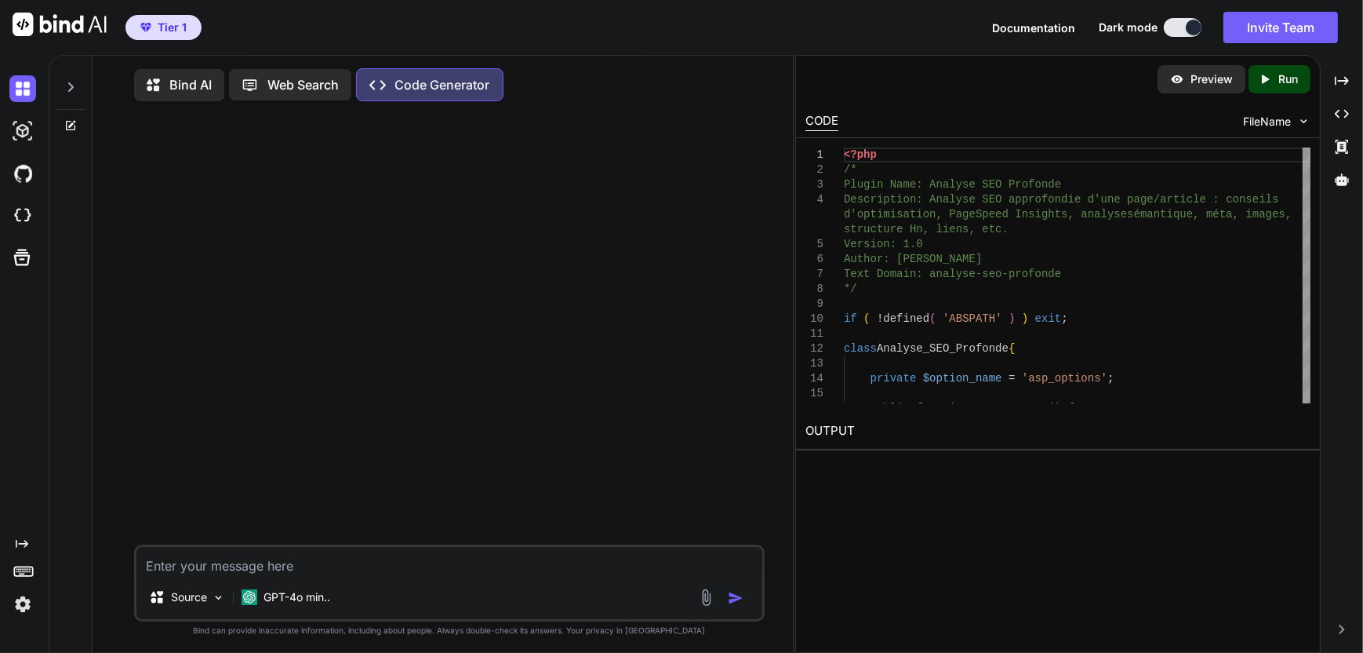
click at [446, 88] on p "Code Generator" at bounding box center [442, 84] width 95 height 19
click at [74, 85] on icon at bounding box center [70, 87] width 13 height 13
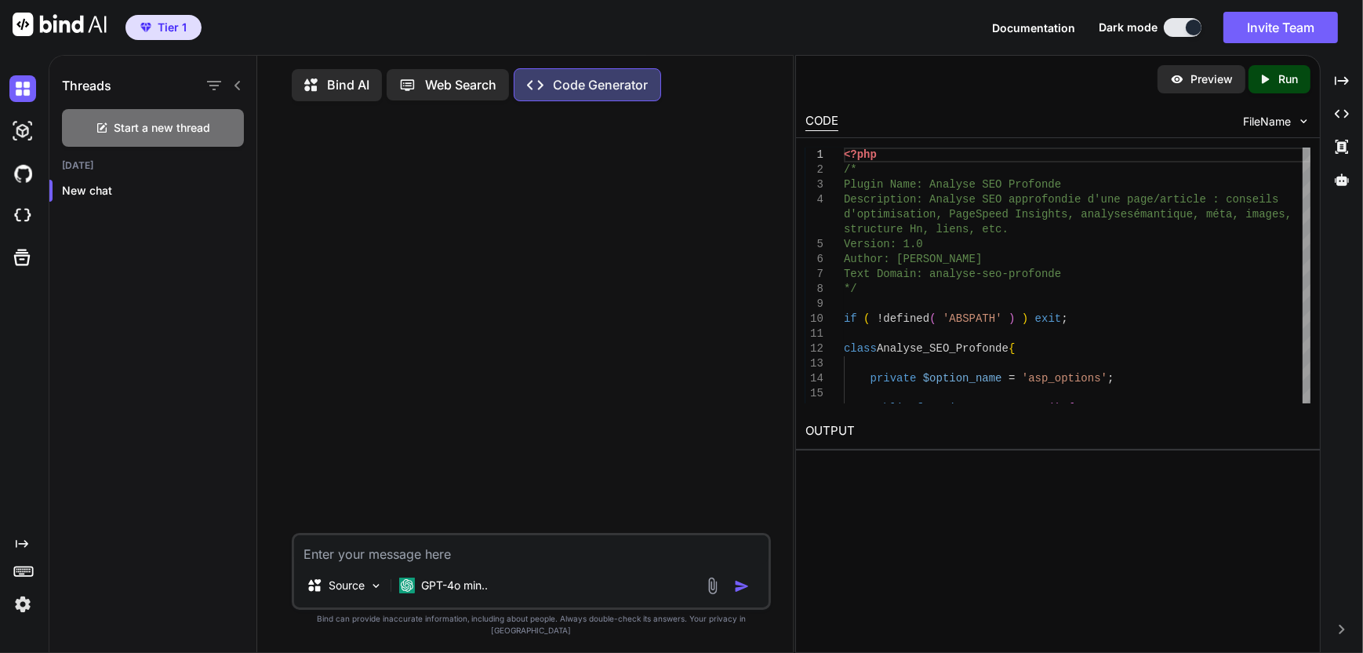
click at [316, 29] on div "Tier 1 Documentation Dark mode Invite Team Created with Pixso." at bounding box center [681, 27] width 1363 height 55
click at [27, 128] on img at bounding box center [22, 131] width 27 height 27
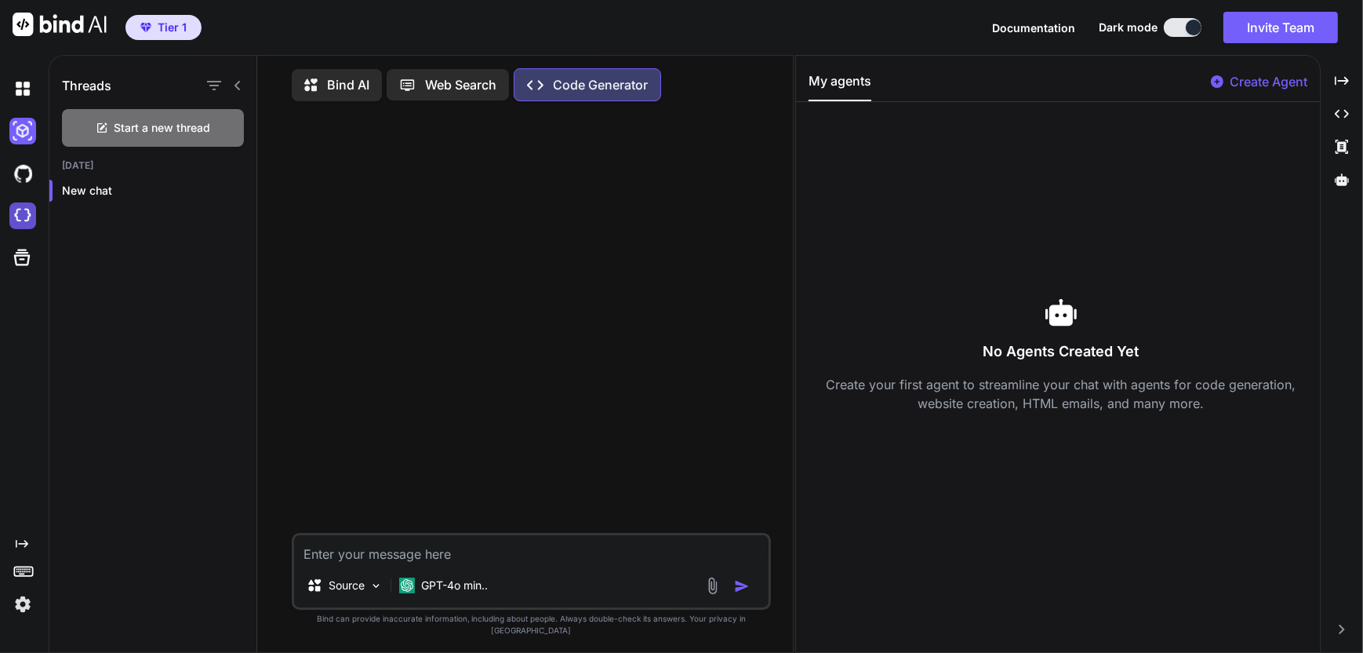
click at [27, 213] on img at bounding box center [22, 215] width 27 height 27
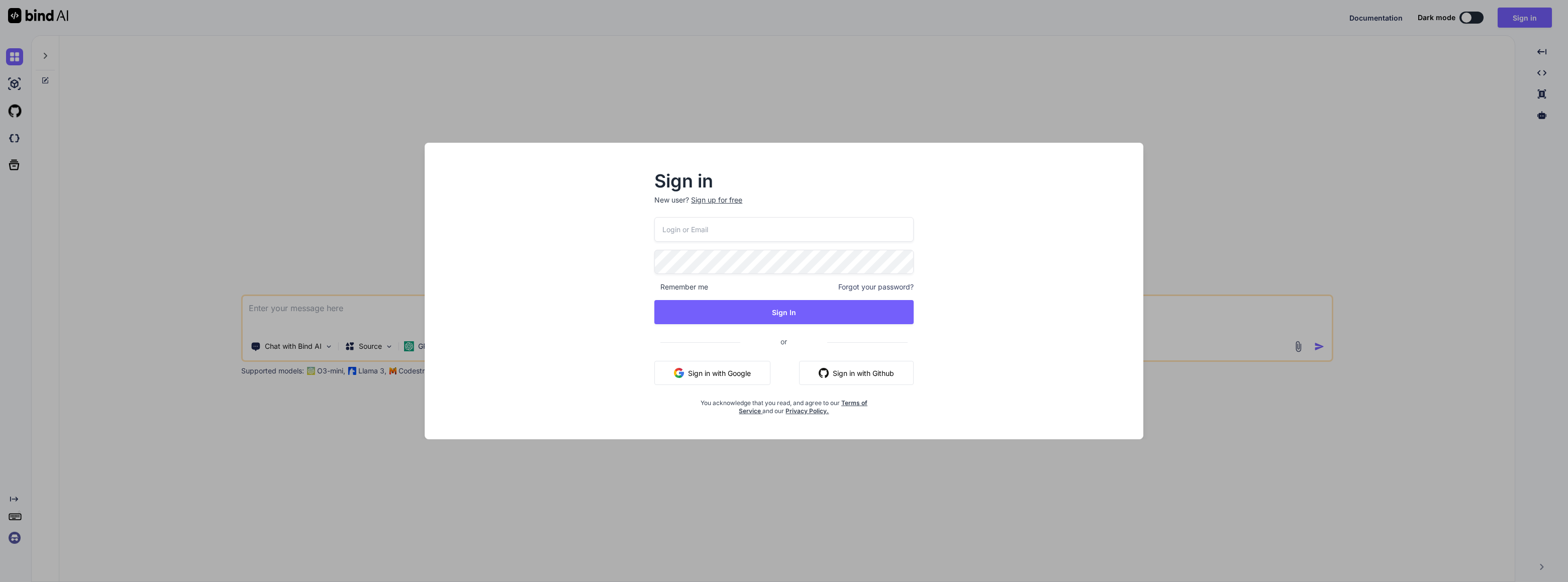
click at [704, 233] on input "email" at bounding box center [784, 229] width 260 height 24
type input "[EMAIL_ADDRESS][DOMAIN_NAME]"
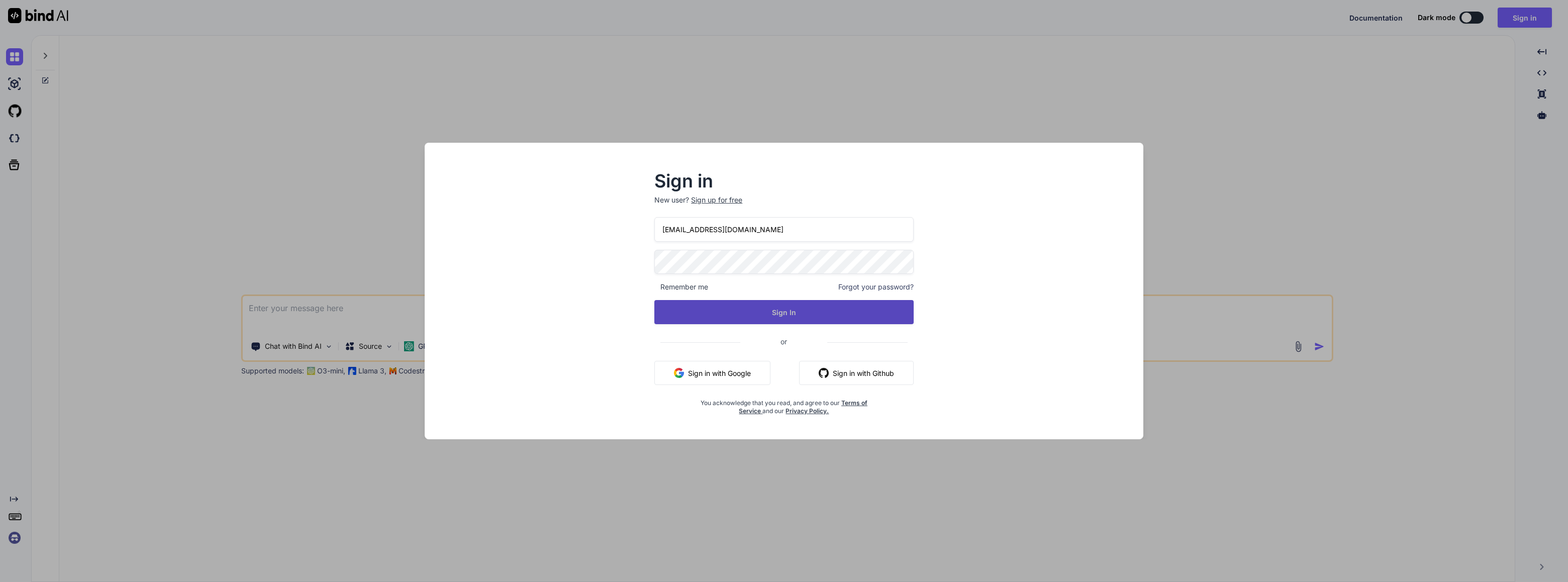
click at [792, 314] on button "Sign In" at bounding box center [784, 312] width 260 height 24
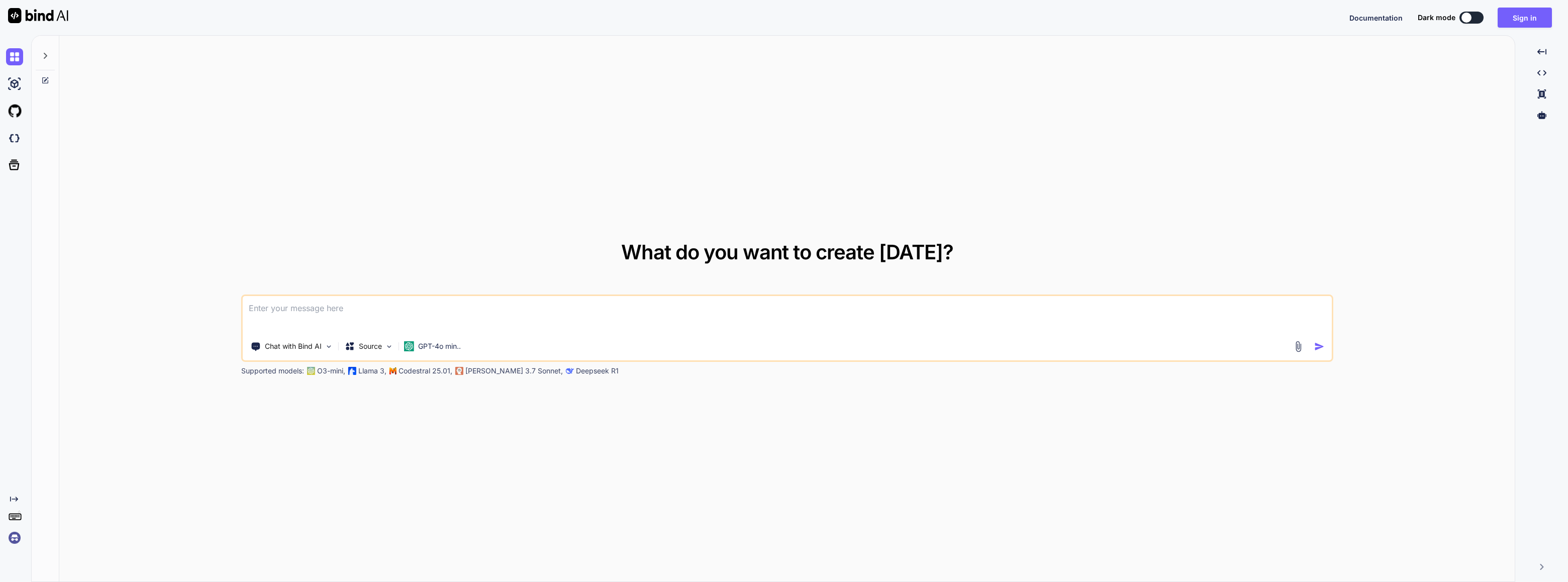
click at [48, 53] on icon at bounding box center [45, 56] width 8 height 8
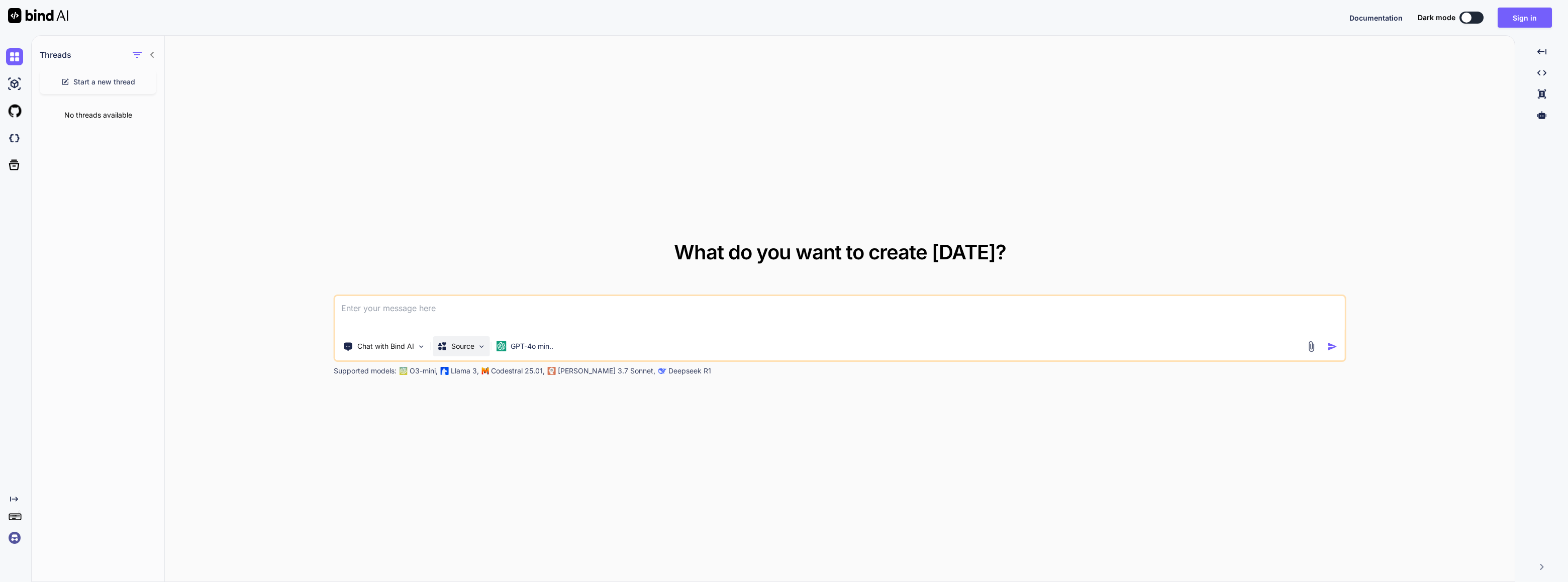
click at [480, 349] on img at bounding box center [481, 346] width 8 height 8
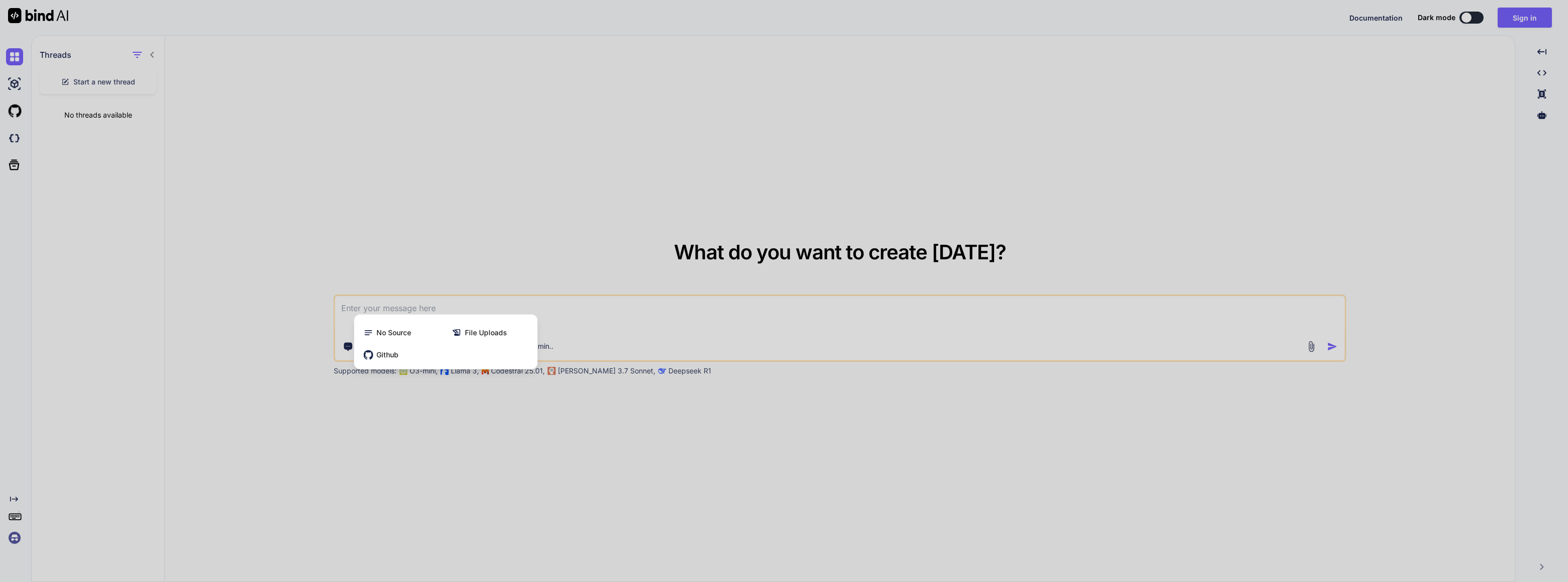
drag, startPoint x: 964, startPoint y: 462, endPoint x: 552, endPoint y: 436, distance: 412.8
click at [552, 436] on div at bounding box center [784, 291] width 1568 height 582
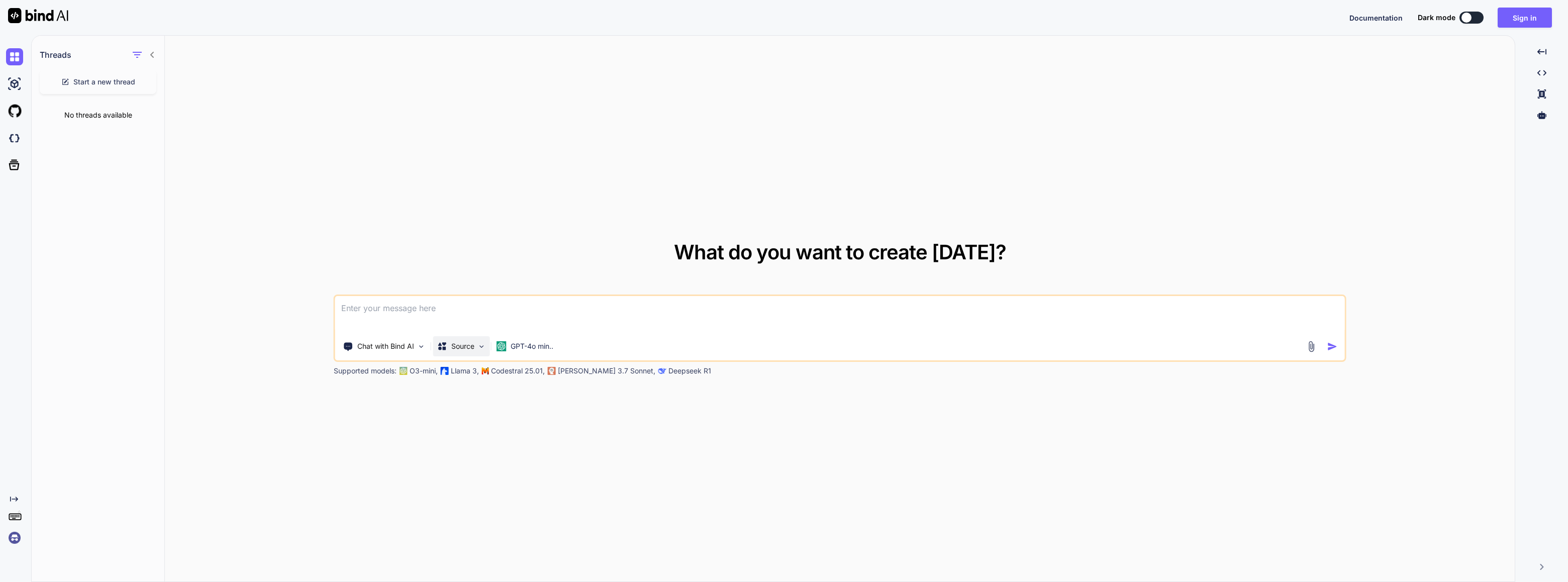
click at [477, 343] on img at bounding box center [481, 346] width 8 height 8
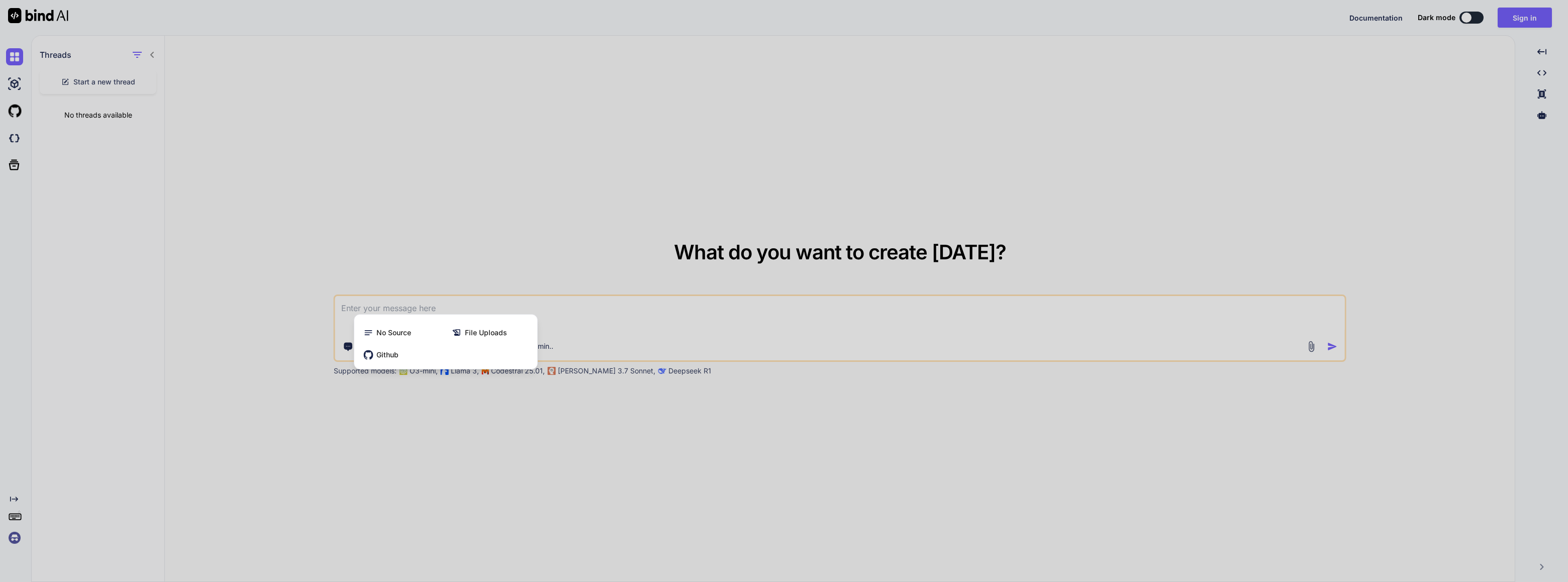
click at [579, 445] on div at bounding box center [784, 291] width 1568 height 582
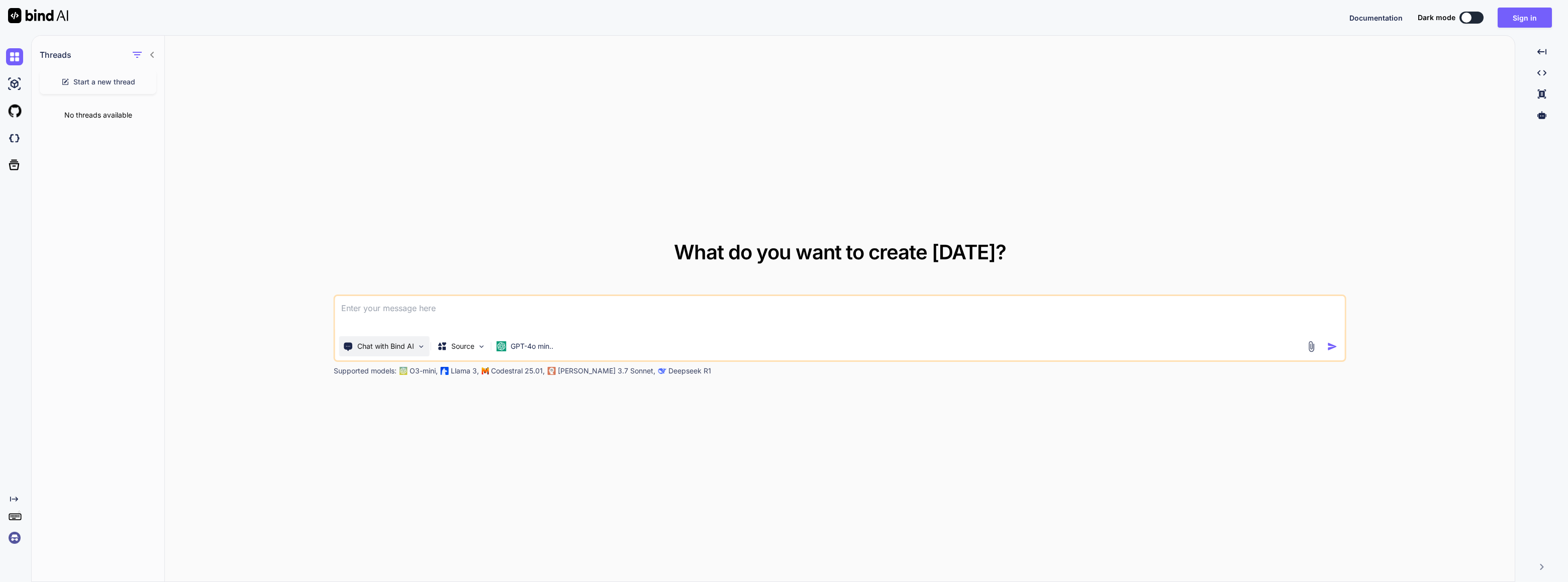
click at [423, 348] on img at bounding box center [421, 346] width 8 height 8
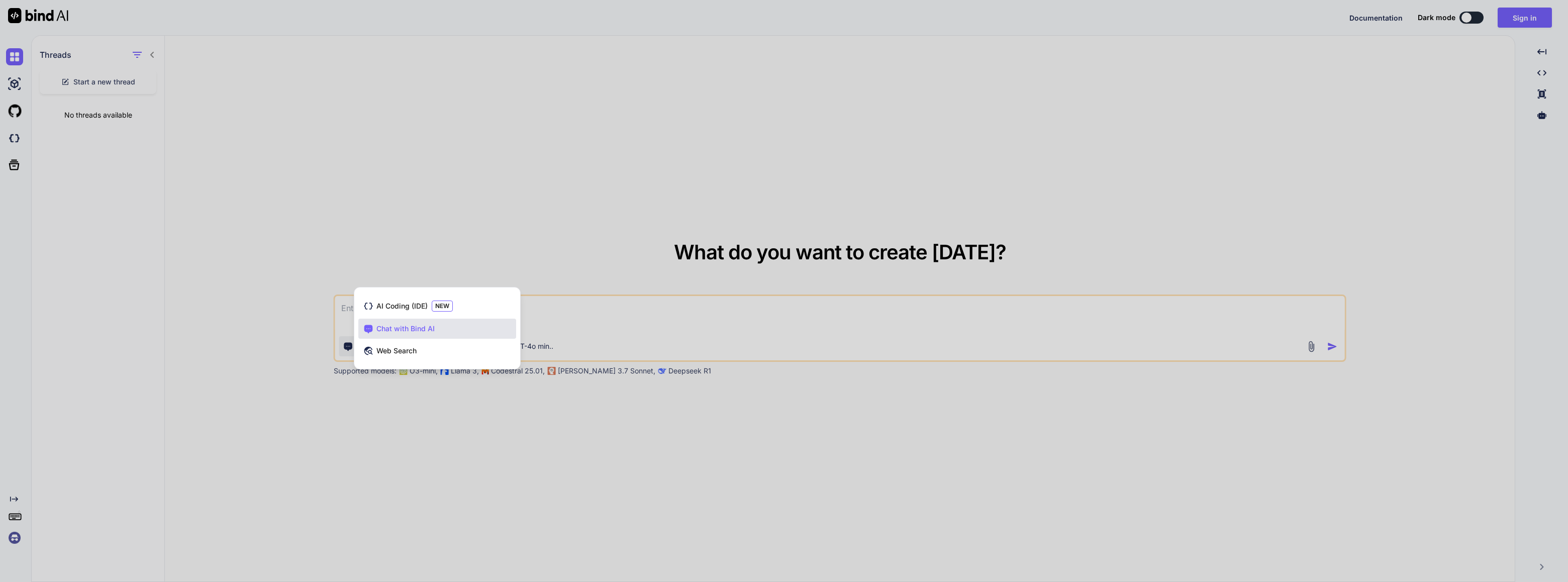
click at [682, 455] on div at bounding box center [784, 291] width 1568 height 582
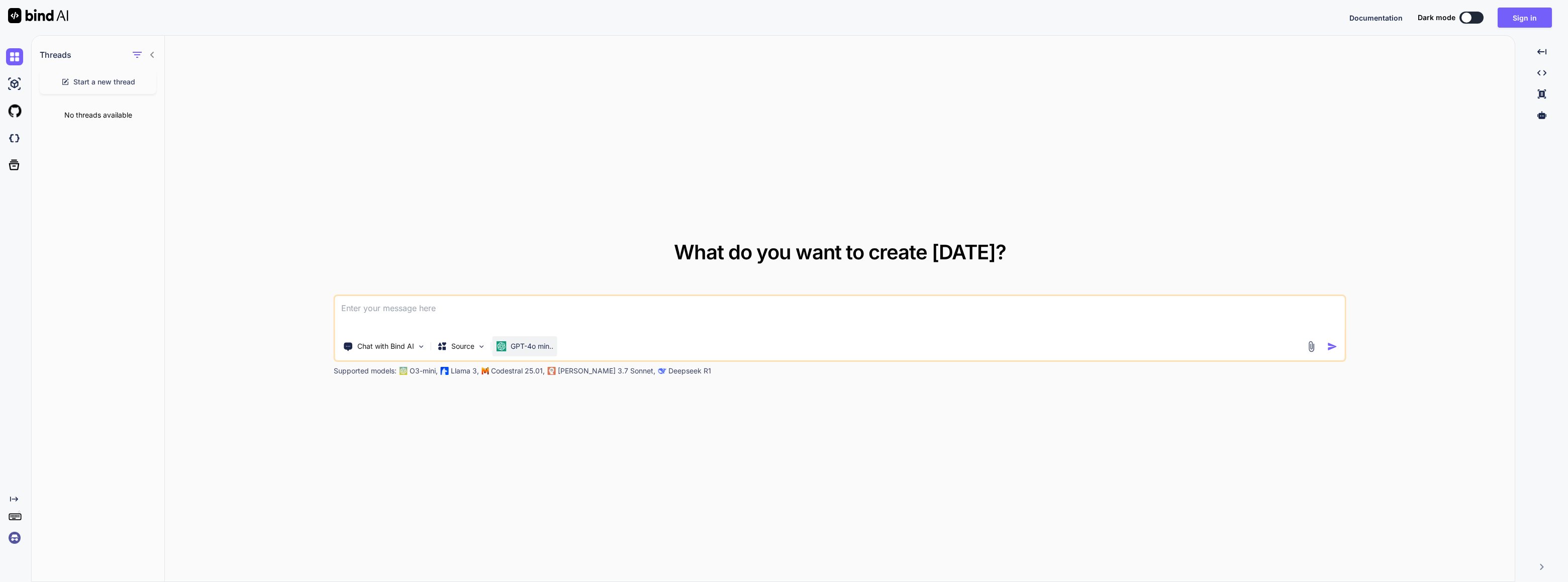
click at [555, 347] on div "GPT-4o min.." at bounding box center [525, 346] width 65 height 20
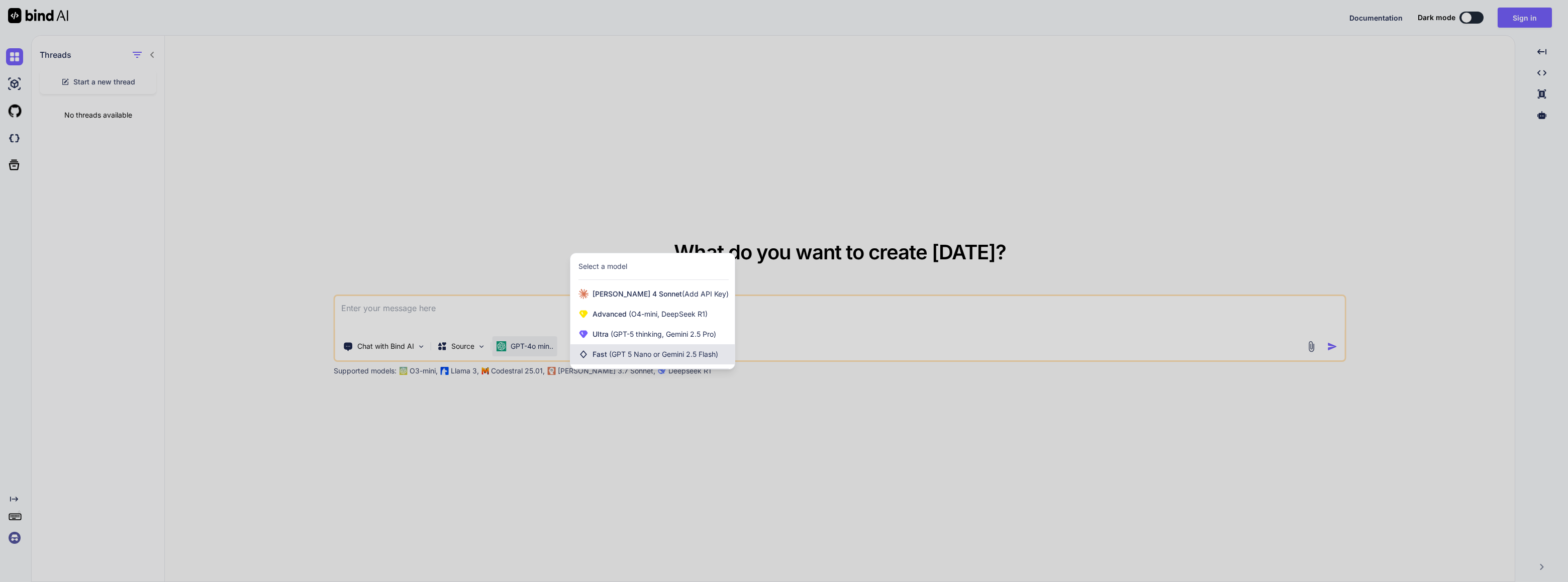
click at [648, 353] on span "(GPT 5 Nano or Gemini 2.5 Flash)" at bounding box center [664, 354] width 109 height 8
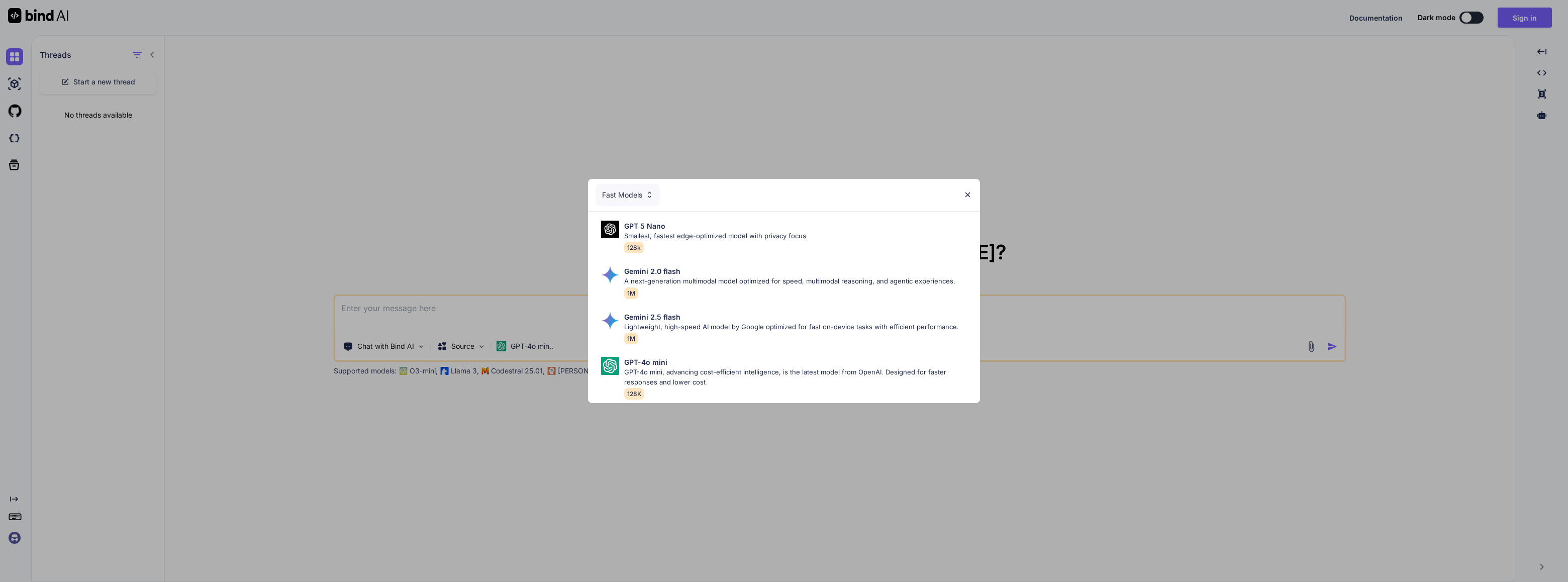
click at [652, 193] on img at bounding box center [649, 194] width 8 height 8
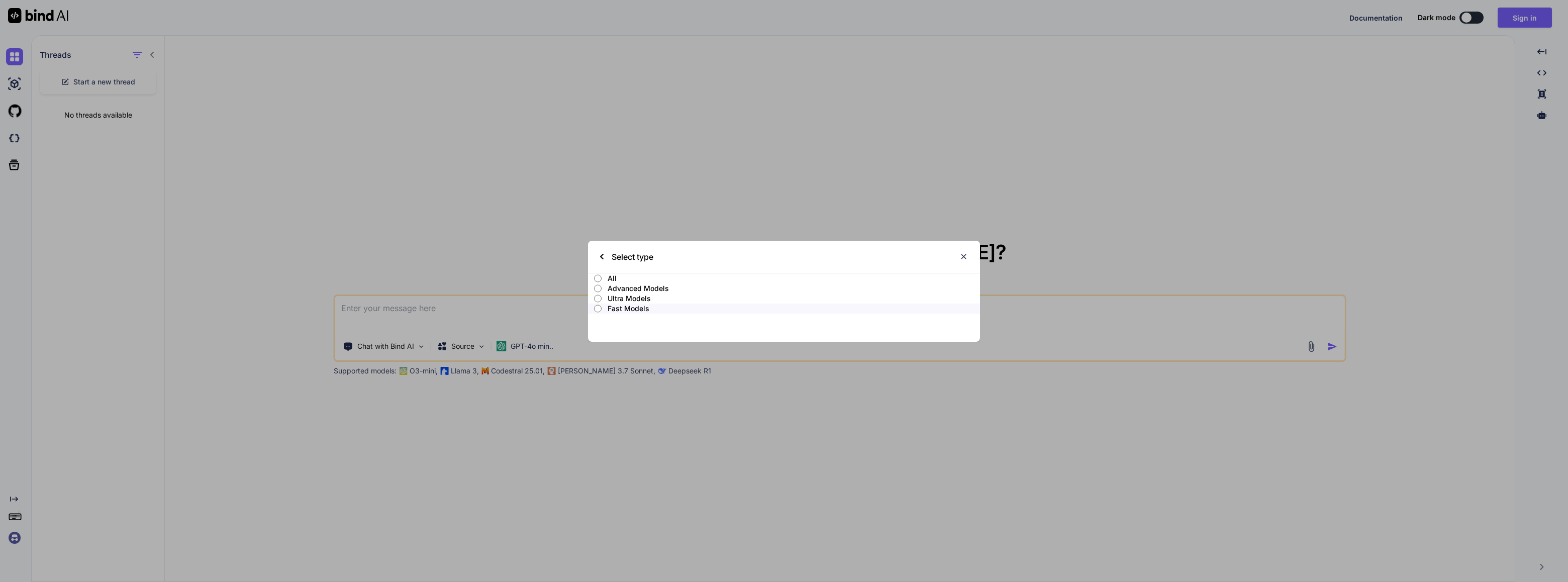
click at [598, 279] on input "All" at bounding box center [598, 278] width 8 height 8
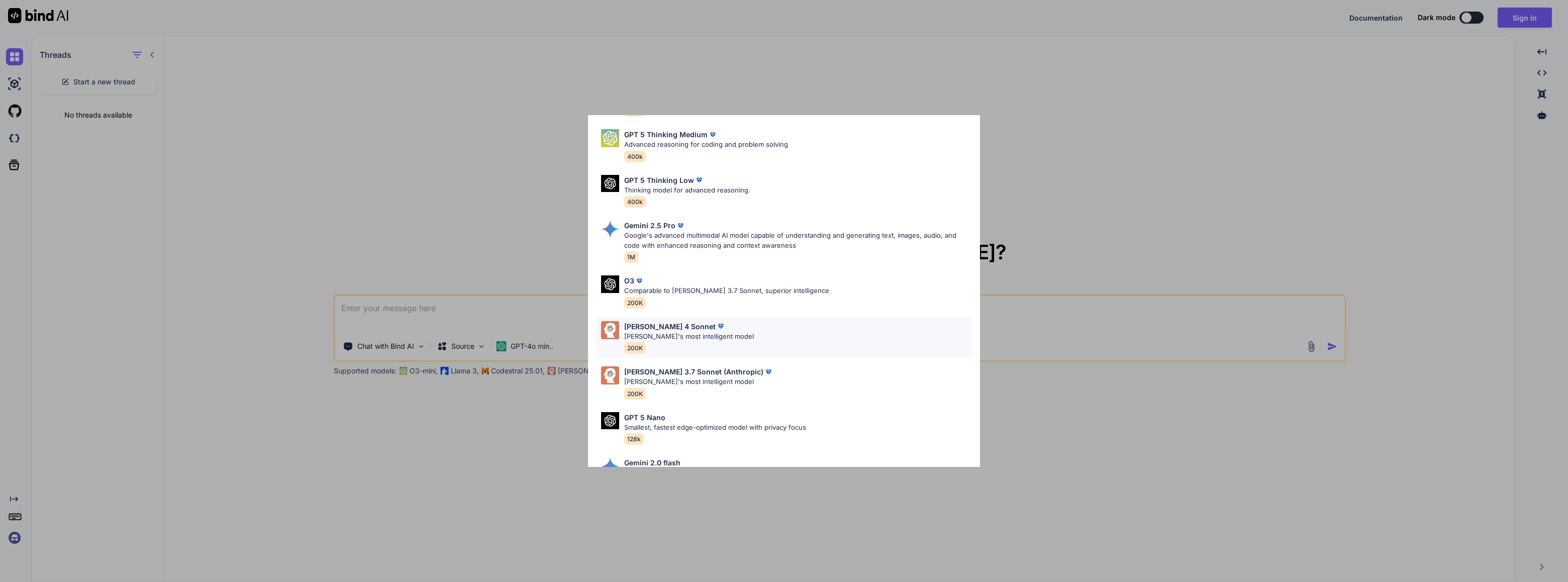
scroll to position [302, 0]
click at [1062, 481] on div "All GPT 5 Mini Smaller, fast variant balancing speed and capability for light t…" at bounding box center [784, 291] width 1568 height 582
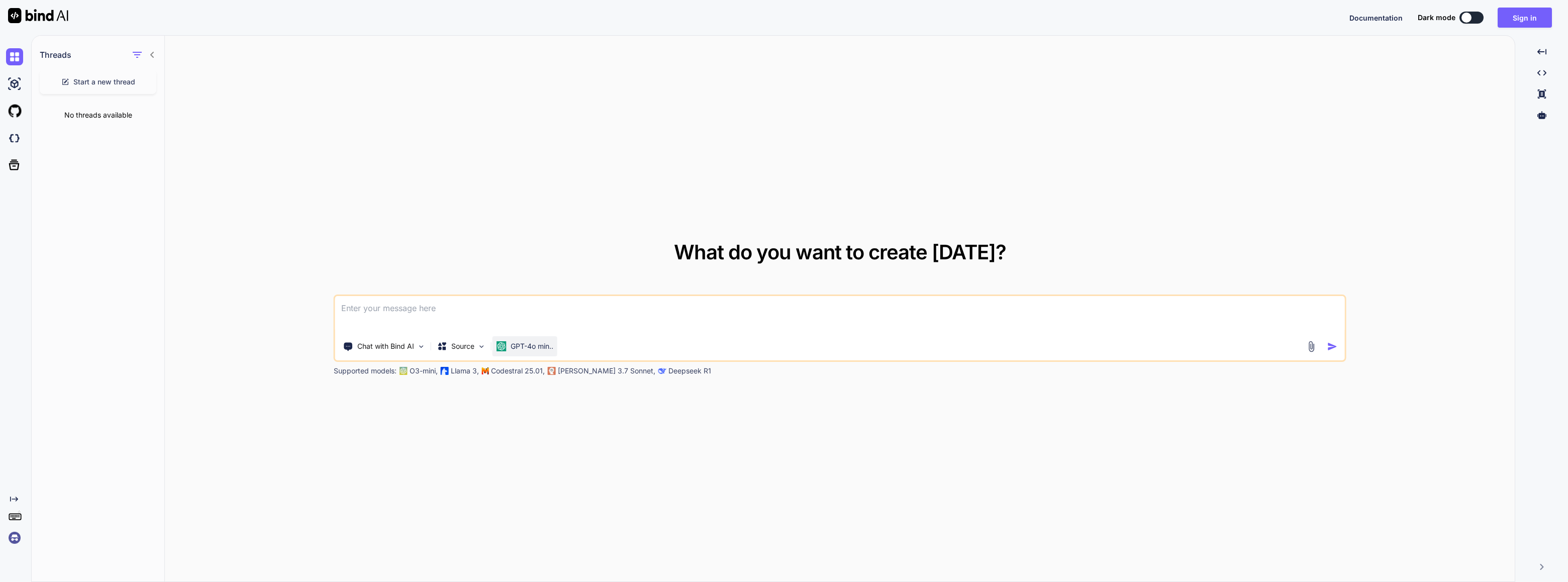
click at [547, 344] on p "GPT-4o min.." at bounding box center [532, 347] width 43 height 10
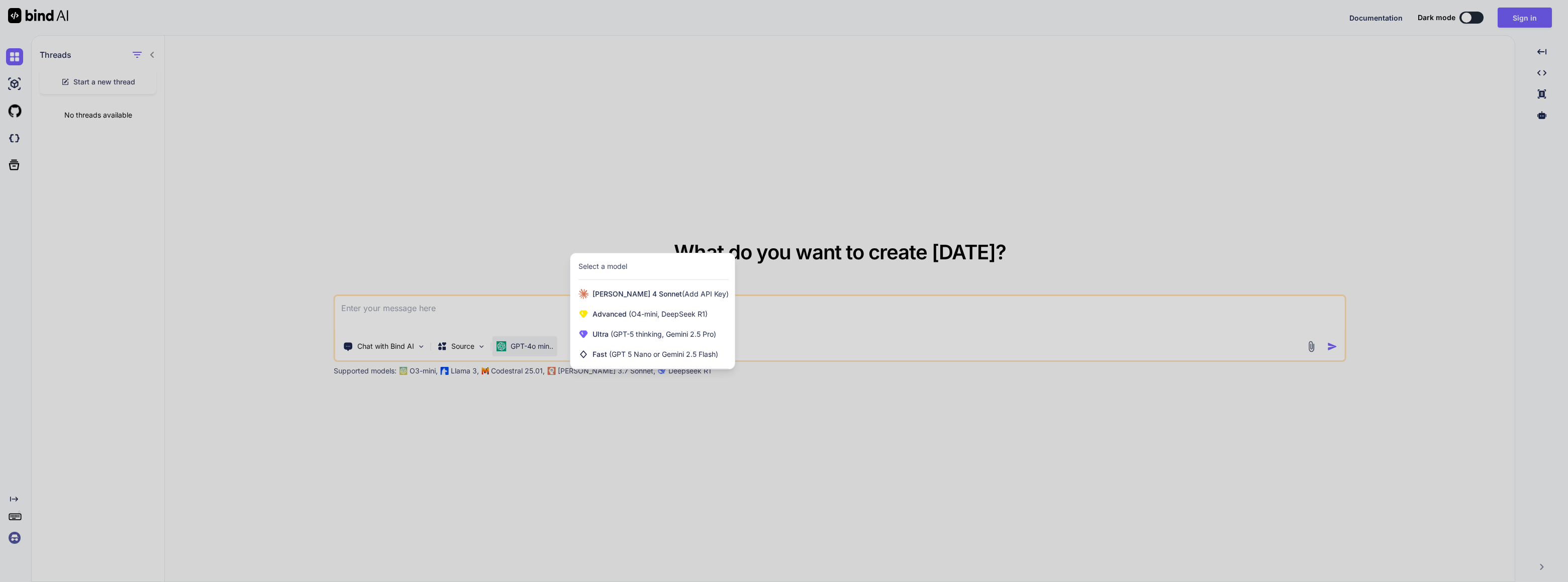
click at [618, 262] on div "Select a model" at bounding box center [603, 267] width 49 height 10
click at [603, 267] on div "Select a model" at bounding box center [603, 267] width 49 height 10
click at [596, 265] on div "Select a model" at bounding box center [603, 267] width 49 height 10
drag, startPoint x: 548, startPoint y: 465, endPoint x: 547, endPoint y: 456, distance: 9.1
click at [548, 461] on div at bounding box center [784, 291] width 1568 height 582
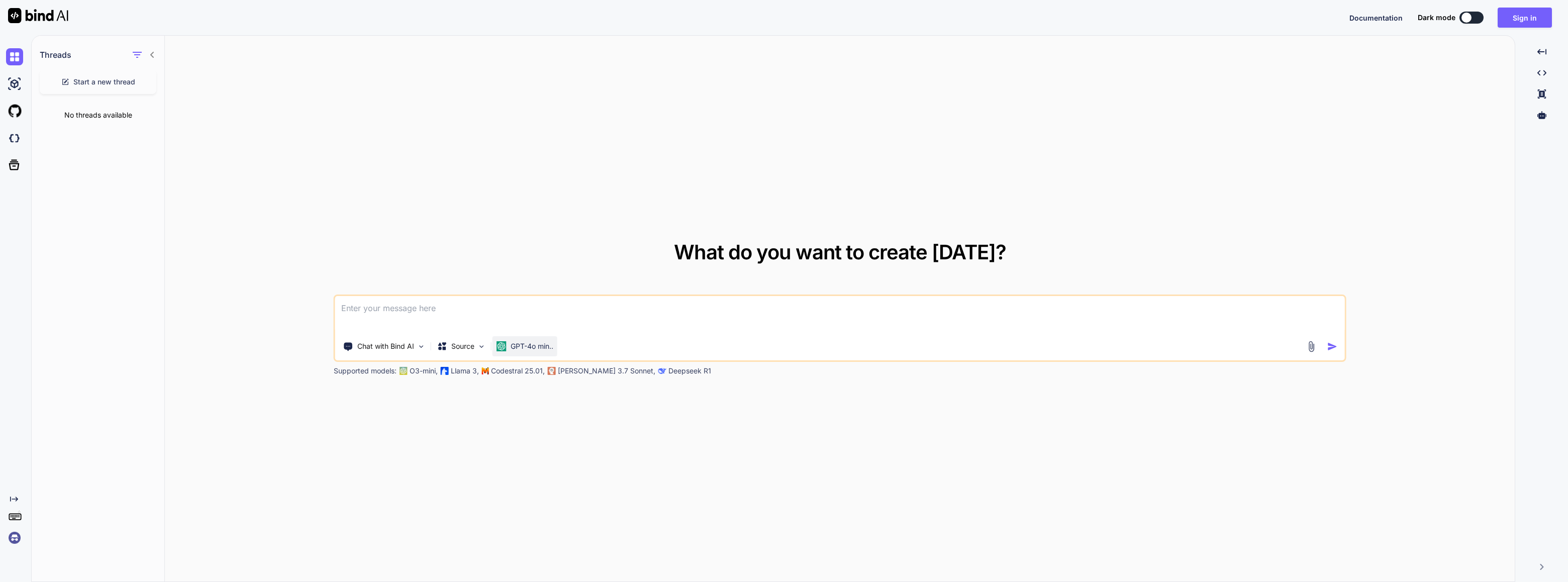
click at [504, 349] on img at bounding box center [502, 347] width 10 height 10
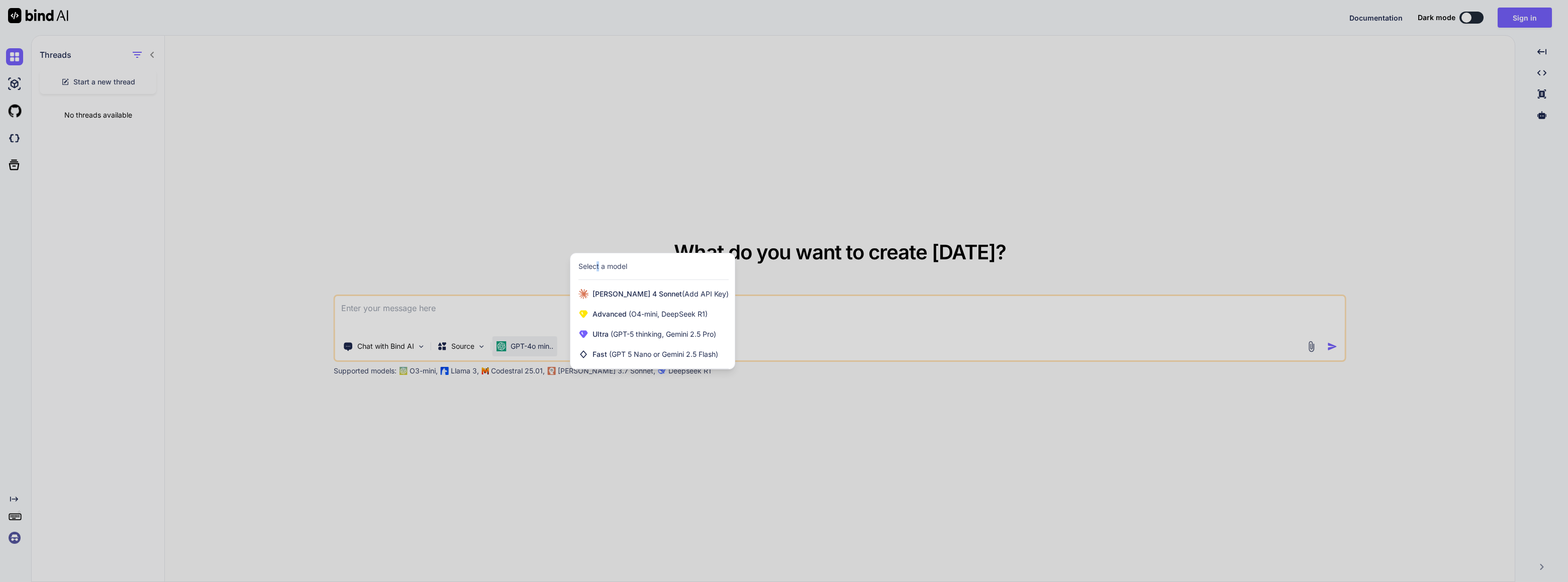
click at [598, 267] on div "Select a model" at bounding box center [603, 267] width 49 height 10
click at [564, 500] on div at bounding box center [784, 291] width 1568 height 582
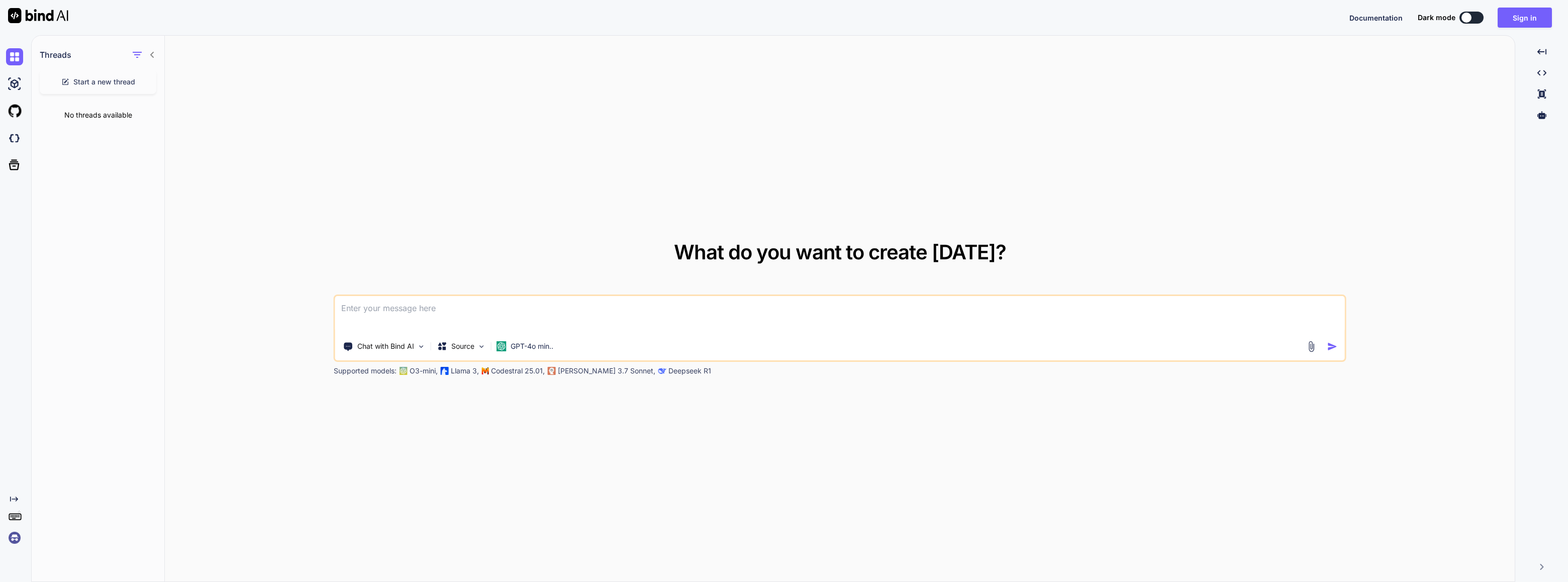
click at [419, 312] on textarea at bounding box center [840, 315] width 1010 height 37
paste textarea
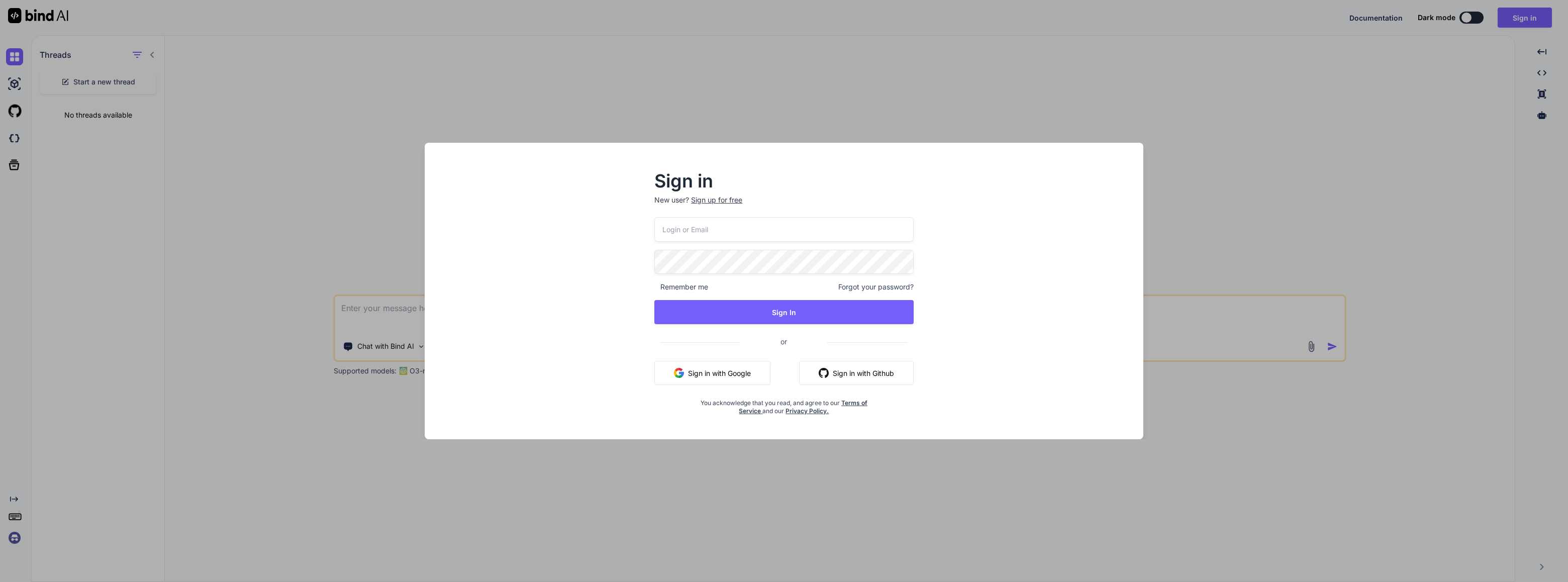
click at [1448, 269] on div "Sign in New user? Sign up for free Remember me Forgot your password? Sign In or…" at bounding box center [784, 291] width 1568 height 582
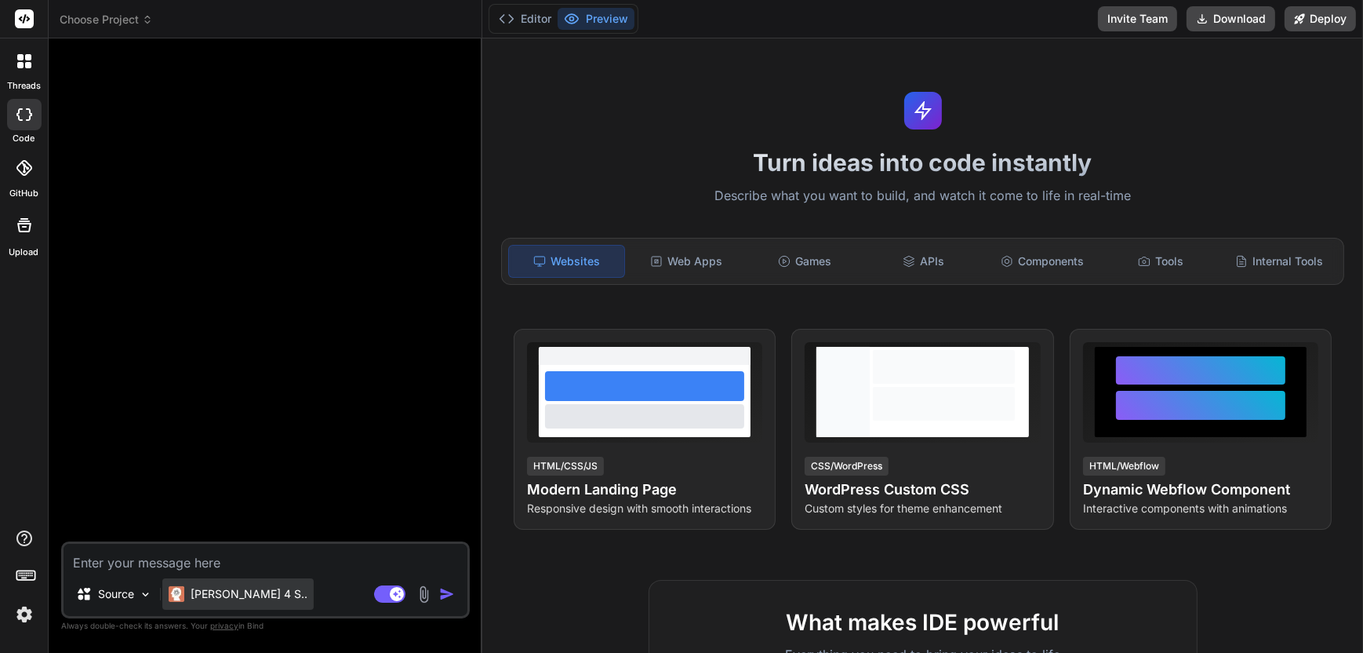
click at [245, 590] on p "[PERSON_NAME] 4 S.." at bounding box center [249, 594] width 117 height 16
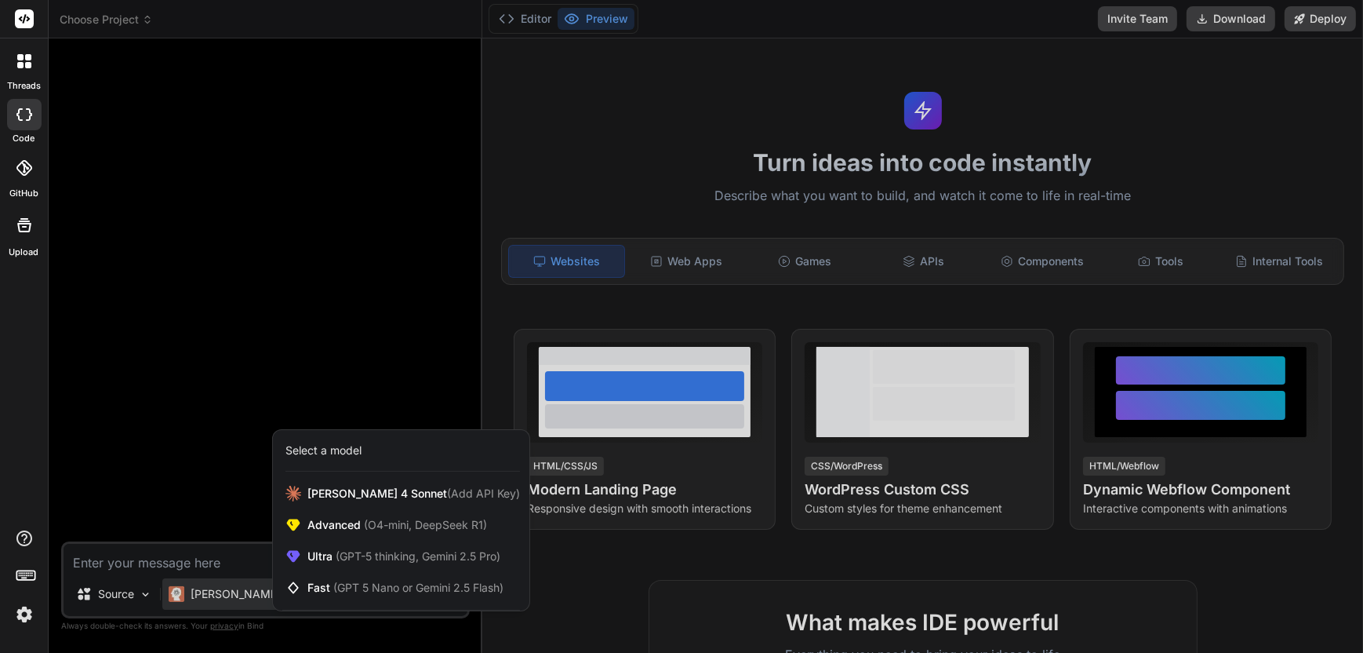
click at [186, 409] on div at bounding box center [681, 326] width 1363 height 653
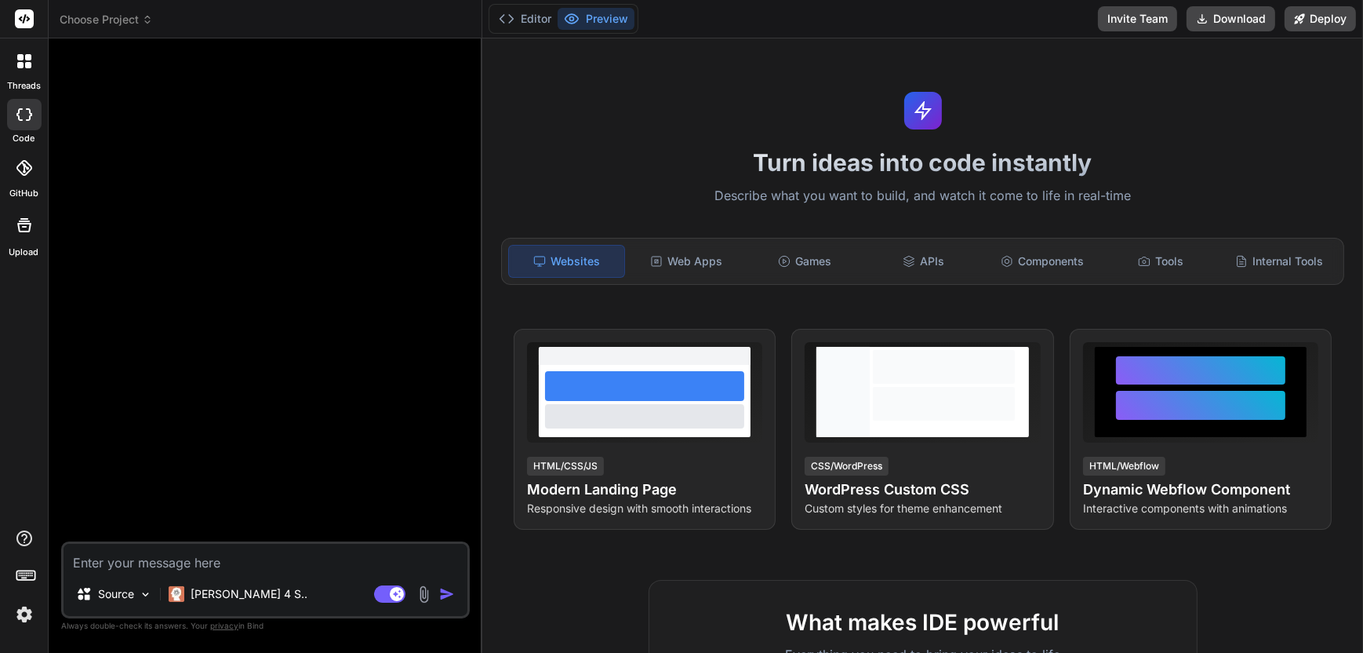
click at [34, 117] on div at bounding box center [24, 114] width 35 height 31
click at [22, 114] on icon at bounding box center [24, 114] width 16 height 13
type textarea "x"
click at [35, 57] on div at bounding box center [24, 61] width 33 height 33
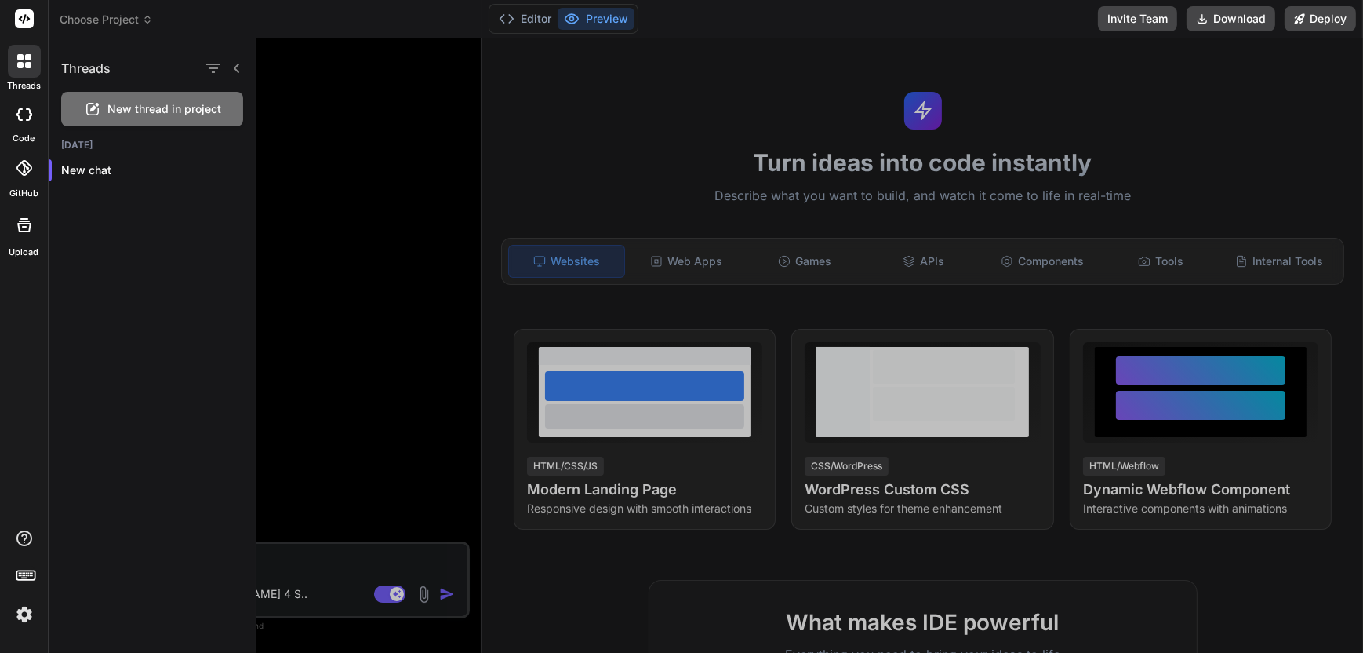
click at [117, 228] on div "Threads New thread in project [DATE] New chat" at bounding box center [153, 345] width 208 height 614
click at [22, 26] on rect at bounding box center [24, 18] width 19 height 19
click at [27, 609] on img at bounding box center [24, 614] width 27 height 27
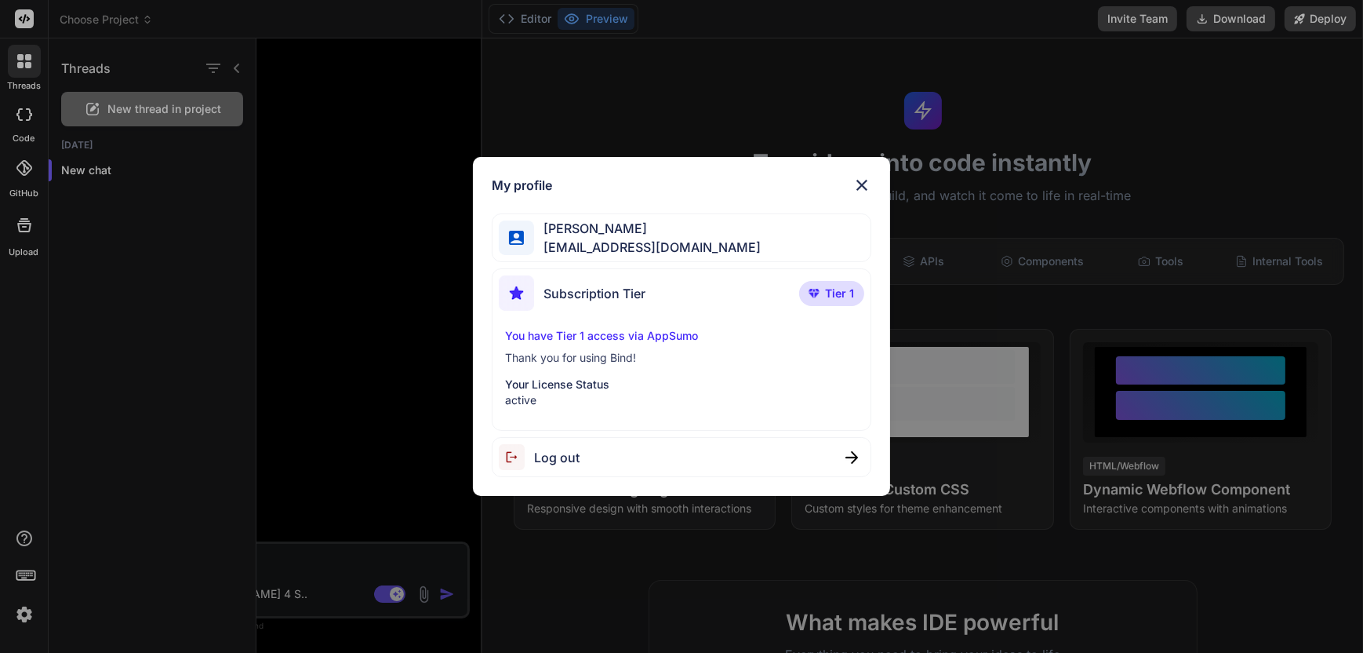
click at [871, 188] on img at bounding box center [862, 185] width 19 height 19
